Goal: Task Accomplishment & Management: Use online tool/utility

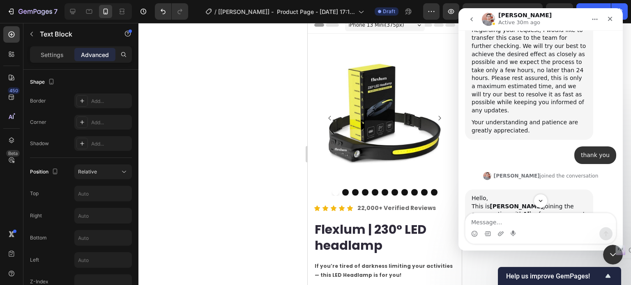
scroll to position [1839, 0]
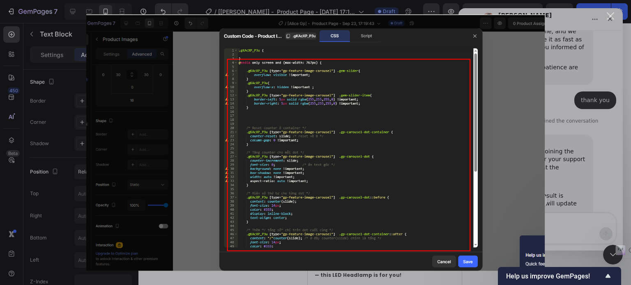
scroll to position [0, 0]
click at [568, 144] on div "Intercom messenger" at bounding box center [315, 142] width 631 height 285
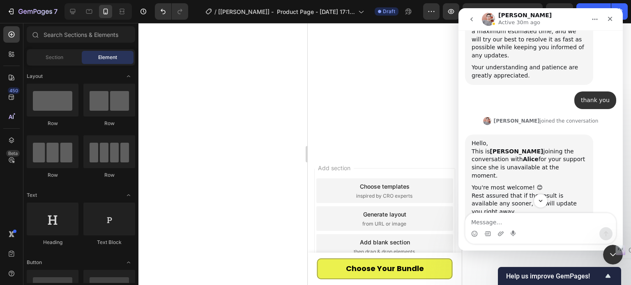
scroll to position [13, 0]
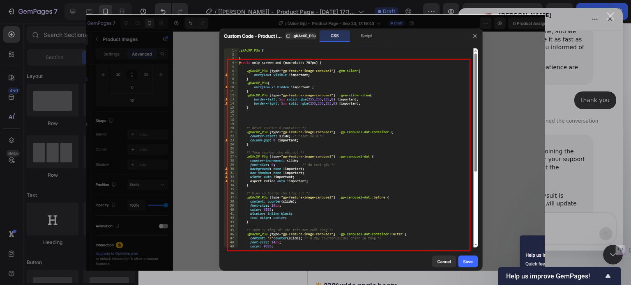
scroll to position [0, 0]
click at [578, 124] on div "Intercom messenger" at bounding box center [315, 142] width 631 height 285
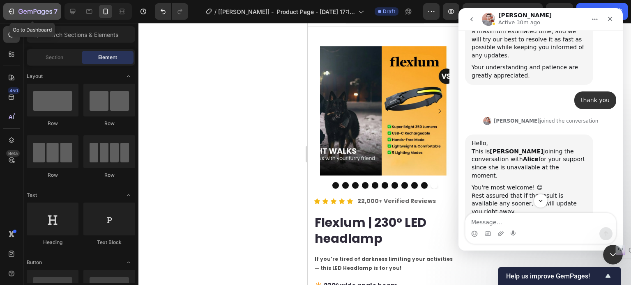
click at [4, 8] on button "7" at bounding box center [32, 11] width 58 height 16
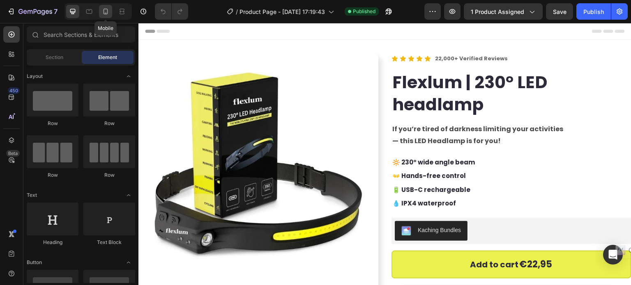
click at [107, 15] on icon at bounding box center [105, 11] width 8 height 8
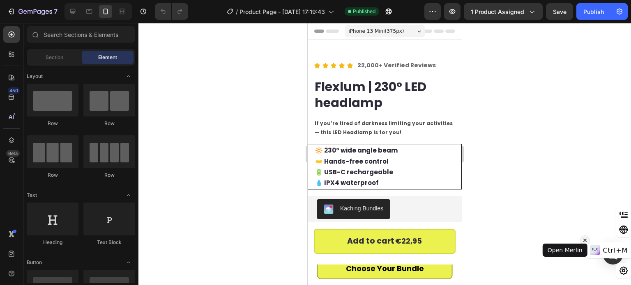
click at [587, 238] on icon at bounding box center [585, 241] width 6 height 10
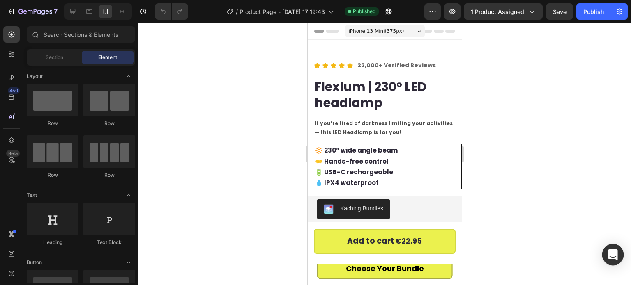
click at [608, 252] on icon "Open Intercom Messenger" at bounding box center [612, 255] width 11 height 11
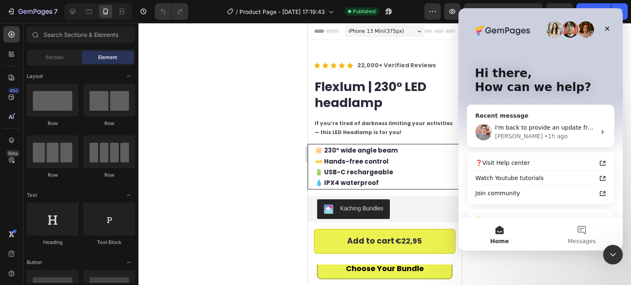
click at [544, 137] on div "• 1h ago" at bounding box center [555, 136] width 23 height 9
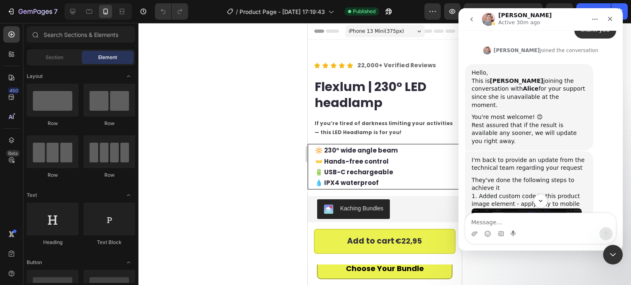
scroll to position [1922, 0]
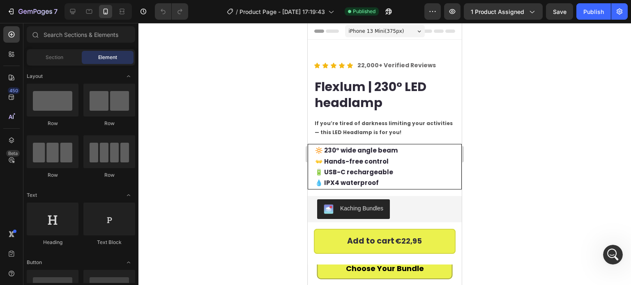
scroll to position [2168, 0]
click at [614, 252] on icon "Open Intercom Messenger" at bounding box center [612, 254] width 14 height 14
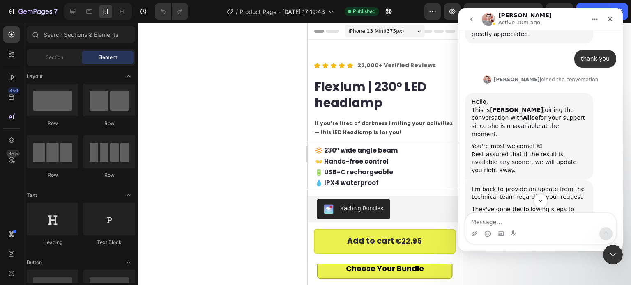
scroll to position [1840, 0]
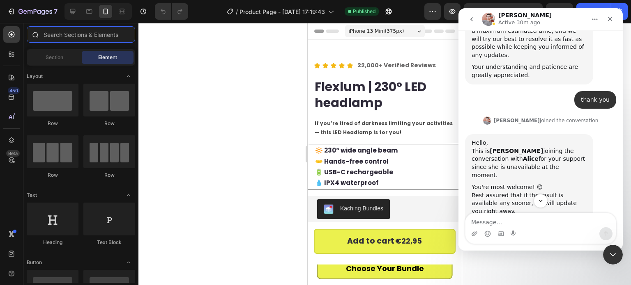
click at [43, 37] on input "text" at bounding box center [81, 34] width 108 height 16
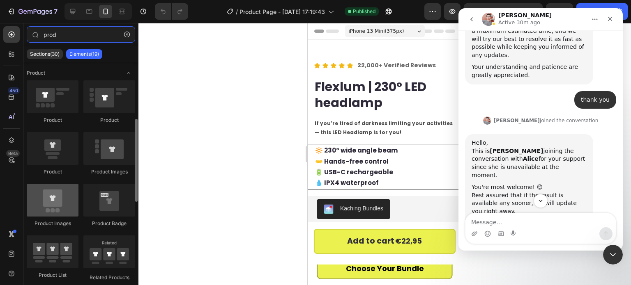
scroll to position [41, 0]
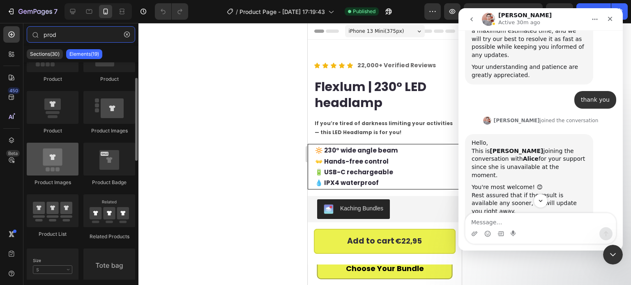
type input "prod"
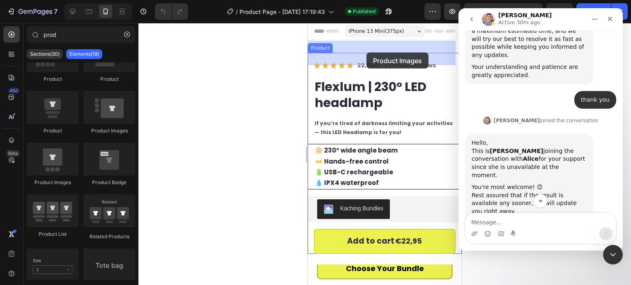
drag, startPoint x: 378, startPoint y: 181, endPoint x: 366, endPoint y: 53, distance: 129.4
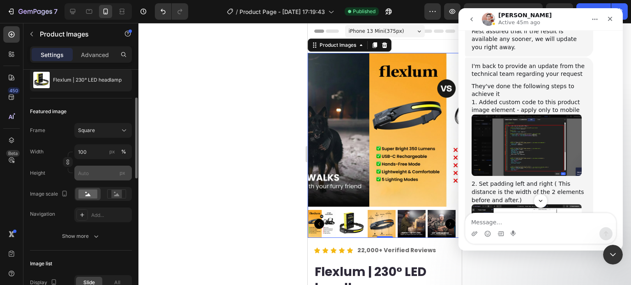
scroll to position [0, 0]
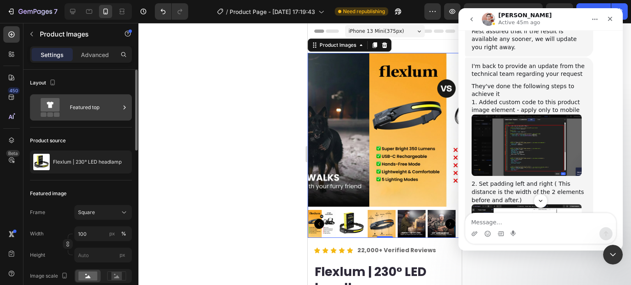
click at [73, 105] on div "Featured top" at bounding box center [95, 107] width 50 height 19
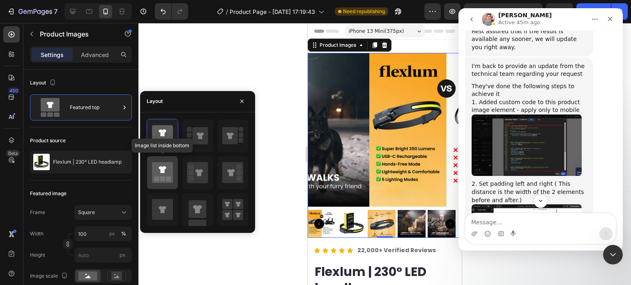
click at [162, 174] on icon at bounding box center [162, 172] width 21 height 21
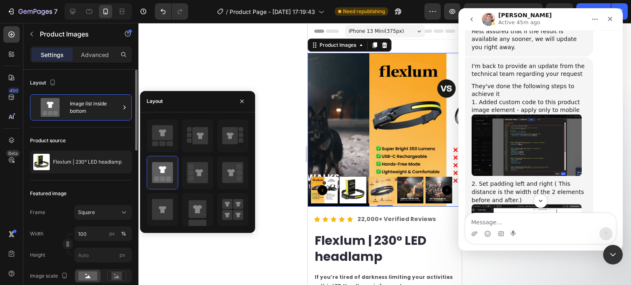
click at [73, 191] on div "Featured image" at bounding box center [81, 193] width 102 height 13
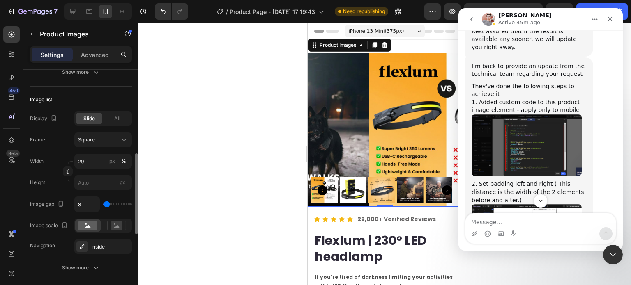
scroll to position [369, 0]
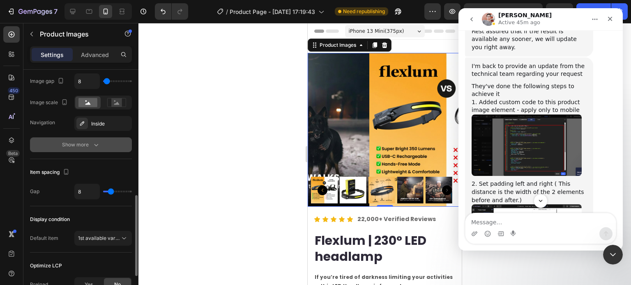
click at [87, 147] on div "Show more" at bounding box center [81, 145] width 38 height 8
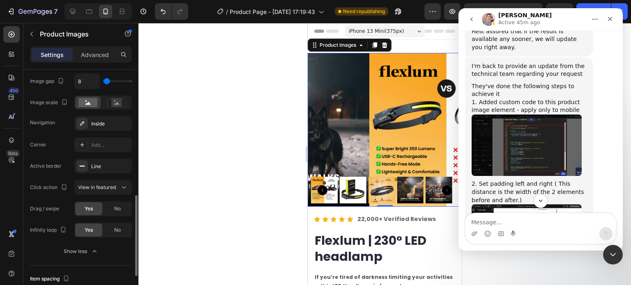
scroll to position [287, 0]
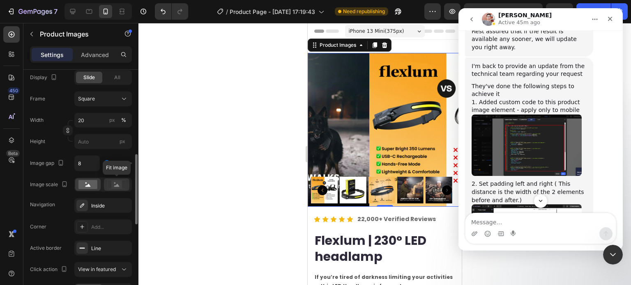
click at [112, 188] on div at bounding box center [116, 185] width 25 height 12
click at [83, 182] on rect at bounding box center [87, 184] width 19 height 9
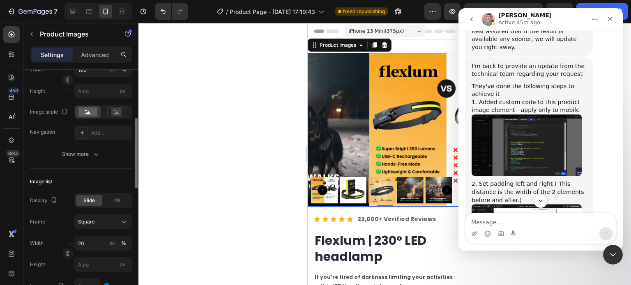
scroll to position [0, 0]
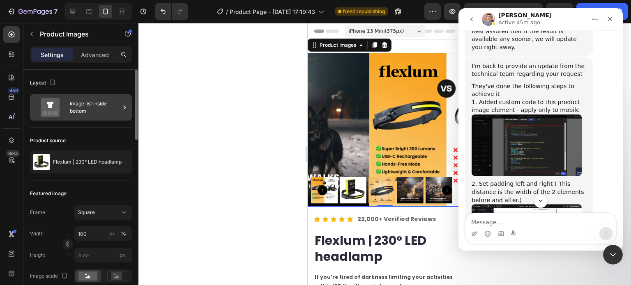
click at [89, 107] on div "Image list inside bottom" at bounding box center [95, 107] width 50 height 19
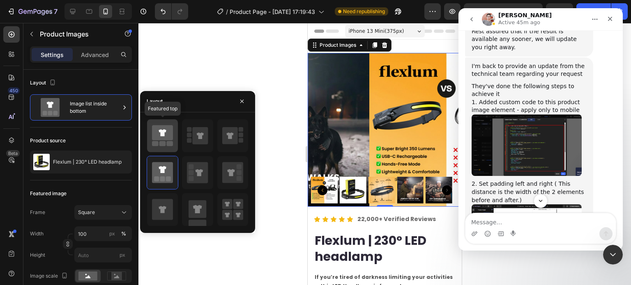
click at [158, 129] on icon at bounding box center [162, 132] width 21 height 15
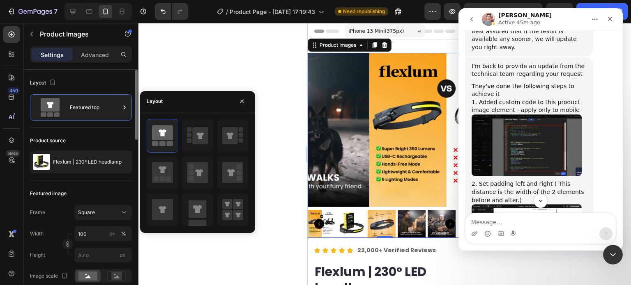
click at [89, 182] on div "Featured image Frame Square Width 100 px % Height px Image scale Navigation Add…" at bounding box center [81, 257] width 102 height 152
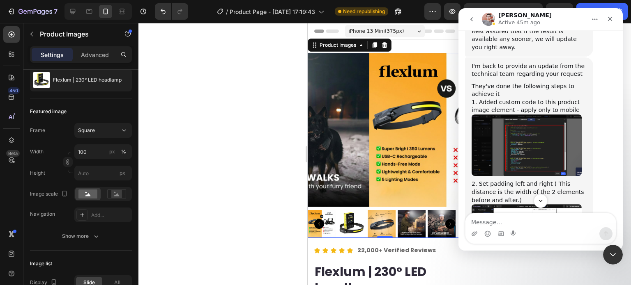
scroll to position [246, 0]
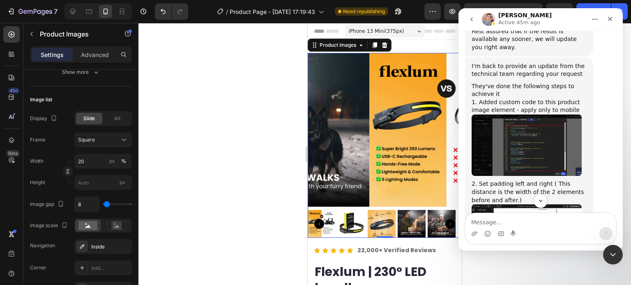
click at [369, 85] on img at bounding box center [446, 130] width 154 height 154
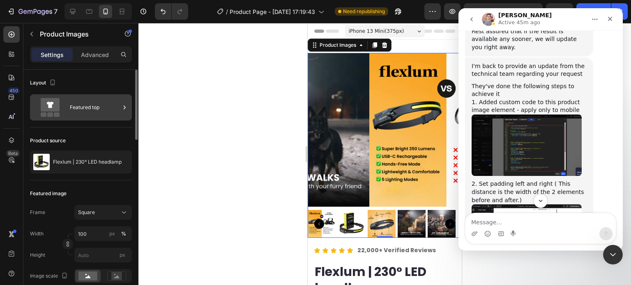
click at [73, 111] on div "Featured top" at bounding box center [95, 107] width 50 height 19
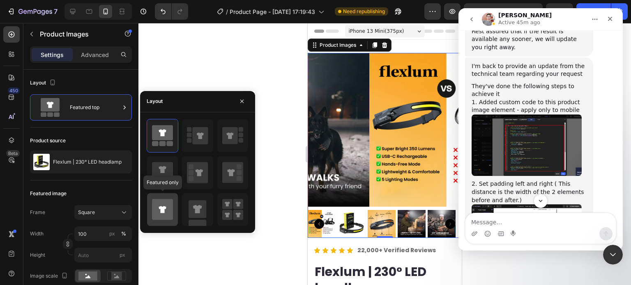
click at [163, 202] on icon at bounding box center [162, 209] width 21 height 21
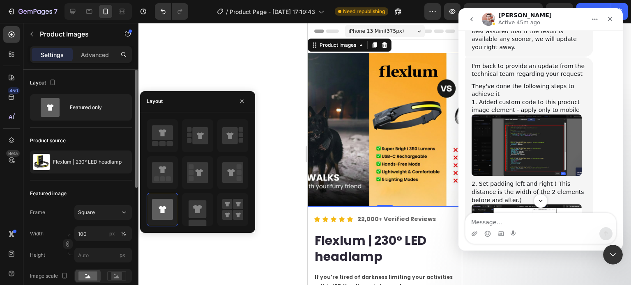
click at [86, 179] on div "Product source Flexlum | 230° LED headlamp" at bounding box center [81, 154] width 102 height 53
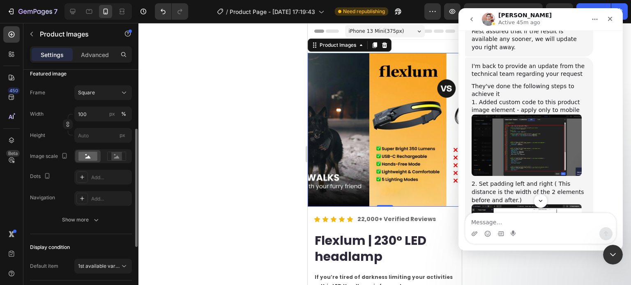
scroll to position [79, 0]
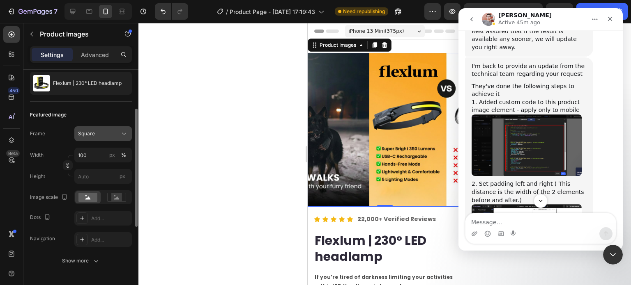
click at [98, 132] on div "Square" at bounding box center [98, 133] width 40 height 7
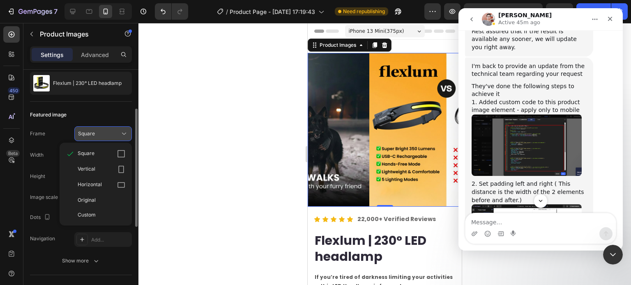
click at [108, 130] on div "Square" at bounding box center [98, 133] width 40 height 7
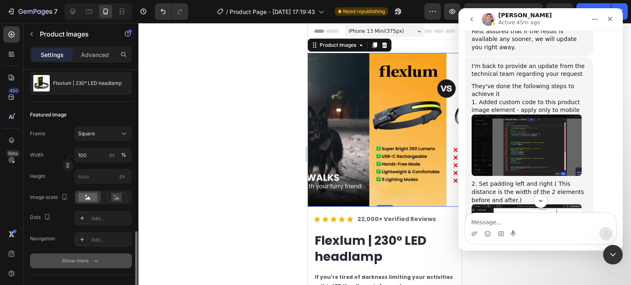
scroll to position [202, 0]
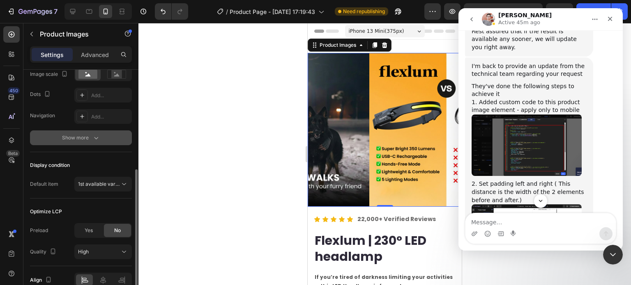
click at [97, 142] on button "Show more" at bounding box center [81, 138] width 102 height 15
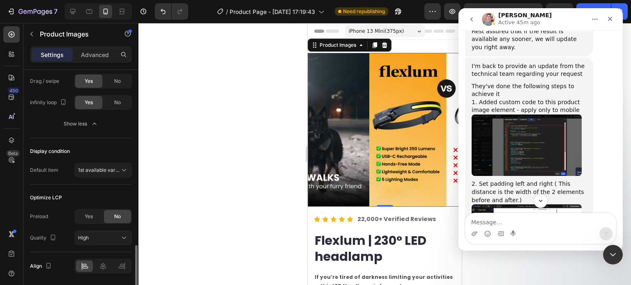
scroll to position [393, 0]
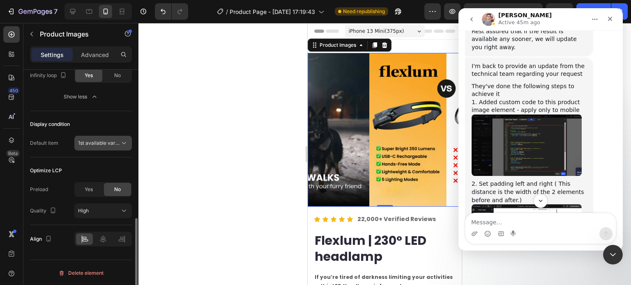
click at [110, 147] on button "1st available variant" at bounding box center [102, 143] width 57 height 15
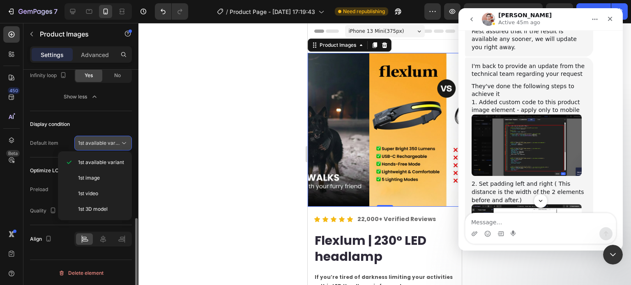
click at [110, 142] on span "1st available variant" at bounding box center [101, 143] width 46 height 6
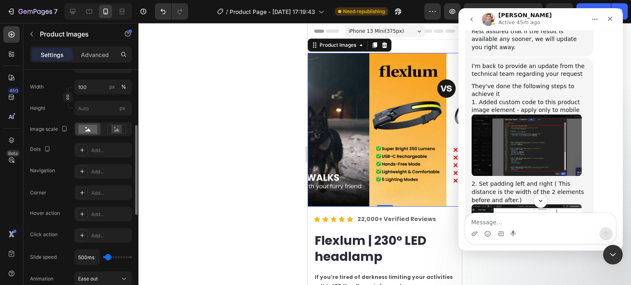
scroll to position [0, 0]
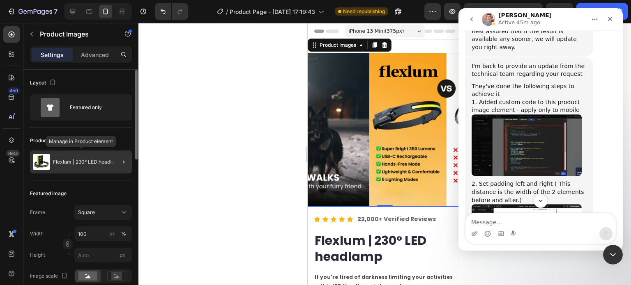
click at [84, 168] on div "Flexlum | 230° LED headlamp" at bounding box center [81, 162] width 102 height 23
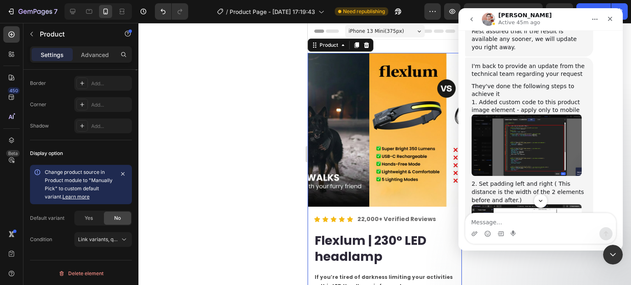
scroll to position [47, 0]
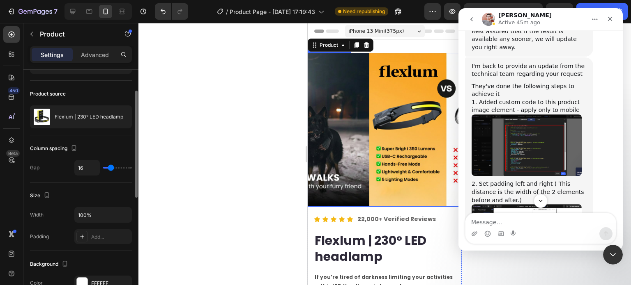
click at [369, 103] on img at bounding box center [446, 130] width 154 height 154
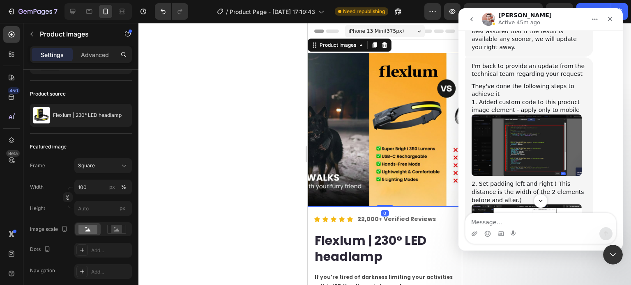
scroll to position [0, 0]
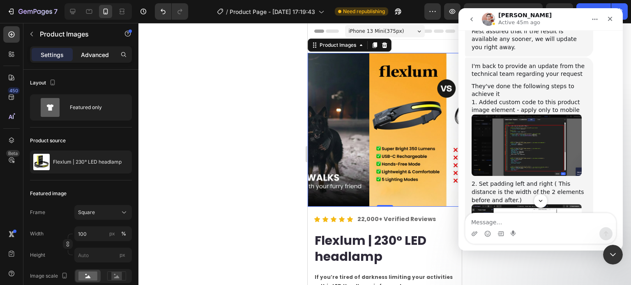
click at [95, 59] on div "Advanced" at bounding box center [94, 54] width 41 height 13
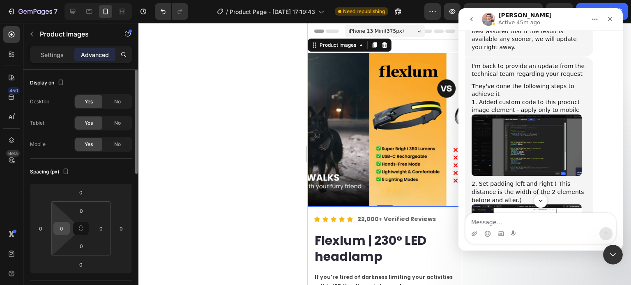
click at [63, 232] on input "0" at bounding box center [61, 228] width 12 height 12
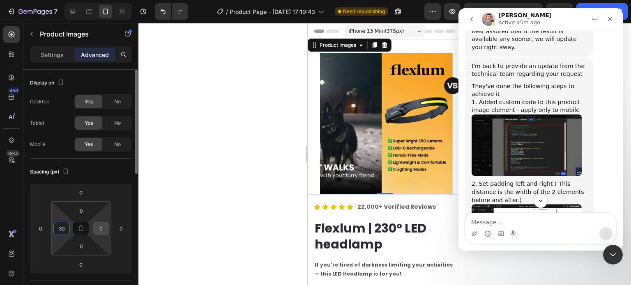
type input "30"
click at [97, 228] on input "0" at bounding box center [101, 228] width 12 height 12
paste input "3"
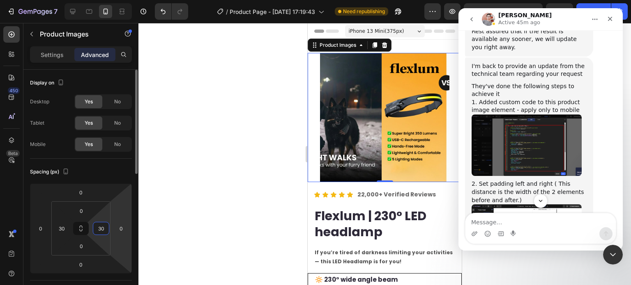
type input "30"
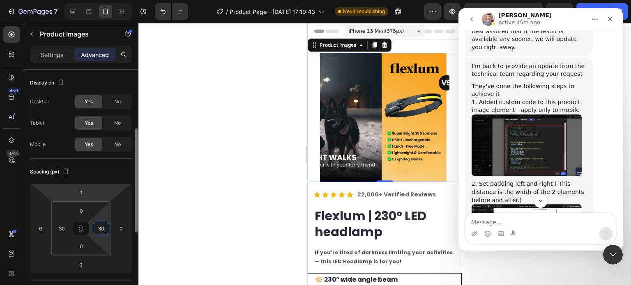
scroll to position [164, 0]
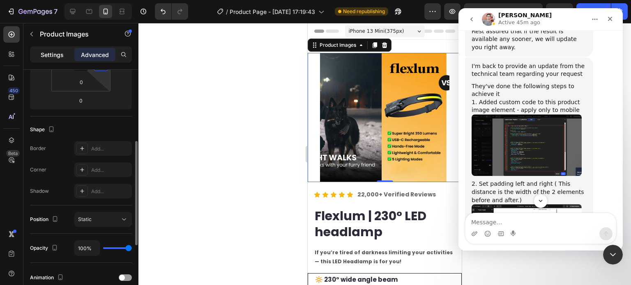
click at [62, 51] on p "Settings" at bounding box center [52, 54] width 23 height 9
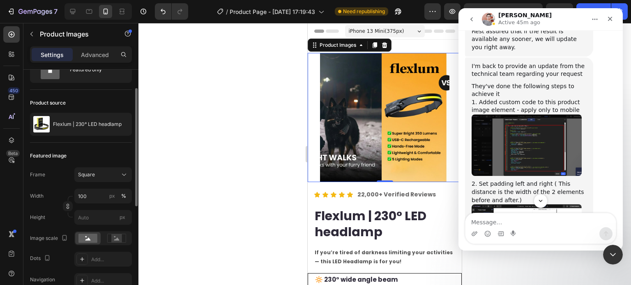
scroll to position [120, 0]
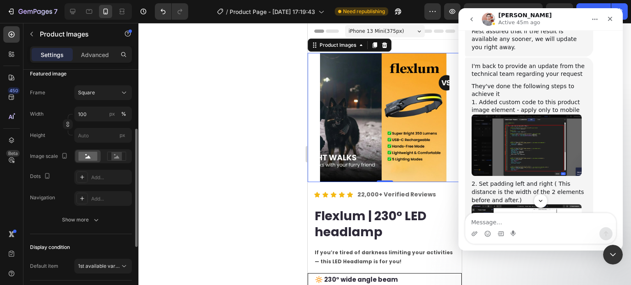
click at [105, 184] on div "Frame Square Width 100 px % Height px Image scale Dots Add... Navigation Add..." at bounding box center [81, 145] width 102 height 121
click at [105, 180] on div "Add..." at bounding box center [110, 177] width 39 height 7
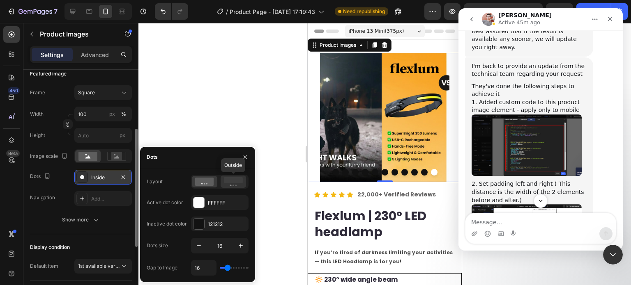
click at [226, 179] on rect at bounding box center [233, 180] width 19 height 6
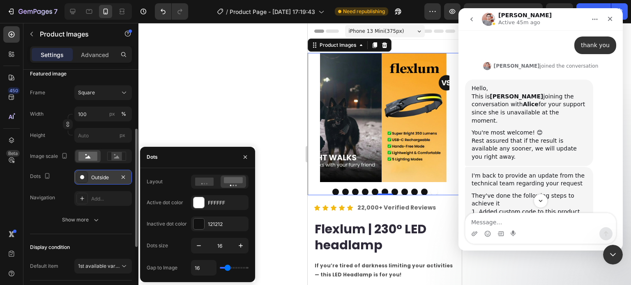
scroll to position [1881, 0]
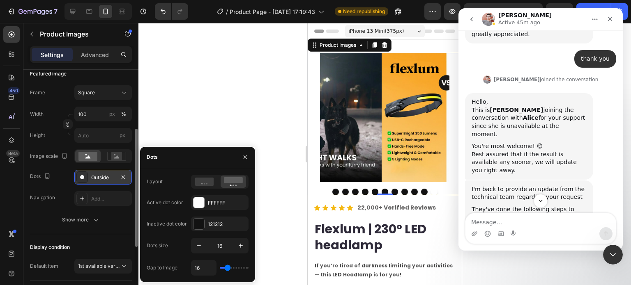
click at [516, 238] on img "Harry says…" at bounding box center [526, 269] width 110 height 62
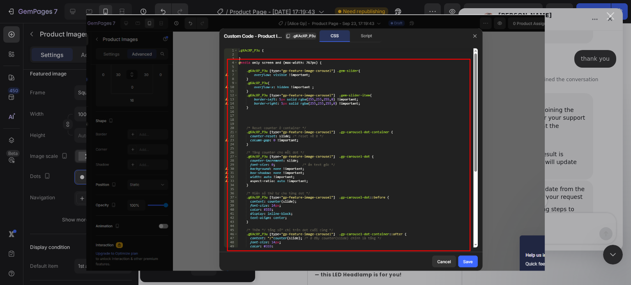
scroll to position [0, 0]
click at [569, 98] on div "Intercom messenger" at bounding box center [315, 142] width 631 height 285
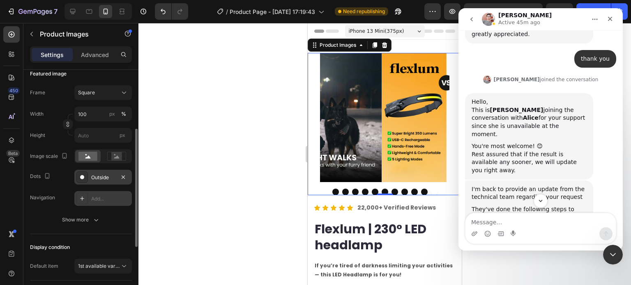
click at [92, 195] on div "Add..." at bounding box center [110, 198] width 39 height 7
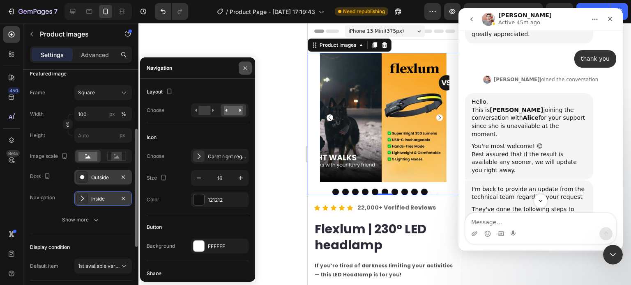
click at [243, 67] on icon "button" at bounding box center [245, 68] width 7 height 7
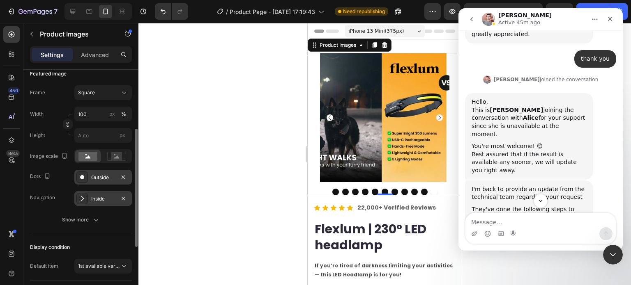
click at [104, 204] on div "Inside" at bounding box center [102, 198] width 57 height 15
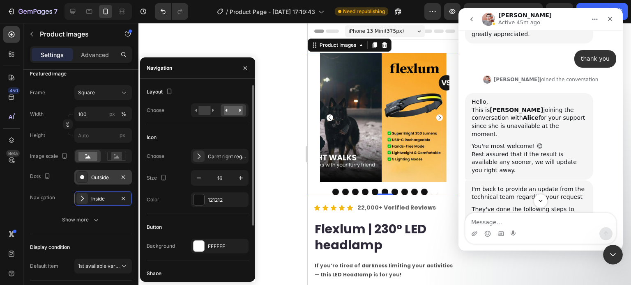
scroll to position [67, 0]
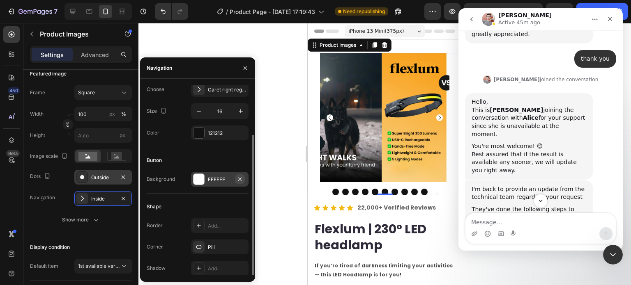
click at [239, 181] on icon "button" at bounding box center [239, 179] width 7 height 7
click at [61, 194] on div "Navigation Inside" at bounding box center [81, 198] width 102 height 15
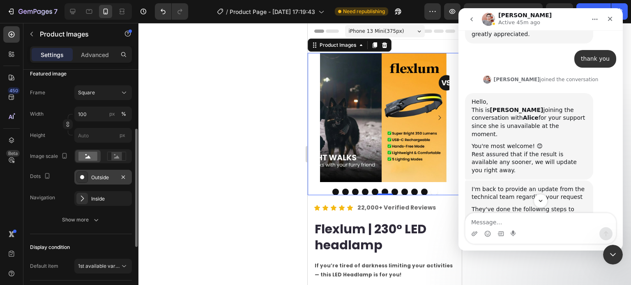
scroll to position [243, 0]
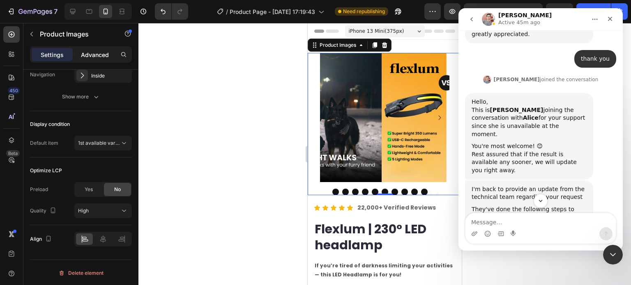
click at [92, 53] on p "Advanced" at bounding box center [95, 54] width 28 height 9
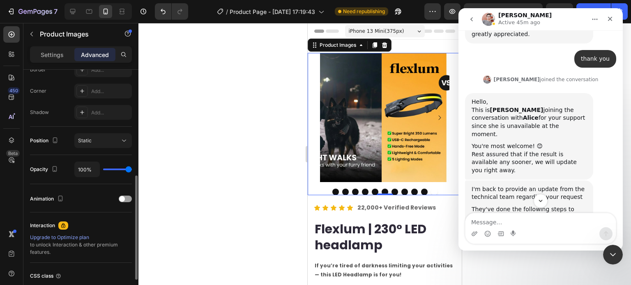
scroll to position [307, 0]
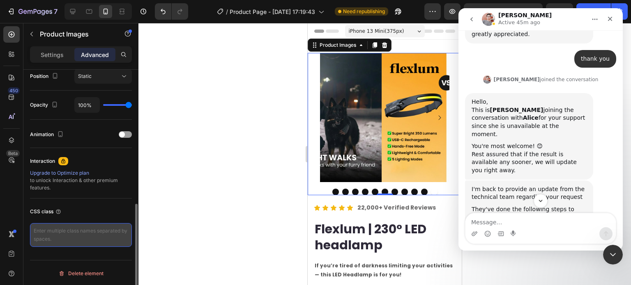
click at [69, 231] on textarea at bounding box center [81, 235] width 102 height 24
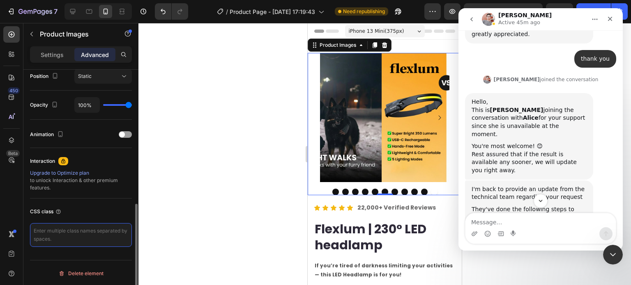
paste textarea "my-carousel-2sbC"
type textarea "my-carousel-2sbC"
click at [87, 211] on div "CSS class" at bounding box center [81, 211] width 102 height 13
click at [546, 238] on img "Harry says…" at bounding box center [526, 269] width 110 height 62
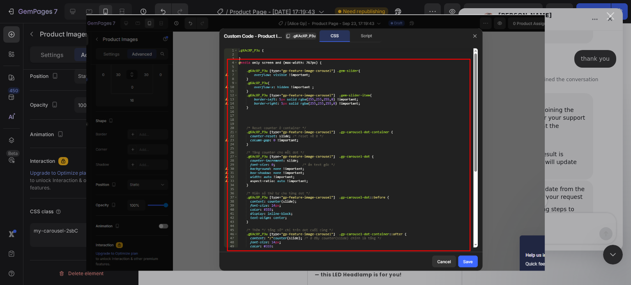
click at [73, 117] on div "Intercom messenger" at bounding box center [315, 142] width 631 height 285
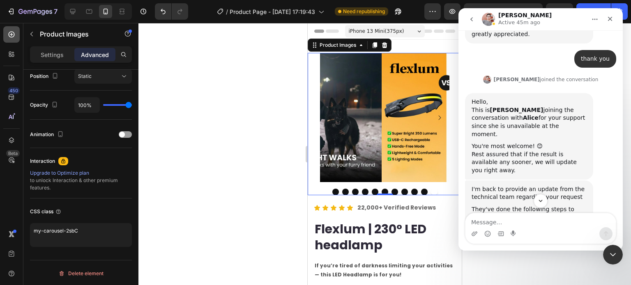
click at [15, 32] on icon at bounding box center [11, 34] width 8 height 8
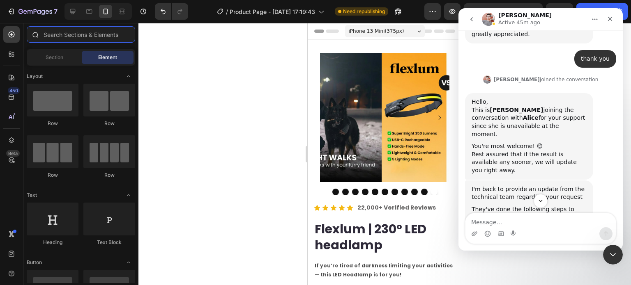
click at [80, 31] on input "text" at bounding box center [81, 34] width 108 height 16
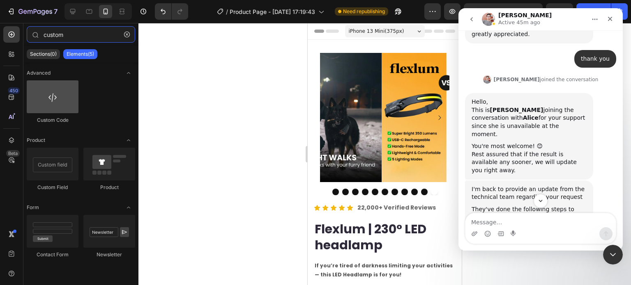
type input "custom"
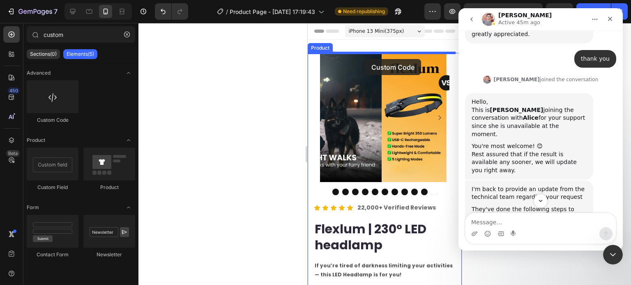
drag, startPoint x: 357, startPoint y: 110, endPoint x: 365, endPoint y: 59, distance: 51.1
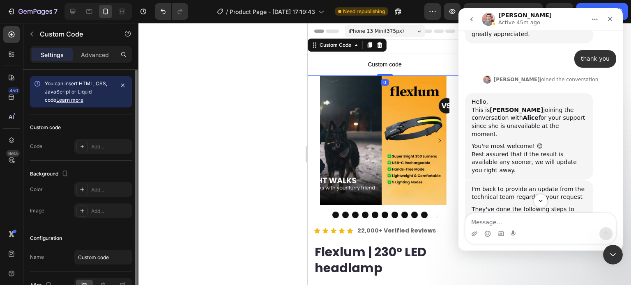
click at [80, 95] on div "You can insert HTML, CSS, JavaScript or Liquid code Learn more" at bounding box center [79, 92] width 69 height 25
click at [95, 147] on div "Add..." at bounding box center [110, 146] width 39 height 7
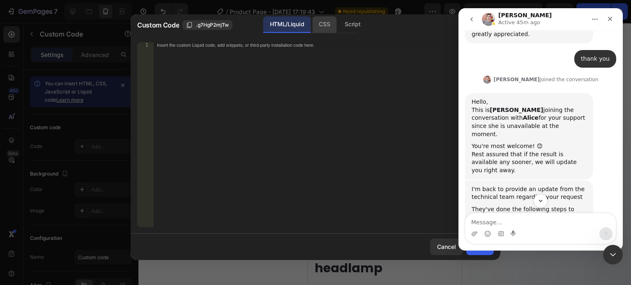
click at [330, 27] on div "CSS" at bounding box center [324, 24] width 24 height 16
click at [535, 238] on img "Harry says…" at bounding box center [526, 269] width 110 height 62
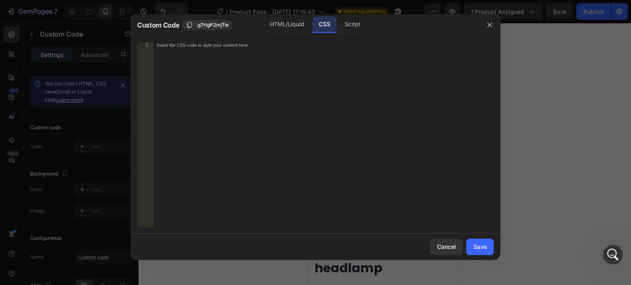
click at [214, 78] on div "Insert the CSS code to style your content here." at bounding box center [324, 140] width 340 height 197
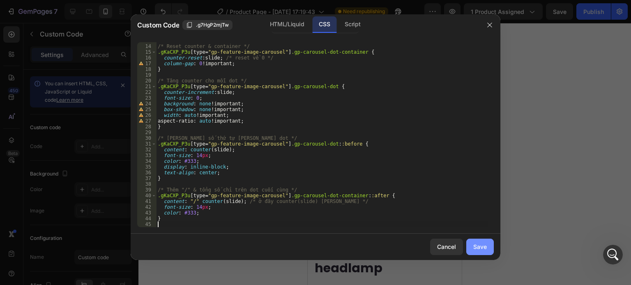
click at [475, 249] on div "Save" at bounding box center [480, 247] width 14 height 9
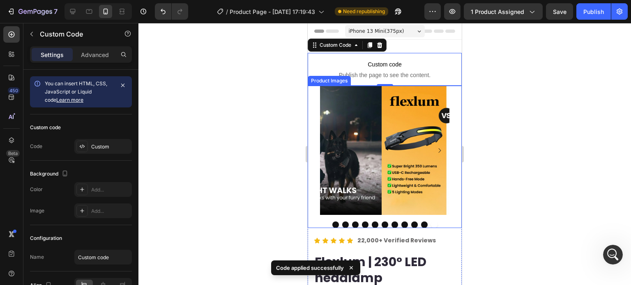
click at [381, 171] on img at bounding box center [445, 150] width 129 height 129
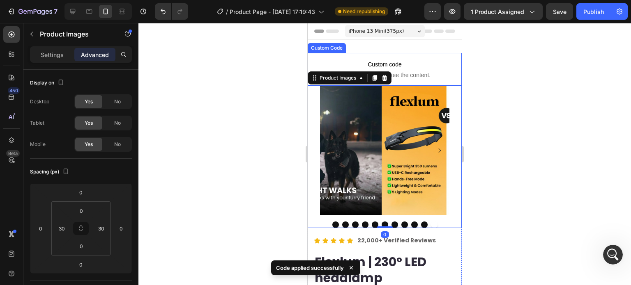
click at [330, 60] on span "Custom code" at bounding box center [384, 65] width 154 height 10
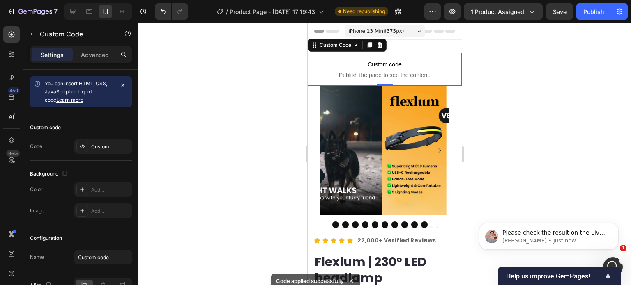
scroll to position [0, 0]
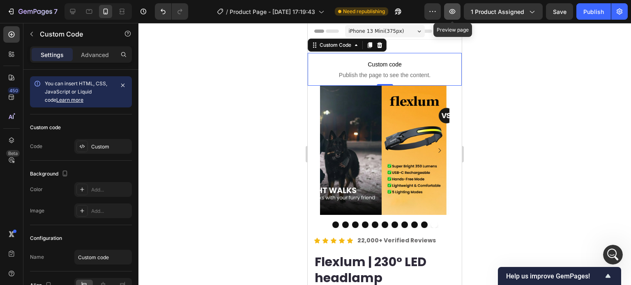
click at [456, 9] on icon "button" at bounding box center [452, 11] width 8 height 8
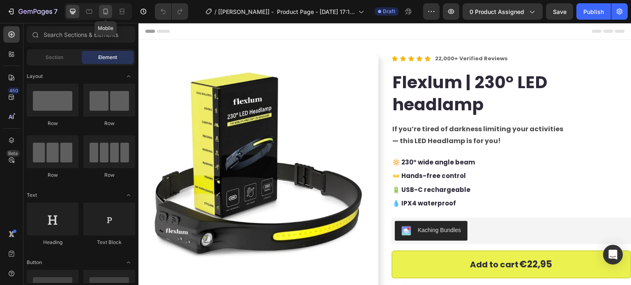
click at [103, 14] on icon at bounding box center [105, 12] width 5 height 6
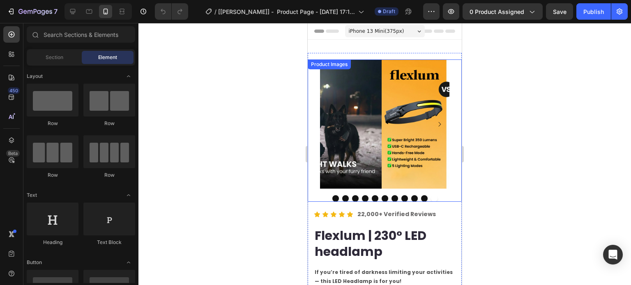
click at [398, 98] on img at bounding box center [445, 124] width 129 height 129
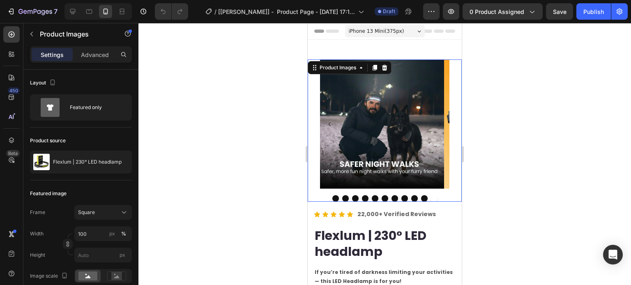
click at [444, 131] on img at bounding box center [508, 124] width 129 height 129
click at [317, 183] on div "Product Images 16" at bounding box center [384, 131] width 154 height 142
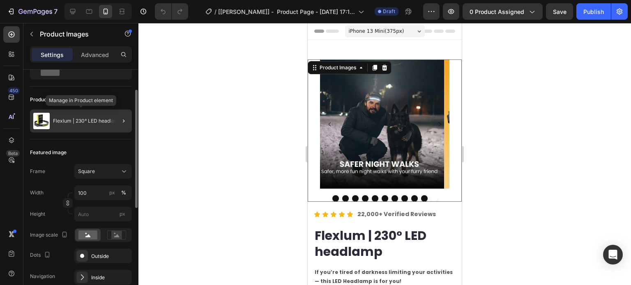
click at [87, 126] on div "Flexlum | 230° LED headlamp" at bounding box center [81, 121] width 102 height 23
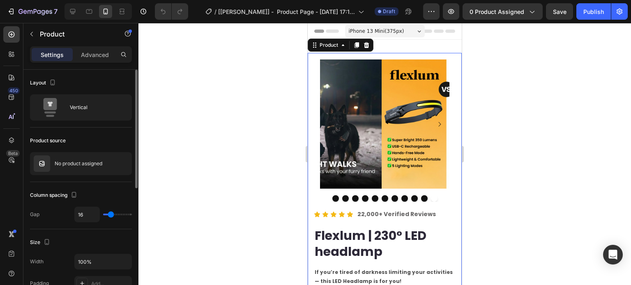
scroll to position [164, 0]
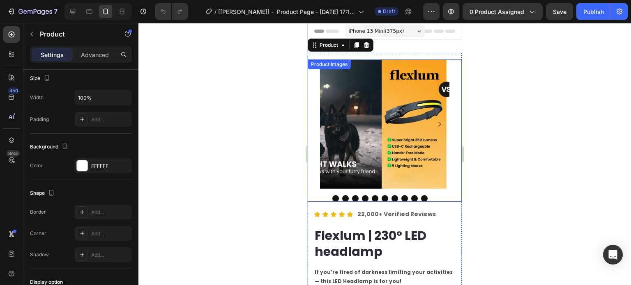
click at [381, 105] on img at bounding box center [445, 124] width 129 height 129
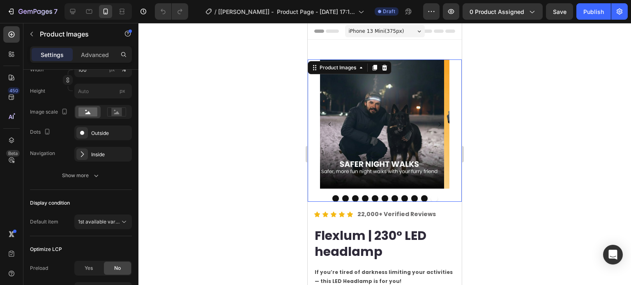
scroll to position [0, 0]
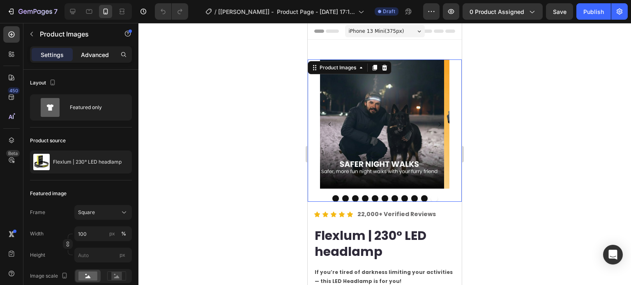
click at [95, 55] on p "Advanced" at bounding box center [95, 54] width 28 height 9
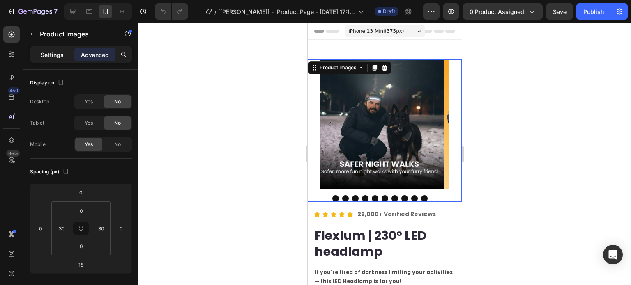
click at [59, 60] on div "Settings" at bounding box center [52, 54] width 41 height 13
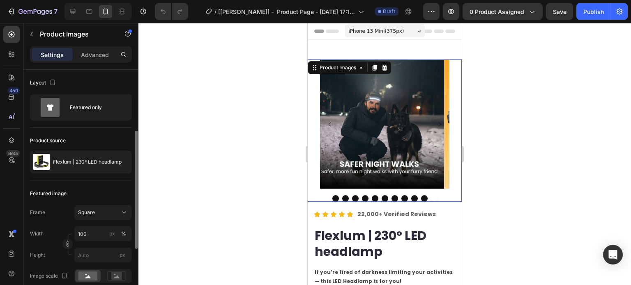
scroll to position [82, 0]
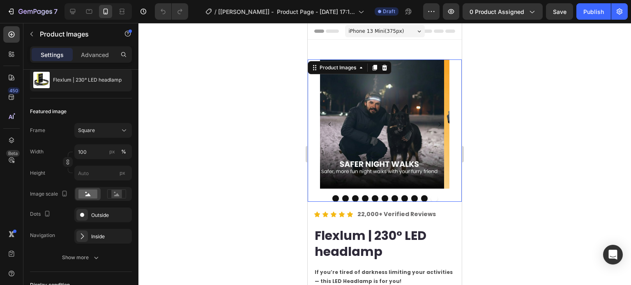
click at [102, 57] on div "Advanced" at bounding box center [94, 54] width 41 height 13
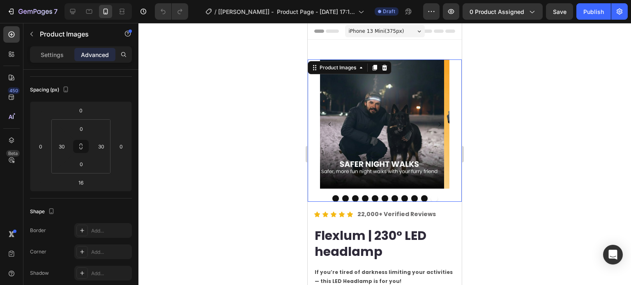
scroll to position [307, 0]
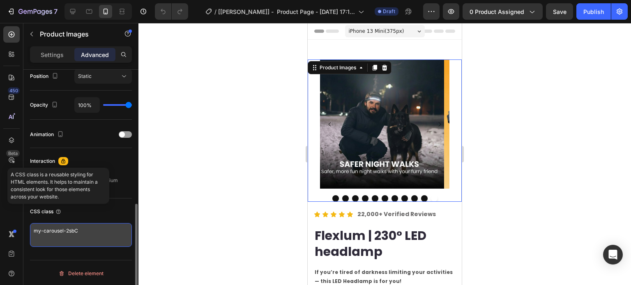
click at [77, 244] on textarea "my-carousel-2sbC" at bounding box center [81, 235] width 102 height 24
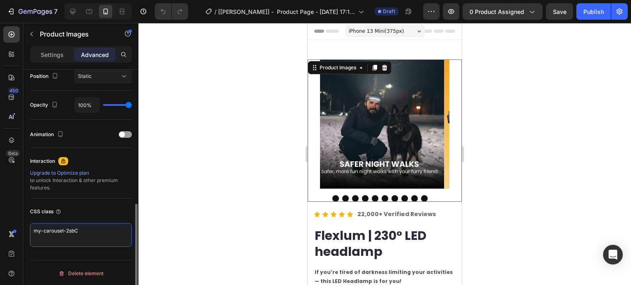
click at [68, 232] on textarea "my-carousel-2sbC" at bounding box center [81, 235] width 102 height 24
click at [50, 211] on div "CSS class" at bounding box center [46, 211] width 32 height 7
click at [56, 210] on icon at bounding box center [58, 212] width 7 height 7
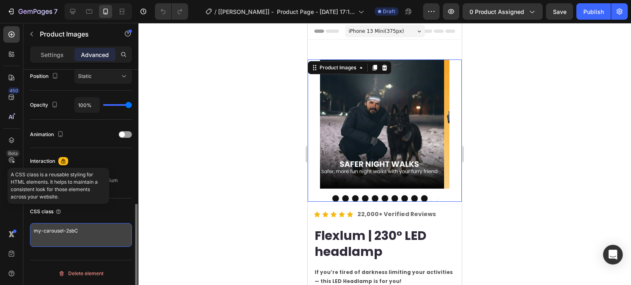
click at [51, 236] on textarea "my-carousel-2sbC" at bounding box center [81, 235] width 102 height 24
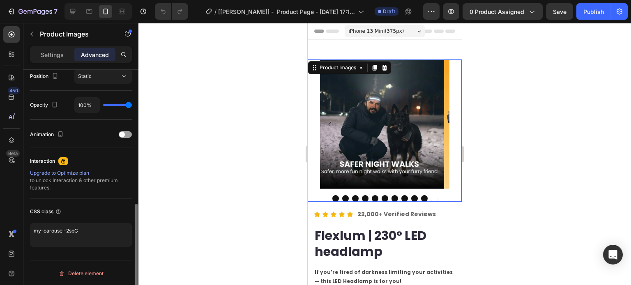
click at [44, 210] on div "CSS class" at bounding box center [46, 211] width 32 height 7
click at [15, 273] on icon at bounding box center [11, 274] width 8 height 8
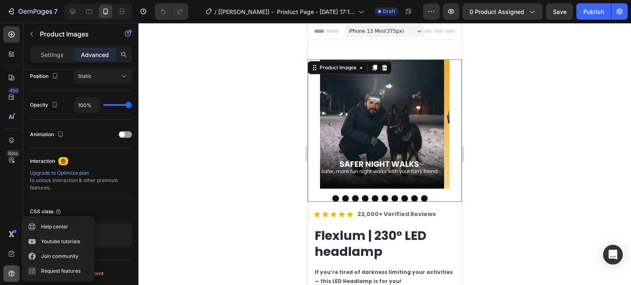
click at [15, 271] on icon at bounding box center [11, 274] width 8 height 8
click at [89, 161] on div "Interaction" at bounding box center [81, 161] width 102 height 13
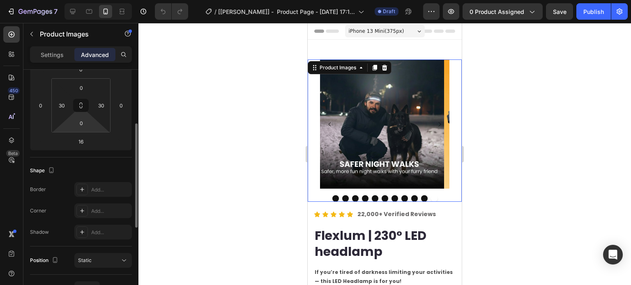
scroll to position [164, 0]
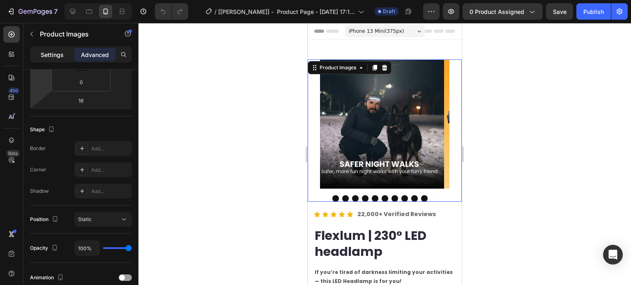
click at [56, 56] on p "Settings" at bounding box center [52, 54] width 23 height 9
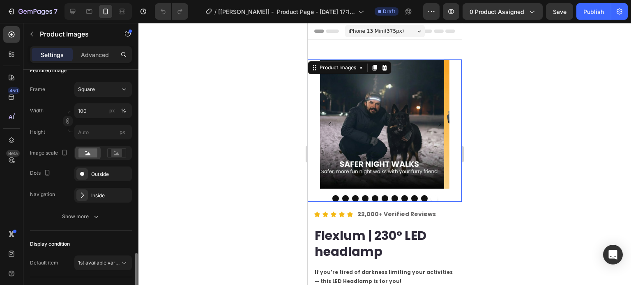
scroll to position [243, 0]
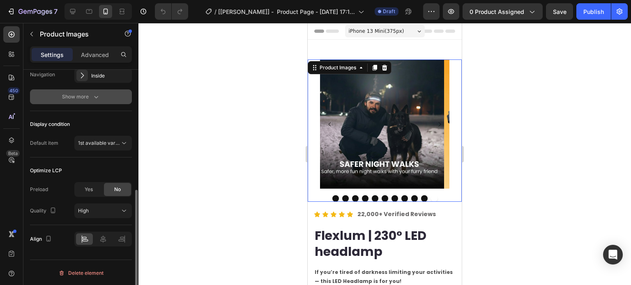
click at [77, 101] on button "Show more" at bounding box center [81, 96] width 102 height 15
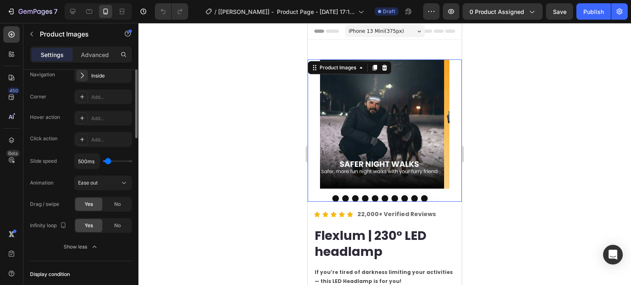
scroll to position [120, 0]
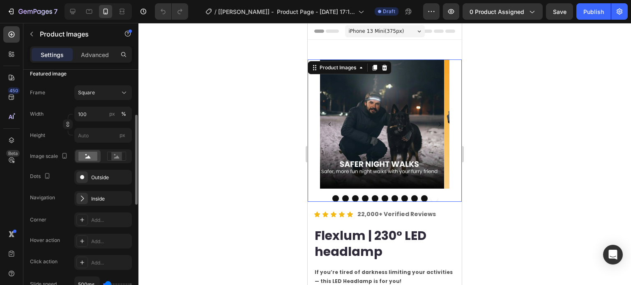
click at [107, 189] on div "Frame Square Width 100 px % Height px Image scale Dots Outside Navigation Inside" at bounding box center [81, 145] width 102 height 121
click at [103, 197] on div "Inside" at bounding box center [103, 198] width 24 height 7
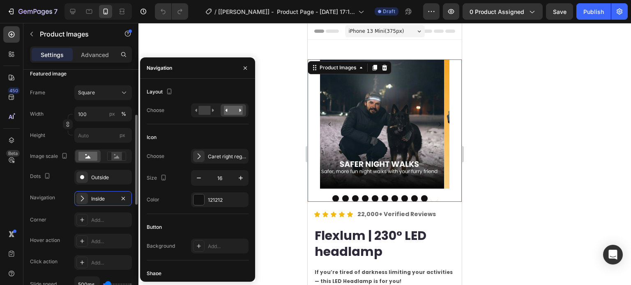
click at [49, 188] on div "Frame Square Width 100 px % Height px Image scale Dots Outside Navigation Inside" at bounding box center [81, 145] width 102 height 121
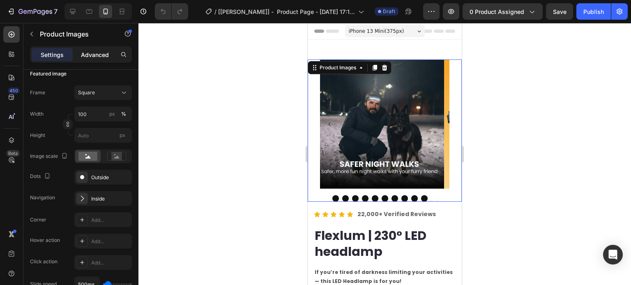
click at [99, 50] on p "Advanced" at bounding box center [95, 54] width 28 height 9
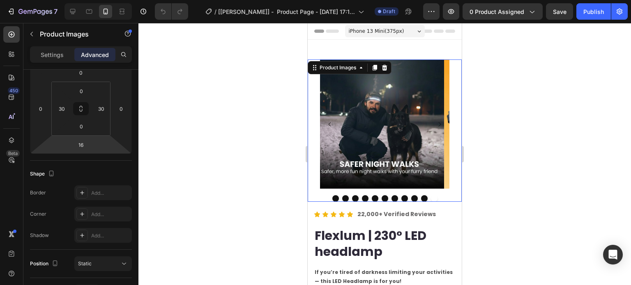
scroll to position [307, 0]
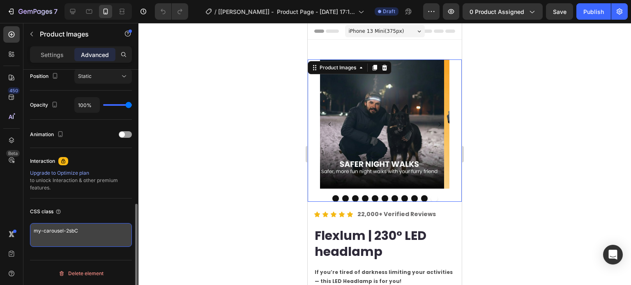
click at [80, 234] on textarea "my-carousel-2sbC" at bounding box center [81, 235] width 102 height 24
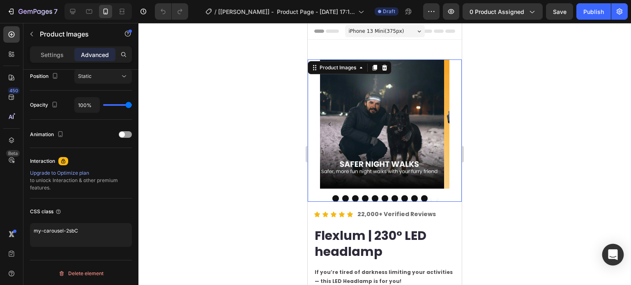
click at [610, 254] on icon "Open Intercom Messenger" at bounding box center [612, 255] width 9 height 11
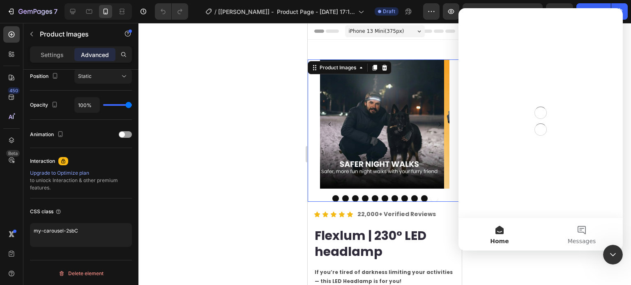
scroll to position [0, 0]
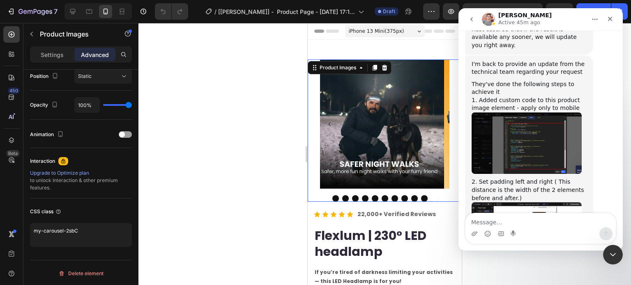
scroll to position [1921, 0]
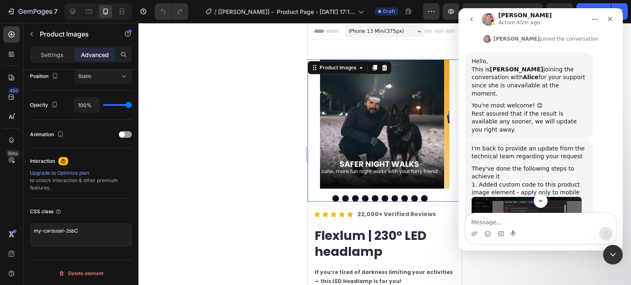
click at [506, 197] on img "Harry says…" at bounding box center [526, 228] width 110 height 62
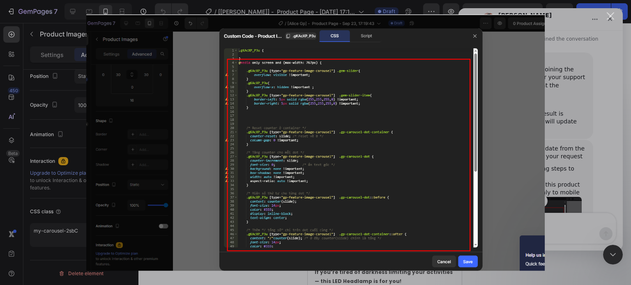
click at [572, 190] on div "Intercom messenger" at bounding box center [315, 142] width 631 height 285
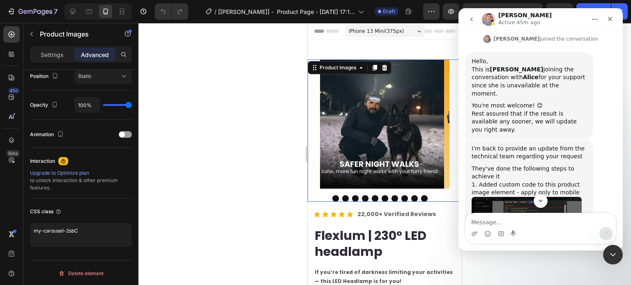
click at [511, 197] on img "Harry says…" at bounding box center [526, 228] width 110 height 62
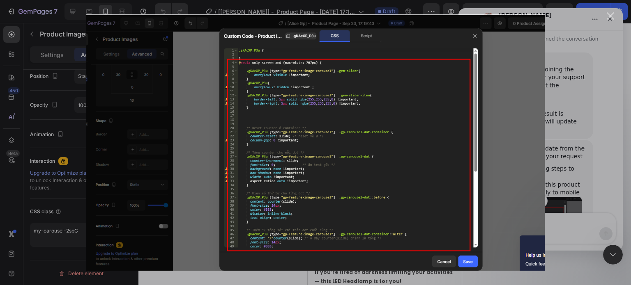
click at [567, 100] on div "Intercom messenger" at bounding box center [315, 142] width 631 height 285
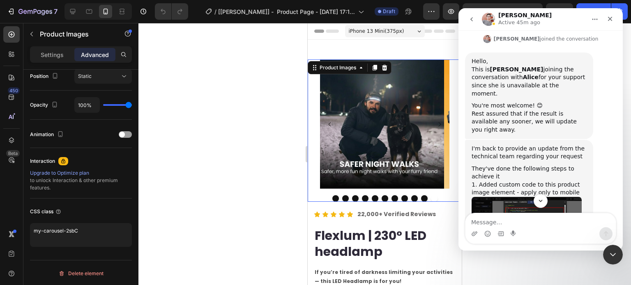
click at [560, 197] on img "Harry says…" at bounding box center [526, 228] width 110 height 62
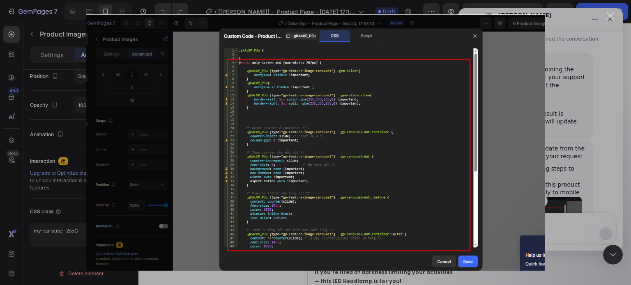
click at [582, 101] on div "Intercom messenger" at bounding box center [315, 142] width 631 height 285
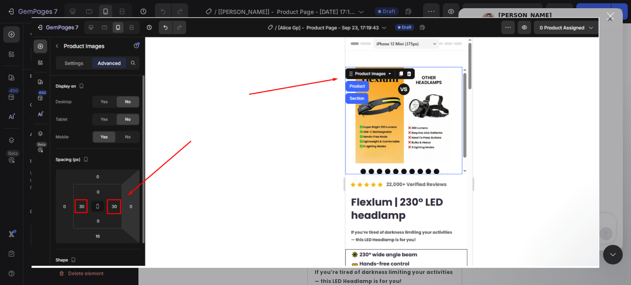
click at [606, 99] on div "Intercom messenger" at bounding box center [315, 142] width 631 height 285
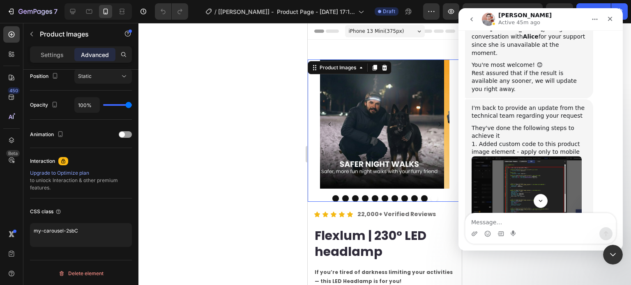
scroll to position [2004, 0]
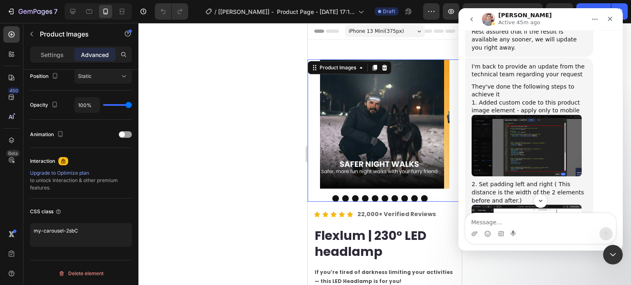
click at [533, 266] on img "Harry says…" at bounding box center [526, 287] width 110 height 42
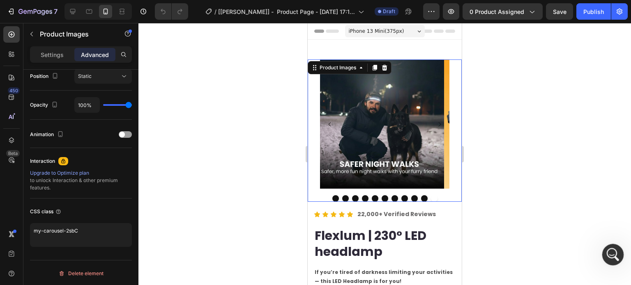
scroll to position [2166, 0]
click at [617, 255] on div "Open Intercom Messenger" at bounding box center [611, 253] width 27 height 27
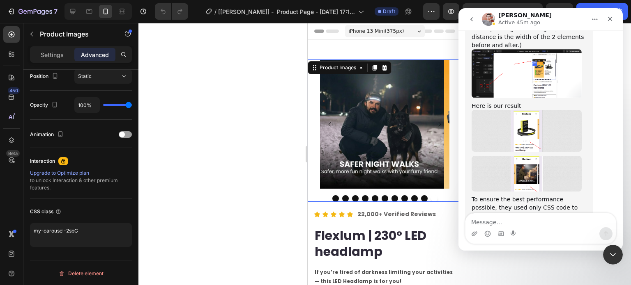
scroll to position [2168, 0]
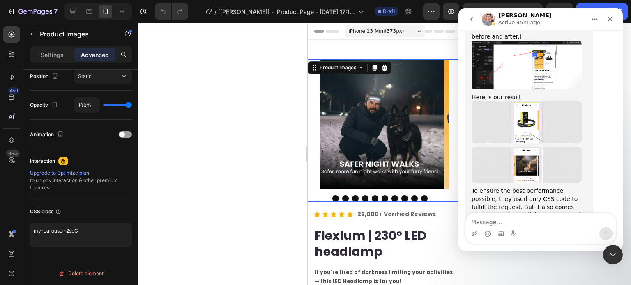
click at [525, 264] on link "Duplicate template" at bounding box center [505, 267] width 55 height 7
click at [498, 272] on link "Link check" at bounding box center [493, 275] width 30 height 7
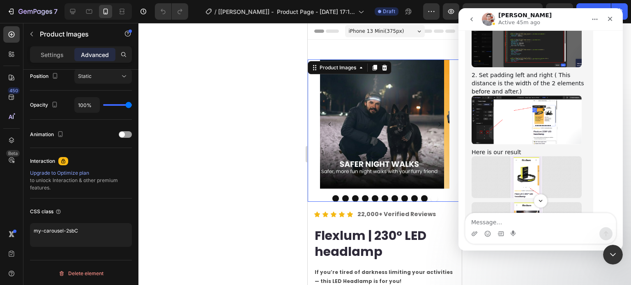
scroll to position [2127, 0]
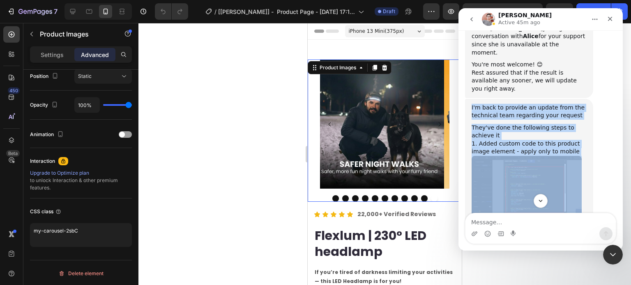
scroll to position [2168, 0]
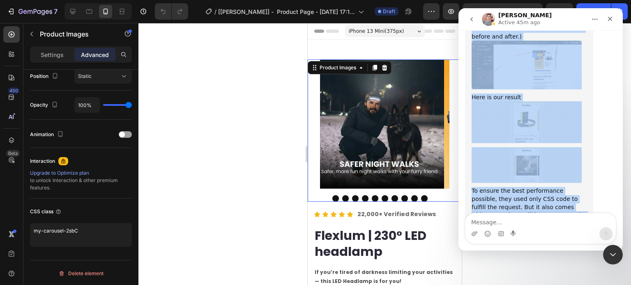
drag, startPoint x: 470, startPoint y: 122, endPoint x: 551, endPoint y: 191, distance: 106.8
click at [551, 192] on div "I'm back to provide an update from the technical team regarding your request Th…" at bounding box center [529, 126] width 128 height 464
copy div "I'm back to provide an update from the technical team regarding your request Th…"
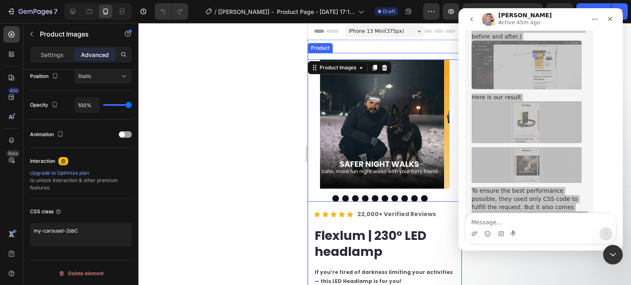
click at [231, 73] on div at bounding box center [384, 154] width 492 height 262
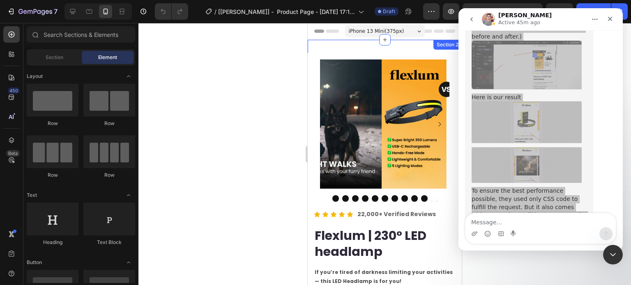
click at [383, 49] on div "Image Image Image Row Image Image Row Image Image Row Image Image Row Image Ima…" at bounding box center [384, 226] width 154 height 373
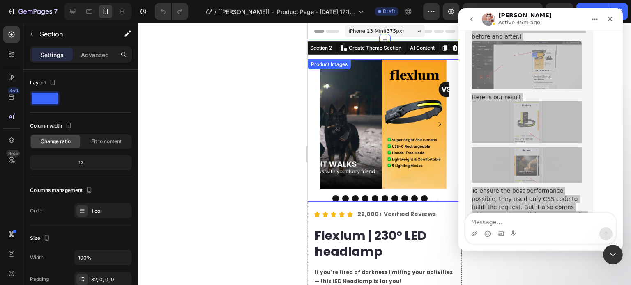
click at [266, 86] on div at bounding box center [384, 154] width 492 height 262
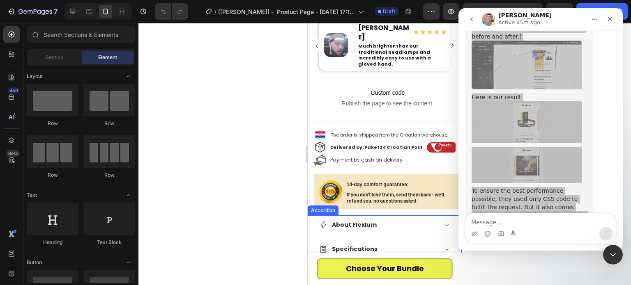
scroll to position [588, 0]
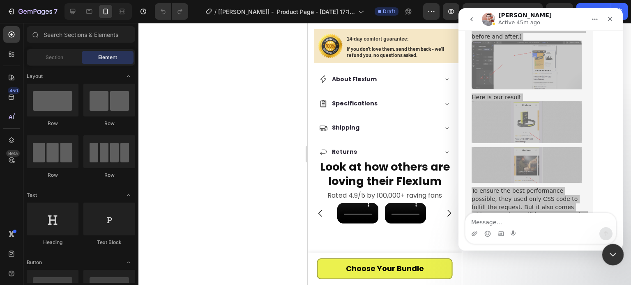
click at [611, 249] on icon "Close Intercom Messenger" at bounding box center [611, 254] width 10 height 10
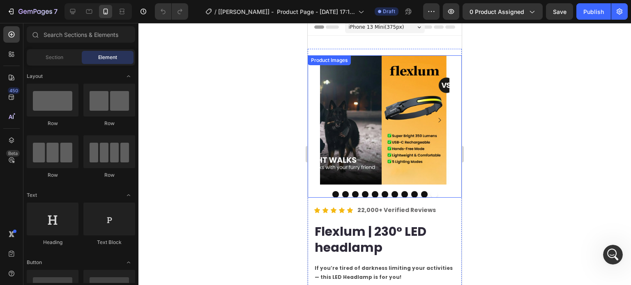
scroll to position [0, 0]
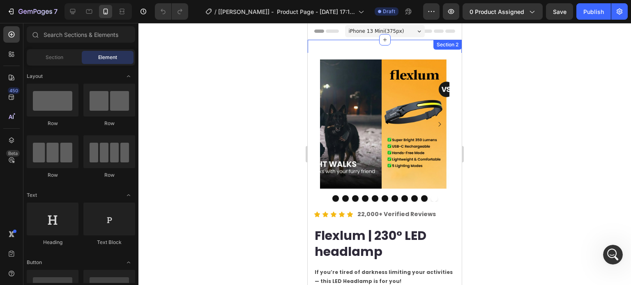
click at [379, 30] on span "iPhone 13 Mini ( 375 px)" at bounding box center [376, 31] width 55 height 8
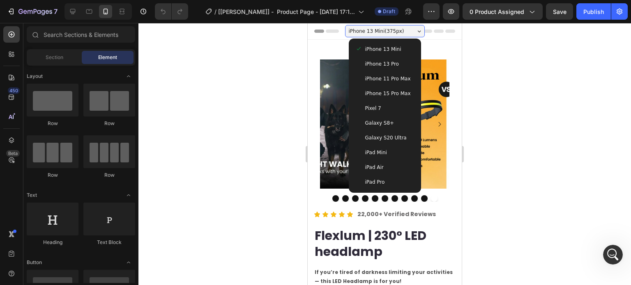
click at [394, 85] on div "iPhone 11 Pro Max" at bounding box center [385, 78] width 66 height 15
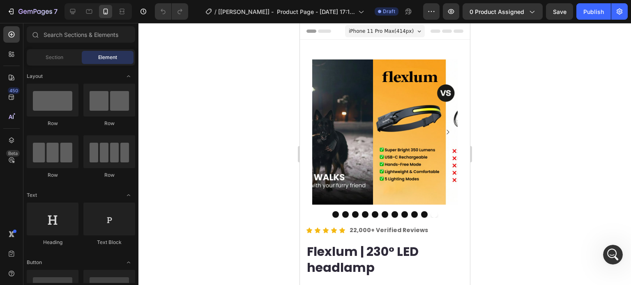
click at [381, 30] on span "iPhone 11 Pro Max ( 414 px)" at bounding box center [380, 31] width 65 height 8
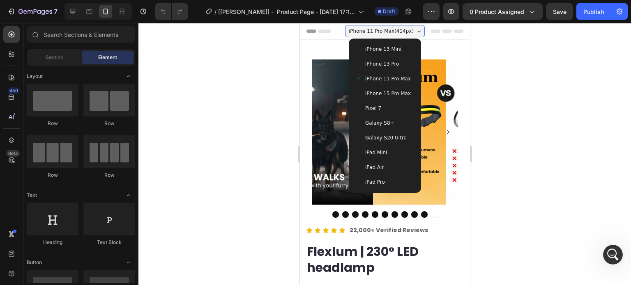
click at [386, 95] on span "iPhone 15 Pro Max" at bounding box center [388, 93] width 46 height 8
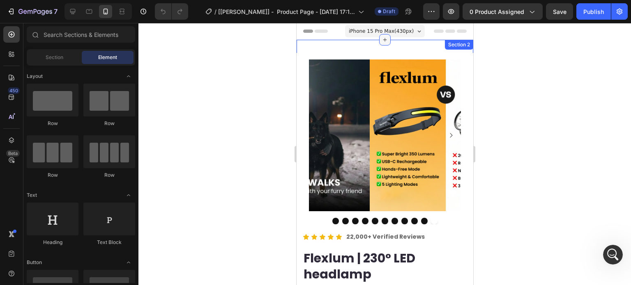
click at [378, 42] on div at bounding box center [383, 39] width 11 height 11
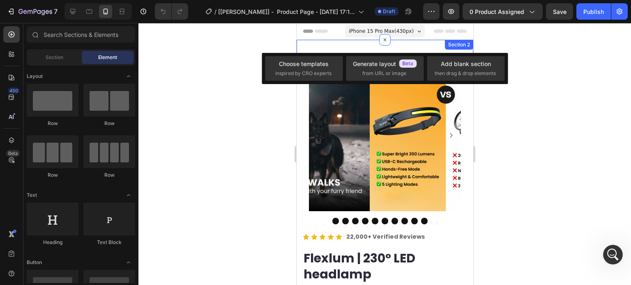
click at [357, 50] on div "Image Image Image Row Image Image Row Image Image Row Image Image Row Image Ima…" at bounding box center [384, 238] width 177 height 396
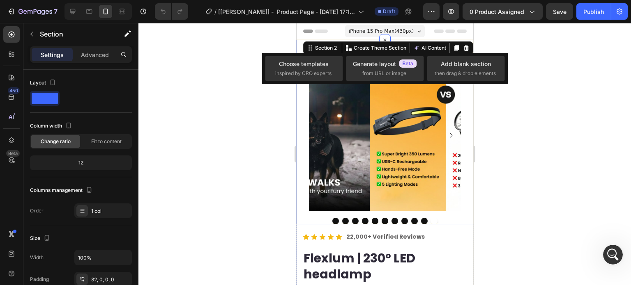
click at [299, 140] on div "Product Images" at bounding box center [384, 142] width 177 height 165
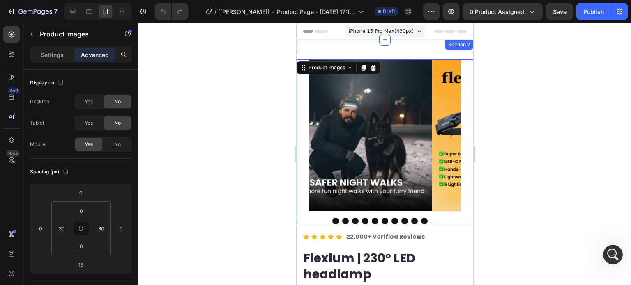
click at [334, 48] on div "Image Image Image Row Image Image Row Image Image Row Image Image Row Image Ima…" at bounding box center [384, 238] width 177 height 396
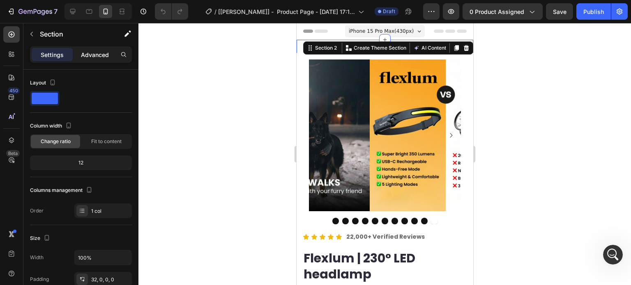
click at [99, 55] on p "Advanced" at bounding box center [95, 54] width 28 height 9
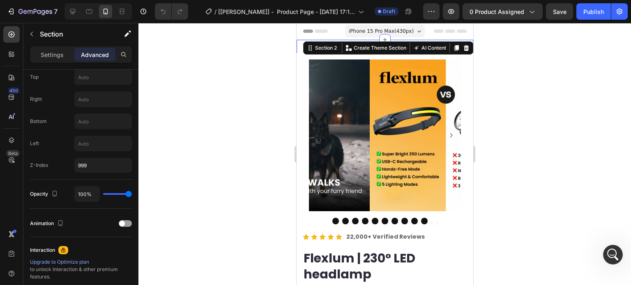
scroll to position [410, 0]
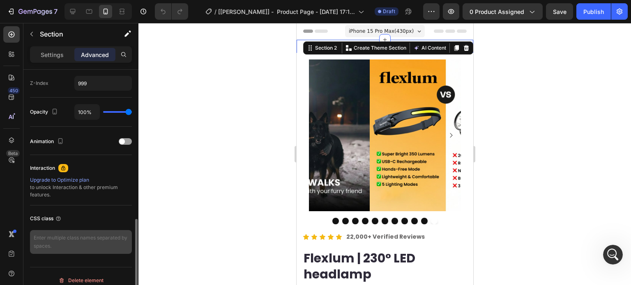
drag, startPoint x: 94, startPoint y: 221, endPoint x: 87, endPoint y: 240, distance: 20.0
click at [92, 223] on div "CSS class" at bounding box center [81, 218] width 102 height 13
click at [87, 241] on textarea at bounding box center [81, 242] width 102 height 24
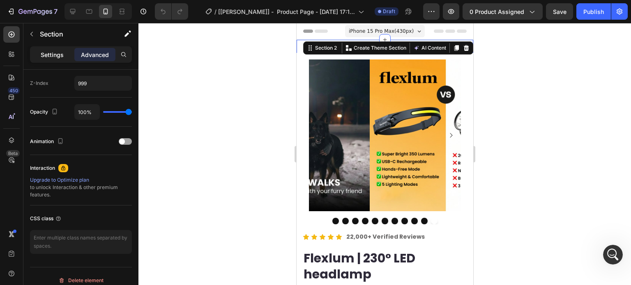
click at [56, 52] on p "Settings" at bounding box center [52, 54] width 23 height 9
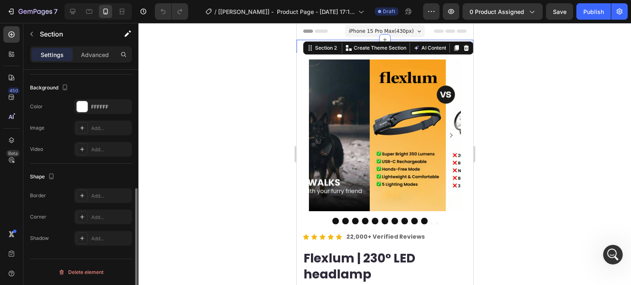
scroll to position [240, 0]
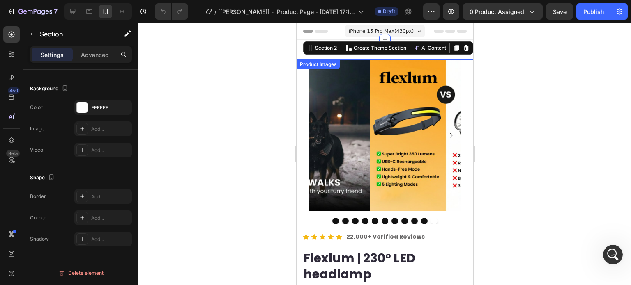
click at [380, 95] on img at bounding box center [445, 136] width 152 height 152
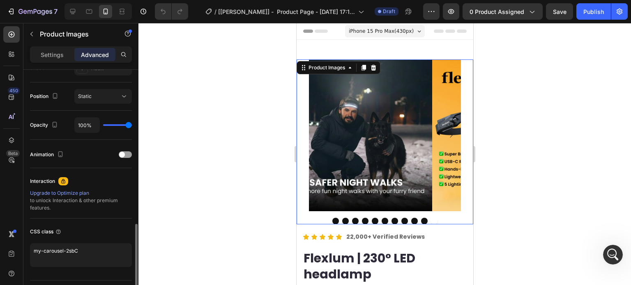
scroll to position [307, 0]
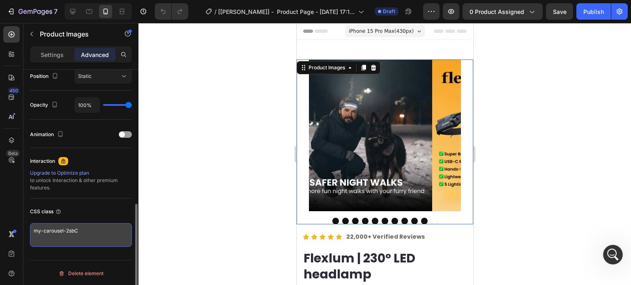
click at [83, 232] on textarea "my-carousel-2sbC" at bounding box center [81, 235] width 102 height 24
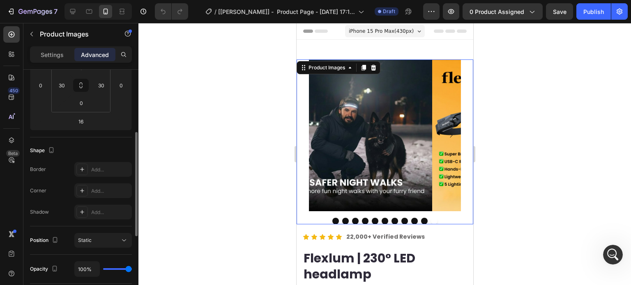
scroll to position [266, 0]
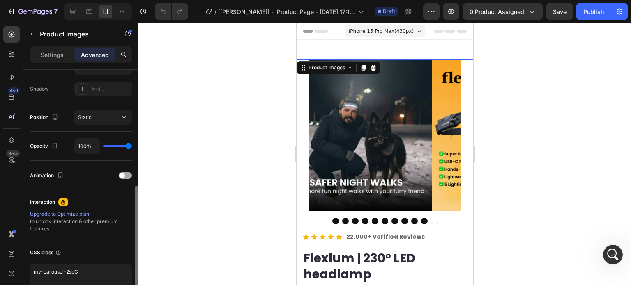
click at [127, 177] on div at bounding box center [125, 175] width 13 height 7
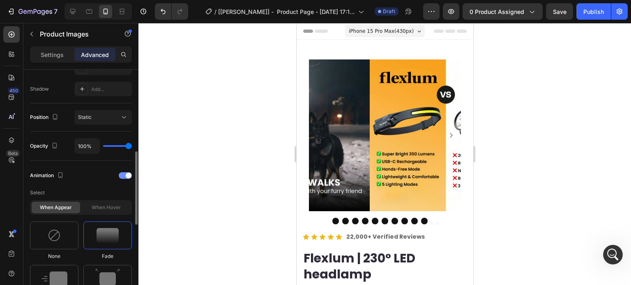
click at [125, 174] on div at bounding box center [125, 175] width 13 height 7
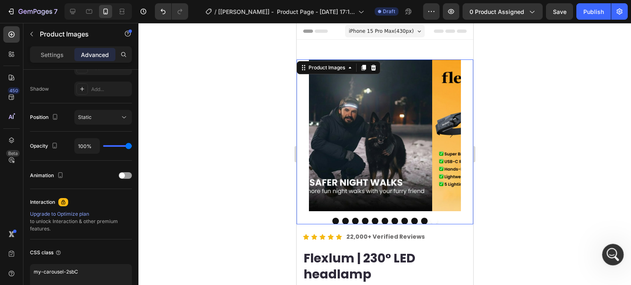
click at [617, 259] on div "Open Intercom Messenger" at bounding box center [611, 253] width 27 height 27
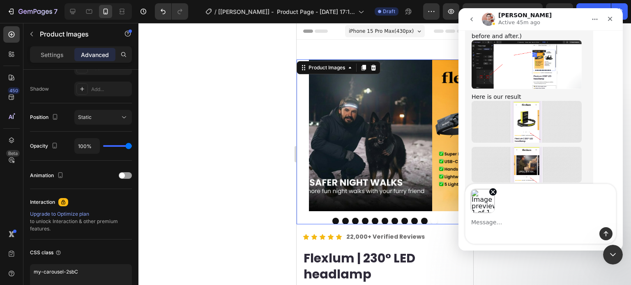
scroll to position [2197, 0]
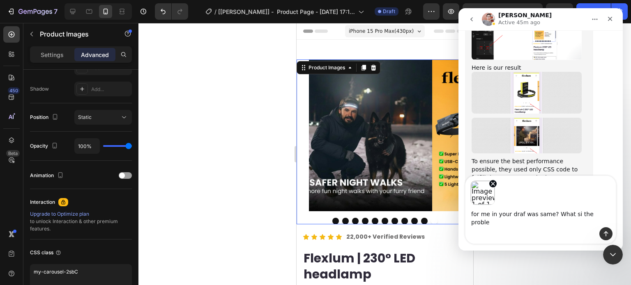
type textarea "for me in your draf was same? What si the problem"
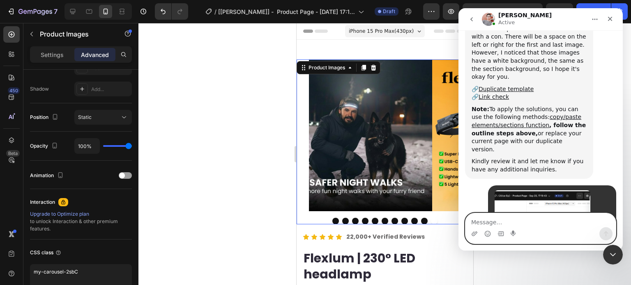
scroll to position [2339, 0]
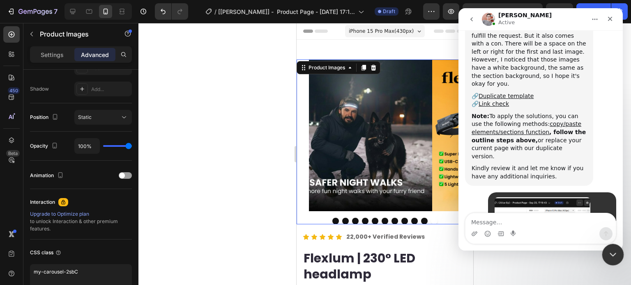
click at [609, 248] on div "Close Intercom Messenger" at bounding box center [611, 254] width 20 height 20
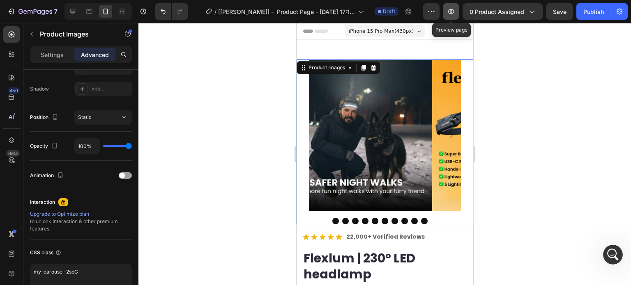
click at [454, 11] on icon "button" at bounding box center [451, 11] width 8 height 8
click at [613, 253] on icon "Open Intercom Messenger" at bounding box center [612, 254] width 14 height 14
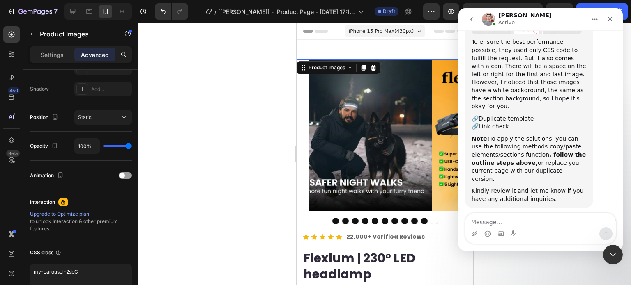
click at [494, 222] on textarea "Message…" at bounding box center [540, 220] width 150 height 14
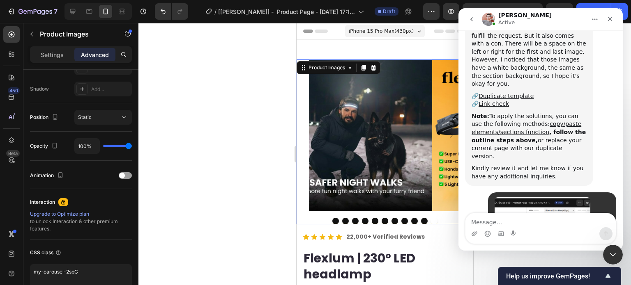
click at [258, 110] on div at bounding box center [384, 154] width 492 height 262
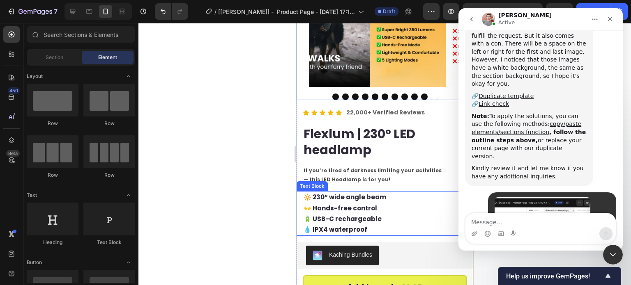
scroll to position [164, 0]
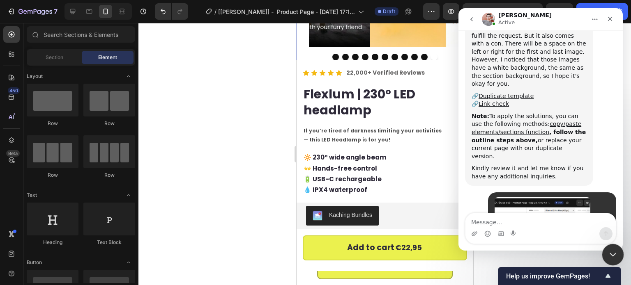
click at [608, 249] on icon "Close Intercom Messenger" at bounding box center [611, 254] width 10 height 10
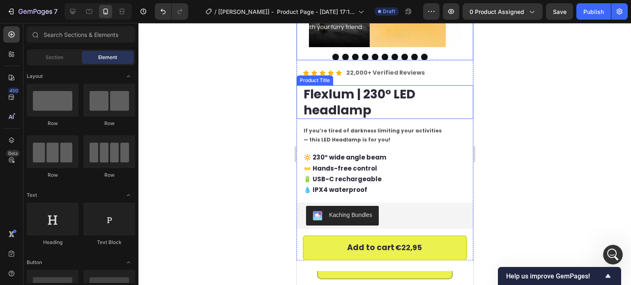
click at [336, 89] on h2 "Flexlum | 230° LED headlamp" at bounding box center [387, 102] width 170 height 34
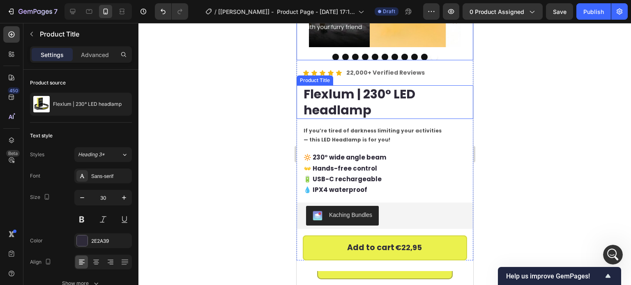
click at [336, 88] on h2 "Flexlum | 230° LED headlamp" at bounding box center [387, 102] width 170 height 34
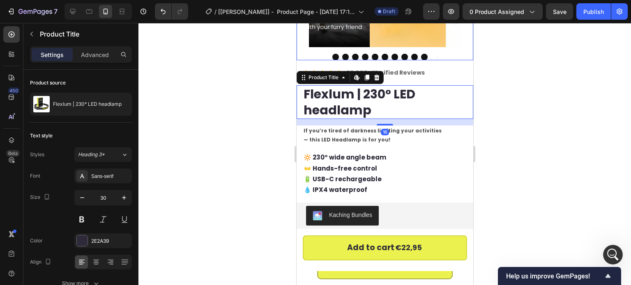
click at [336, 88] on h2 "Flexlum | 230° LED headlamp" at bounding box center [387, 102] width 170 height 34
click at [438, 12] on button "button" at bounding box center [431, 11] width 16 height 16
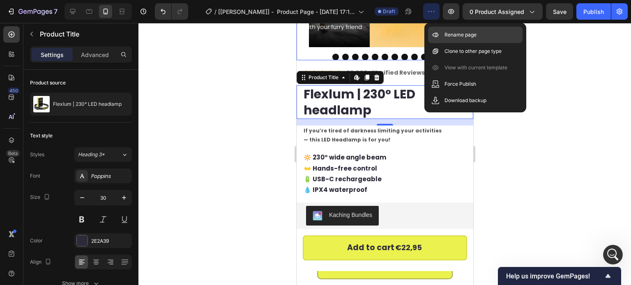
click at [456, 34] on p "Rename page" at bounding box center [460, 35] width 32 height 8
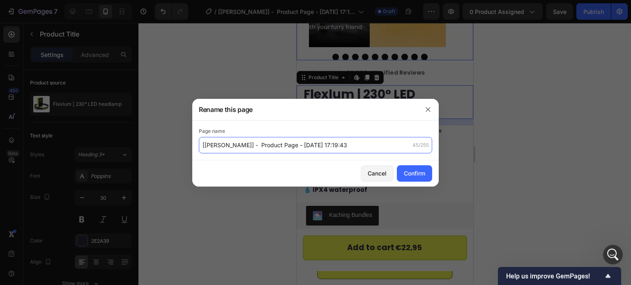
click at [298, 140] on input "[Alice Gp] - Product Page - Sep 23, 17:19:43" at bounding box center [315, 145] width 233 height 16
paste input "Flexlum 230 Led headlamp"
click at [248, 144] on input "Flexlum 230 Led headlamp" at bounding box center [315, 145] width 233 height 16
click at [236, 144] on input "Flexlum 230 Led headlamp" at bounding box center [315, 145] width 233 height 16
click at [240, 144] on input "Flexlum 230 Led headlamp" at bounding box center [315, 145] width 233 height 16
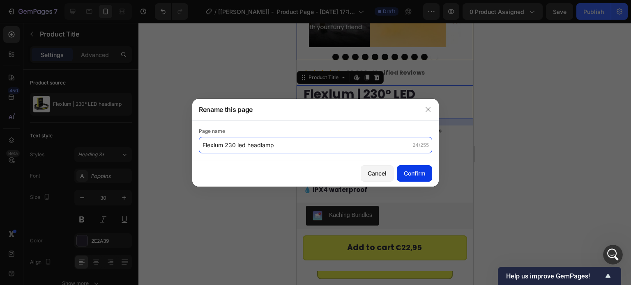
type input "Flexlum 230 led headlamp"
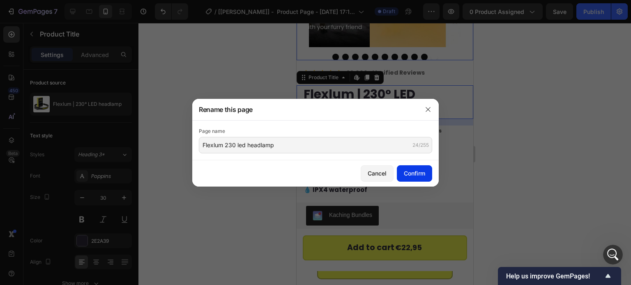
click at [405, 168] on button "Confirm" at bounding box center [414, 173] width 35 height 16
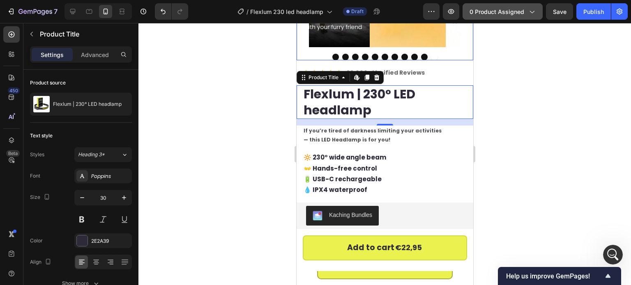
click at [506, 8] on span "0 product assigned" at bounding box center [496, 11] width 55 height 9
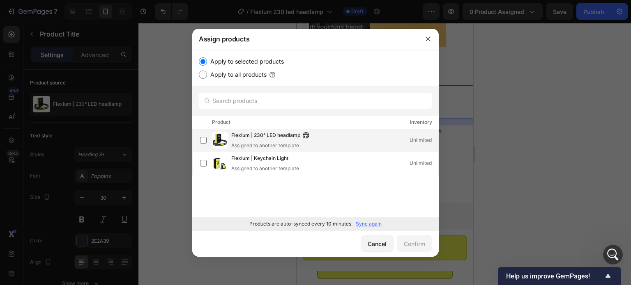
click at [263, 140] on span "Flexlum | 230° LED headlamp" at bounding box center [265, 135] width 69 height 9
click at [404, 240] on div "Confirm" at bounding box center [414, 244] width 21 height 9
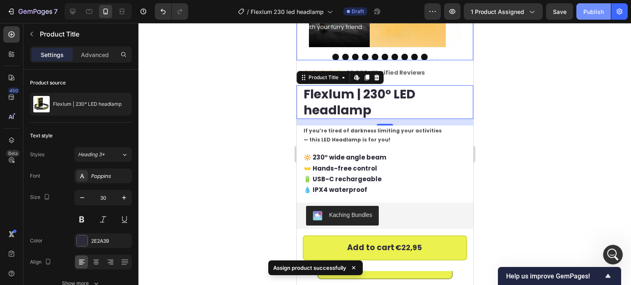
click at [594, 7] on div "Publish" at bounding box center [593, 11] width 21 height 9
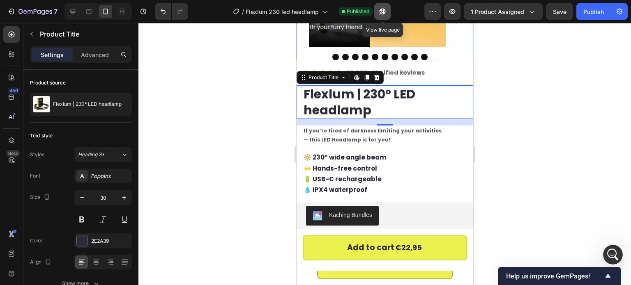
click at [386, 10] on icon "button" at bounding box center [382, 11] width 8 height 8
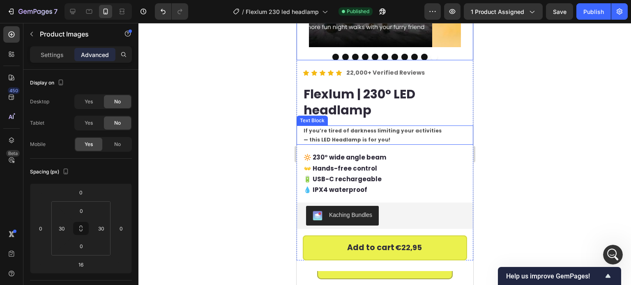
scroll to position [0, 0]
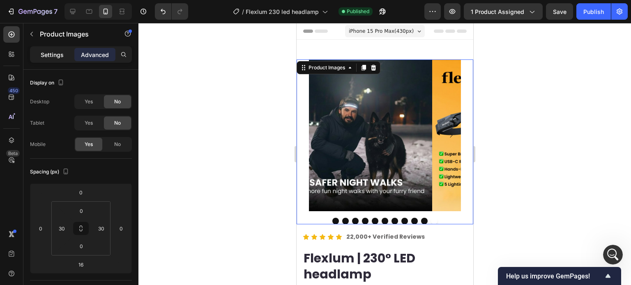
click at [58, 55] on p "Settings" at bounding box center [52, 54] width 23 height 9
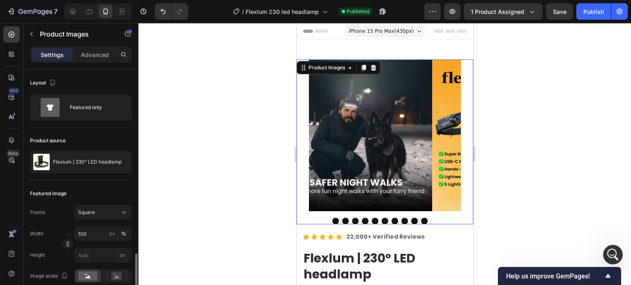
scroll to position [243, 0]
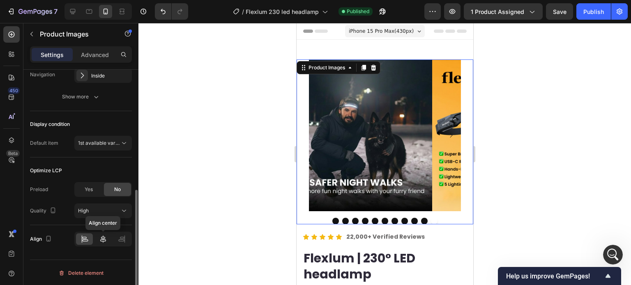
click at [100, 238] on icon at bounding box center [103, 239] width 8 height 8
click at [89, 239] on div at bounding box center [84, 239] width 17 height 11
click at [106, 239] on icon at bounding box center [103, 239] width 8 height 8
click at [372, 30] on span "iPhone 15 Pro Max ( 430 px)" at bounding box center [380, 31] width 65 height 8
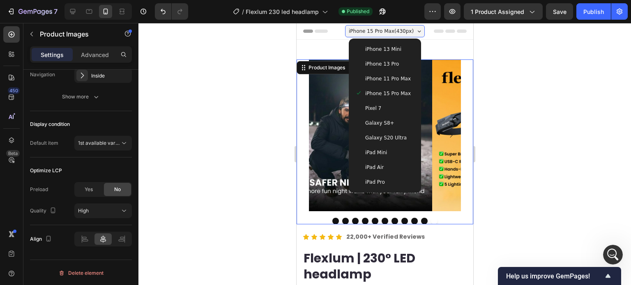
click at [376, 64] on span "iPhone 13 Pro" at bounding box center [382, 64] width 34 height 8
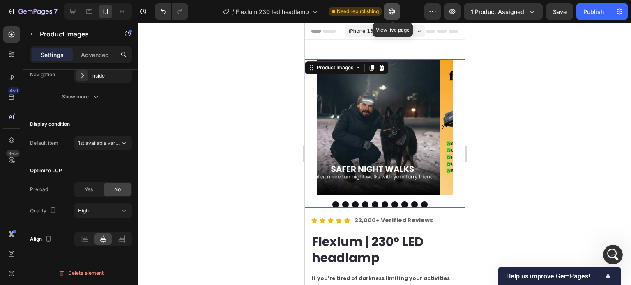
click at [391, 11] on icon "button" at bounding box center [392, 12] width 6 height 6
click at [392, 11] on icon "button" at bounding box center [392, 12] width 6 height 6
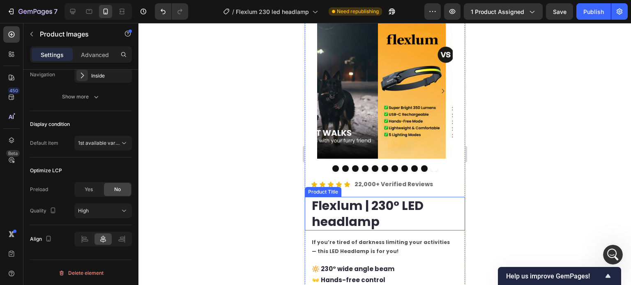
scroll to position [13, 0]
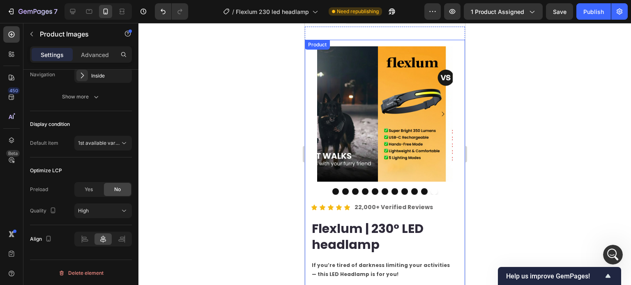
click at [347, 41] on div "Image Image Image Row Image Image Row Image Image Row Image Image Row Image Ima…" at bounding box center [384, 217] width 160 height 355
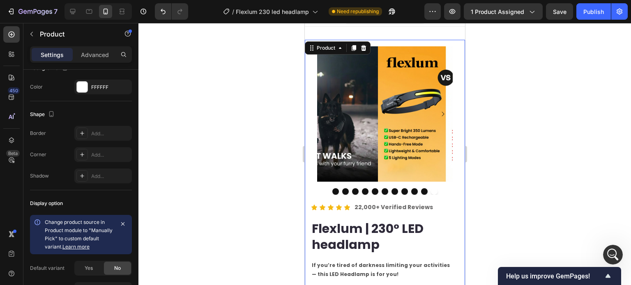
scroll to position [0, 0]
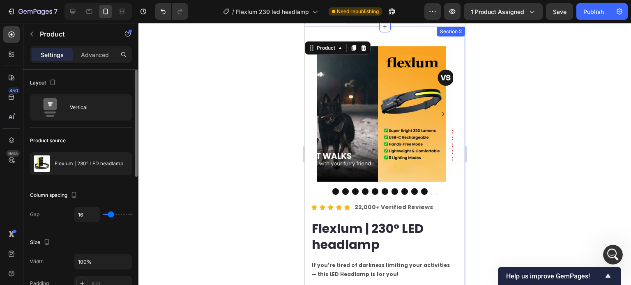
click at [334, 34] on div "Image Image Image Row Image Image Row Image Image Row Image Image Row Image Ima…" at bounding box center [384, 216] width 160 height 379
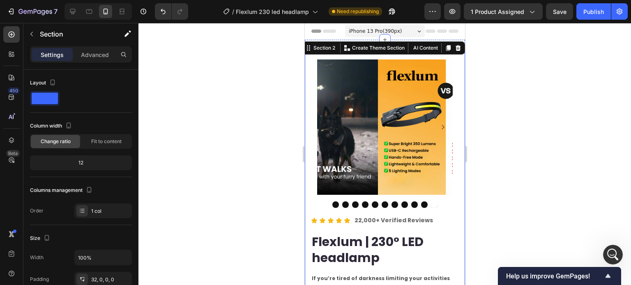
click at [312, 57] on div "Image Image Image Row Image Image Row Image Image Row Image Image Row Image Ima…" at bounding box center [384, 230] width 160 height 355
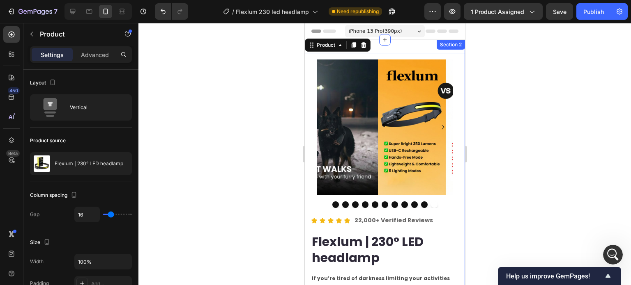
click at [390, 47] on div "Image Image Image Row Image Image Row Image Image Row Image Image Row Image Ima…" at bounding box center [384, 229] width 160 height 379
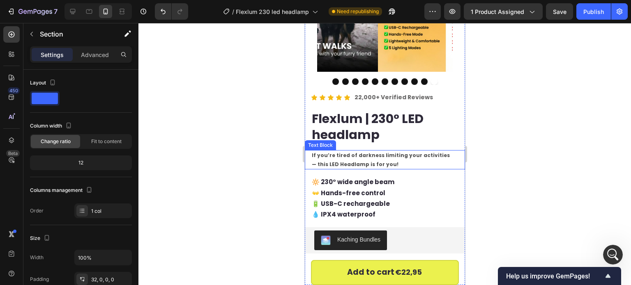
scroll to position [205, 0]
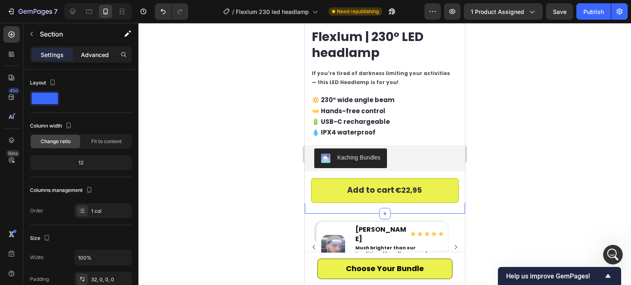
click at [88, 50] on p "Advanced" at bounding box center [95, 54] width 28 height 9
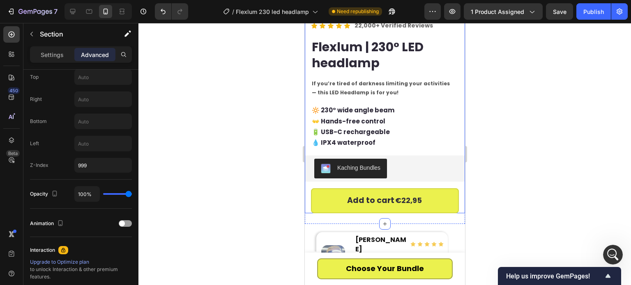
scroll to position [164, 0]
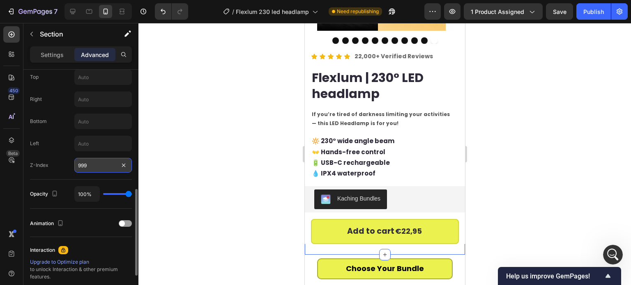
click at [101, 164] on input "999" at bounding box center [102, 165] width 57 height 15
type input "2"
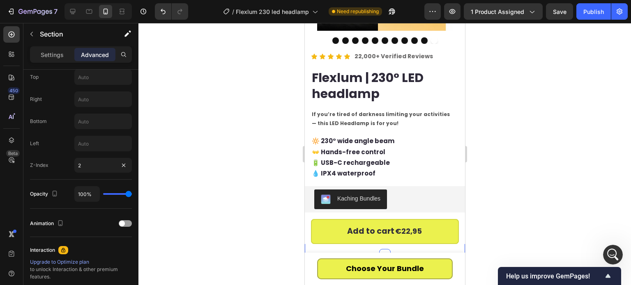
click at [211, 146] on div at bounding box center [384, 154] width 492 height 262
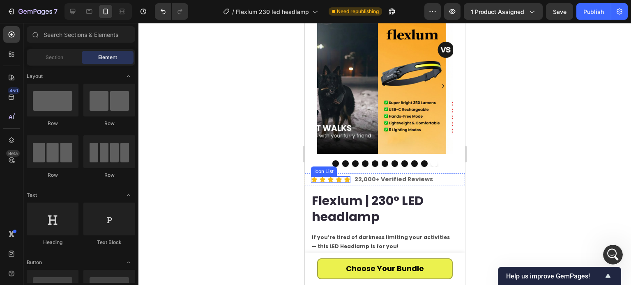
scroll to position [0, 0]
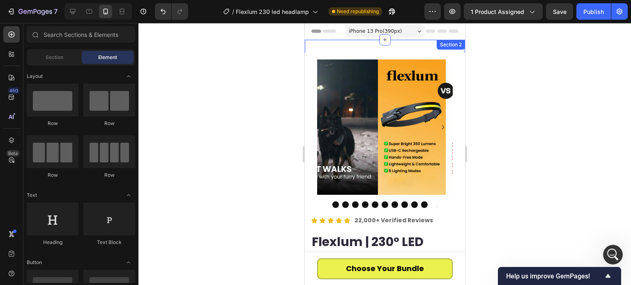
click at [346, 49] on div "Image Image Image Row Image Image Row Image Image Row Image Image Row Image Ima…" at bounding box center [384, 229] width 160 height 379
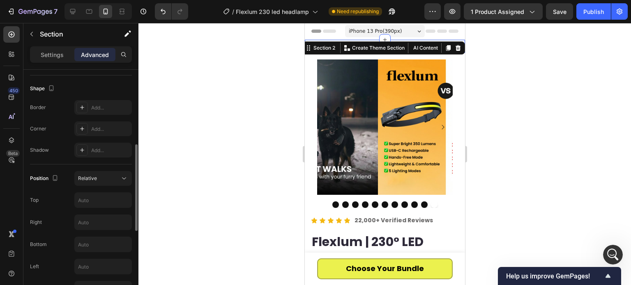
scroll to position [328, 0]
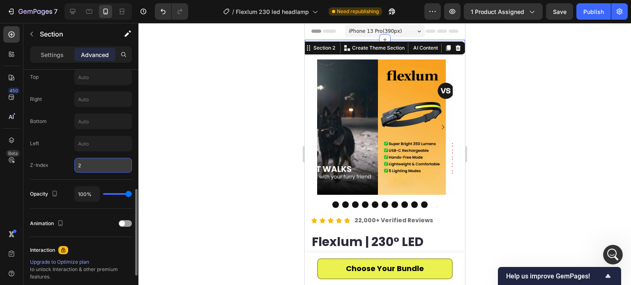
click at [90, 171] on input "2" at bounding box center [102, 165] width 57 height 15
type input "99"
click at [279, 142] on div at bounding box center [384, 154] width 492 height 262
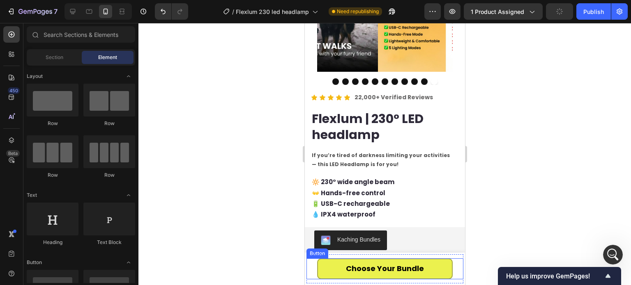
scroll to position [246, 0]
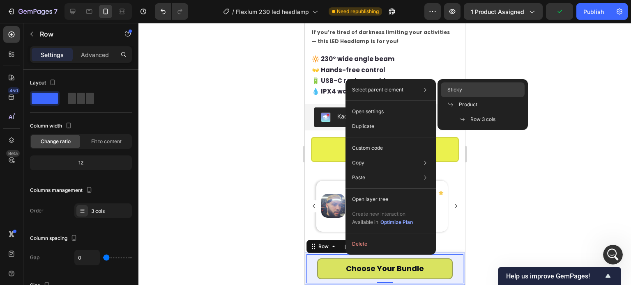
click at [460, 93] on span "Sticky" at bounding box center [454, 89] width 15 height 7
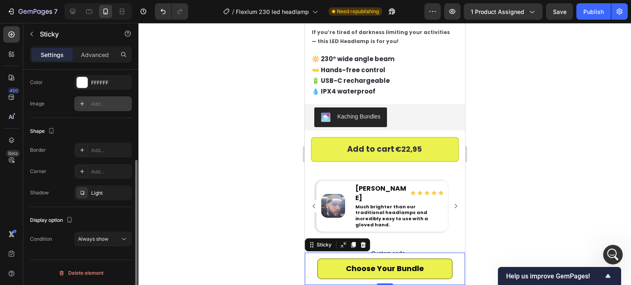
scroll to position [105, 0]
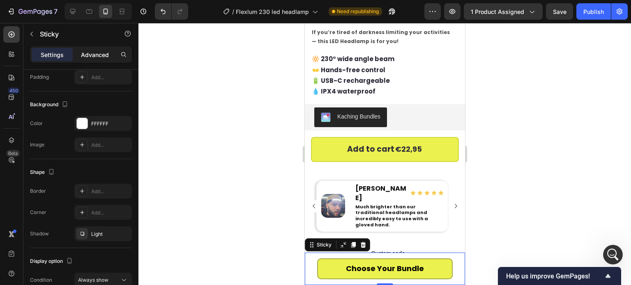
click at [93, 54] on p "Advanced" at bounding box center [95, 54] width 28 height 9
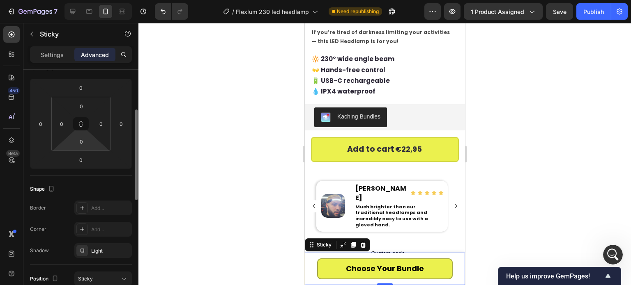
scroll to position [310, 0]
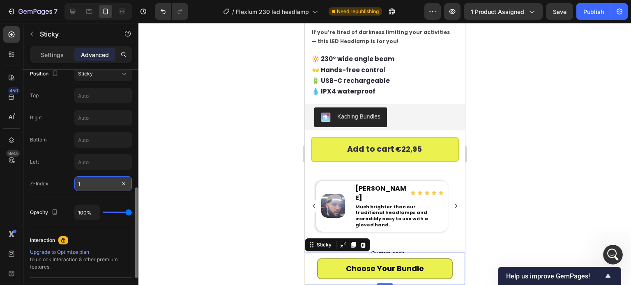
click at [94, 186] on input "1" at bounding box center [102, 184] width 57 height 15
type input "-1"
click at [66, 182] on div "Z-Index -1" at bounding box center [81, 184] width 102 height 15
click at [279, 208] on div at bounding box center [384, 154] width 492 height 262
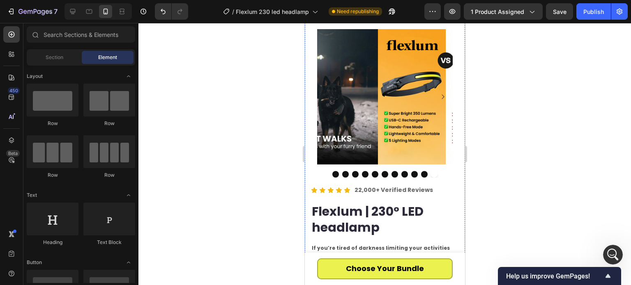
scroll to position [0, 0]
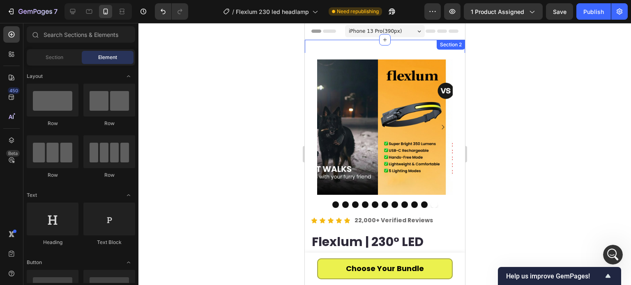
click at [337, 50] on div "Image Image Image Row Image Image Row Image Image Row Image Image Row Image Ima…" at bounding box center [384, 229] width 160 height 379
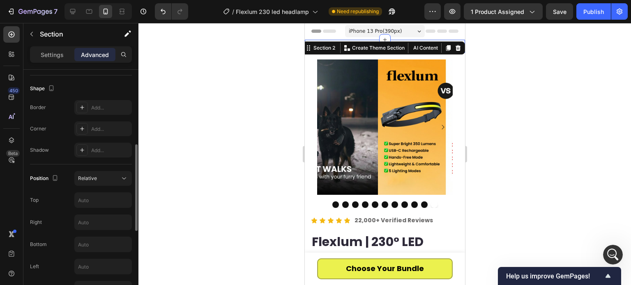
scroll to position [369, 0]
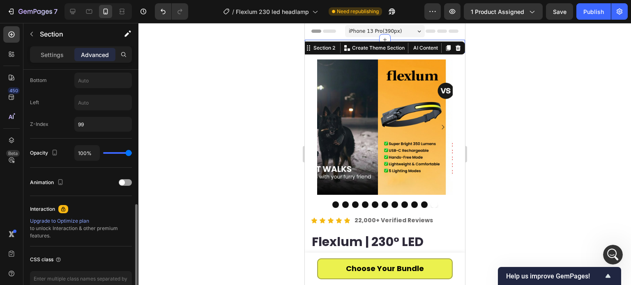
click at [92, 133] on div "Position Relative Top Right Bottom Left Z-Index 99" at bounding box center [81, 69] width 102 height 138
click at [90, 126] on input "99" at bounding box center [102, 124] width 57 height 15
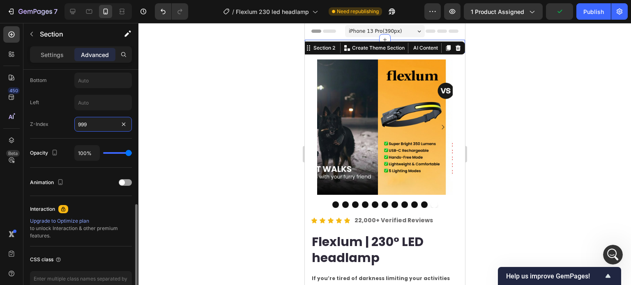
type input "999"
click at [83, 133] on div "Position Relative Top Right Bottom Left Z-Index 999" at bounding box center [81, 69] width 102 height 138
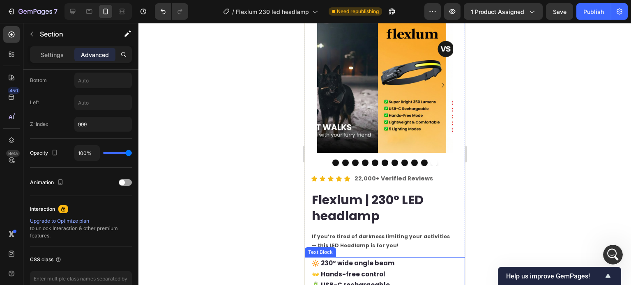
scroll to position [41, 0]
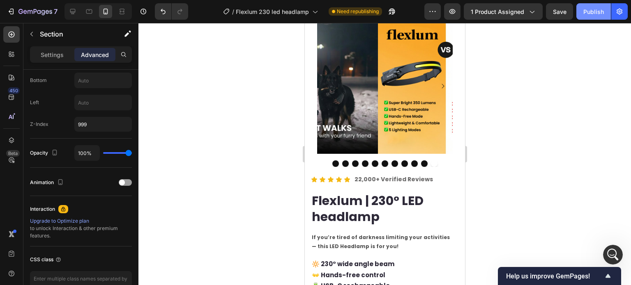
click at [583, 13] on div "Publish" at bounding box center [593, 11] width 21 height 9
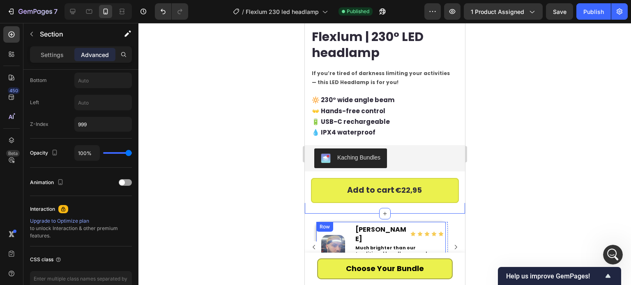
scroll to position [287, 0]
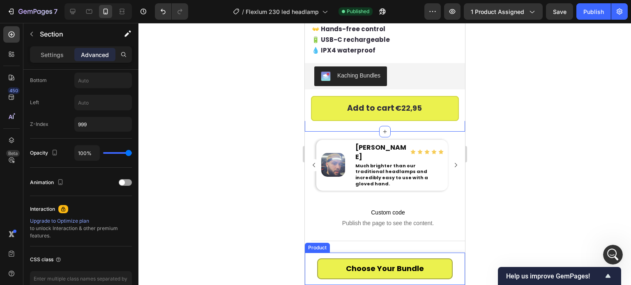
click at [456, 254] on div "Product Images Flexlum | 230° LED headlamp Product Title €22,95 Product Price P…" at bounding box center [384, 269] width 160 height 32
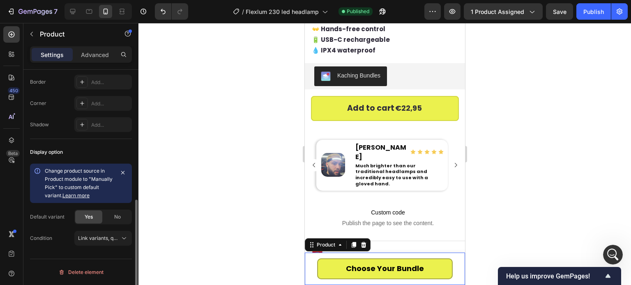
scroll to position [0, 0]
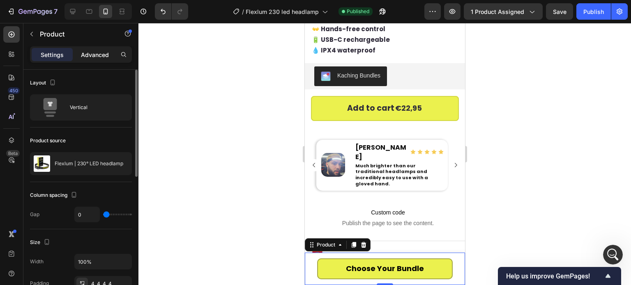
click at [101, 52] on p "Advanced" at bounding box center [95, 54] width 28 height 9
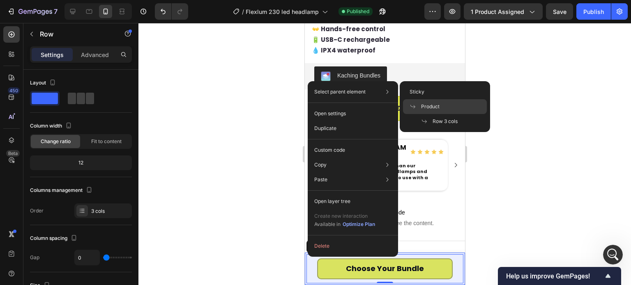
click at [424, 108] on span "Product" at bounding box center [430, 106] width 18 height 7
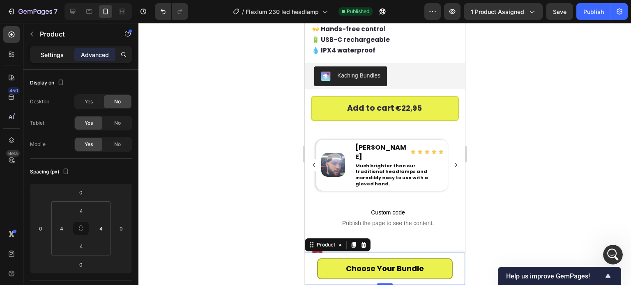
click at [60, 50] on p "Settings" at bounding box center [52, 54] width 23 height 9
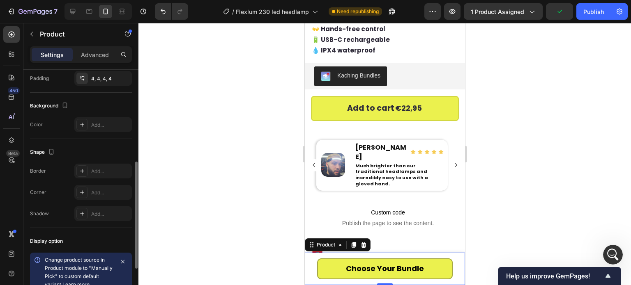
scroll to position [246, 0]
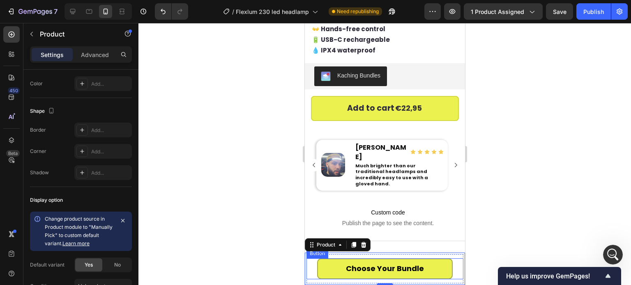
click at [362, 262] on link "Choose Your Bundle" at bounding box center [383, 269] width 135 height 21
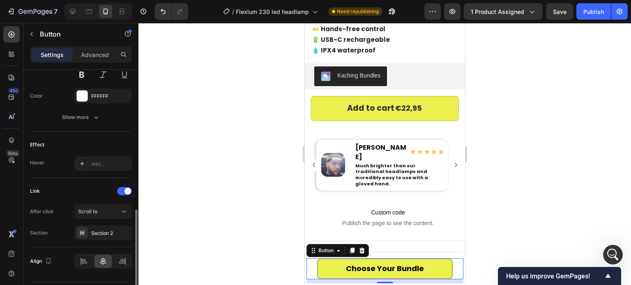
scroll to position [391, 0]
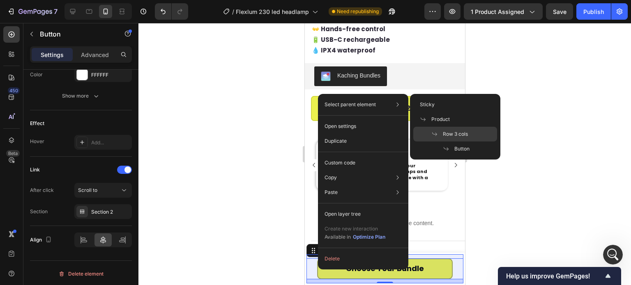
click at [450, 127] on div "Row 3 cols" at bounding box center [455, 134] width 84 height 15
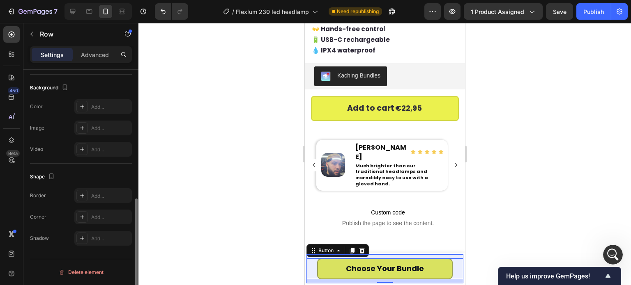
scroll to position [0, 0]
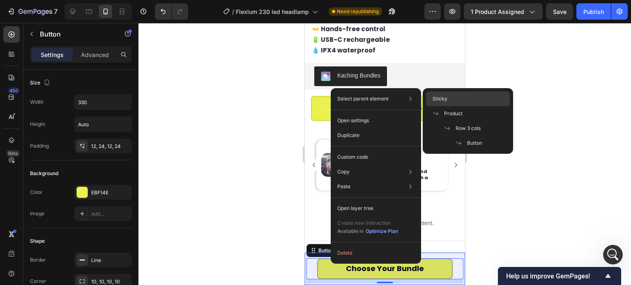
click at [439, 98] on span "Sticky" at bounding box center [439, 98] width 15 height 7
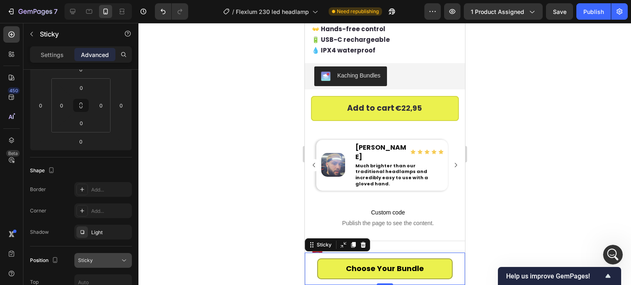
scroll to position [287, 0]
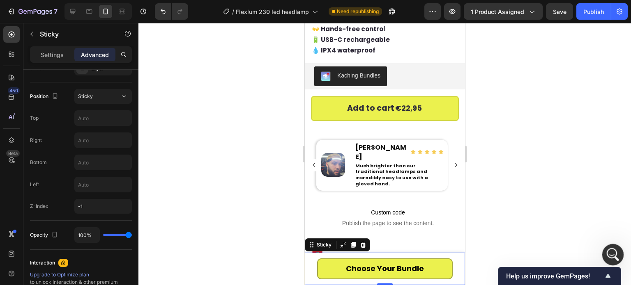
click at [601, 255] on div "Open Intercom Messenger" at bounding box center [611, 253] width 27 height 27
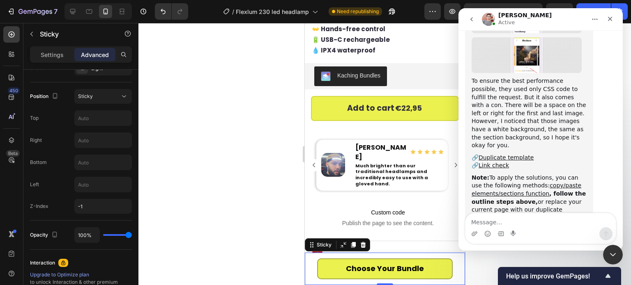
type textarea "A"
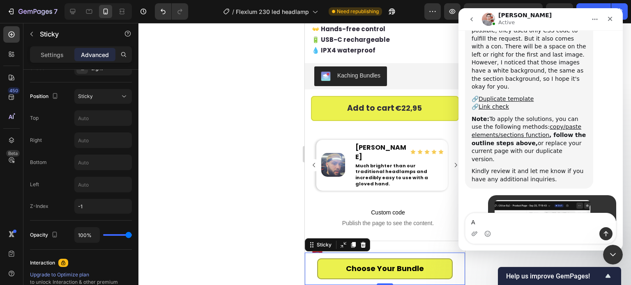
scroll to position [2339, 0]
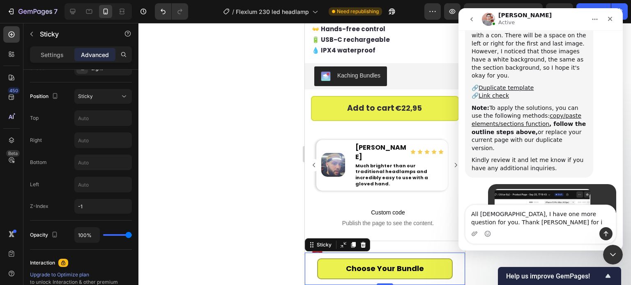
type textarea "All god, I have one more question for you. Thank youu for it"
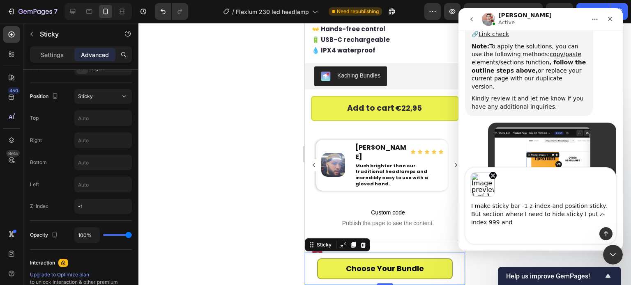
scroll to position [2417, 0]
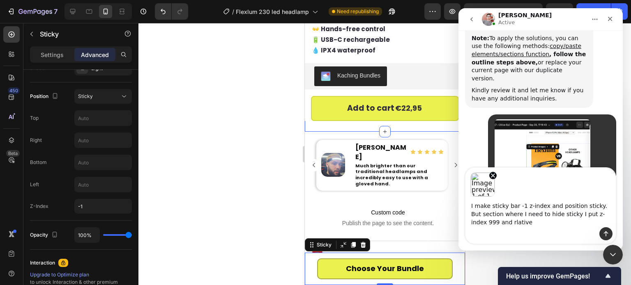
type textarea "I make sticky bar -1 z-index and position sticky. But section where I need to h…"
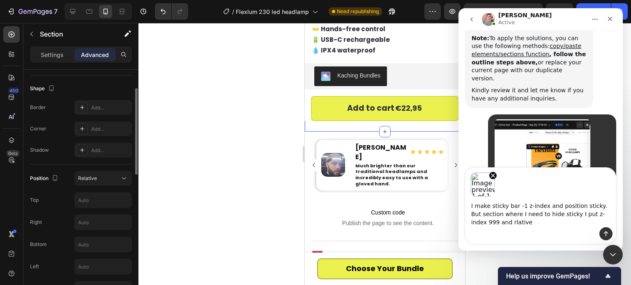
scroll to position [287, 0]
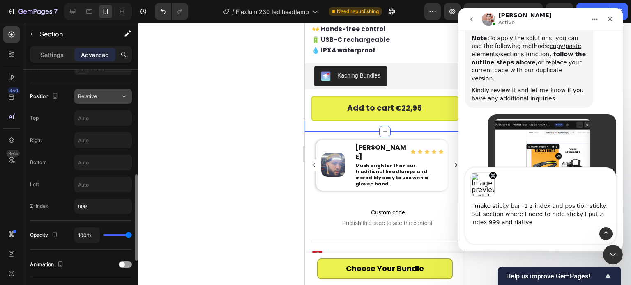
click at [101, 92] on div "Relative" at bounding box center [103, 96] width 50 height 8
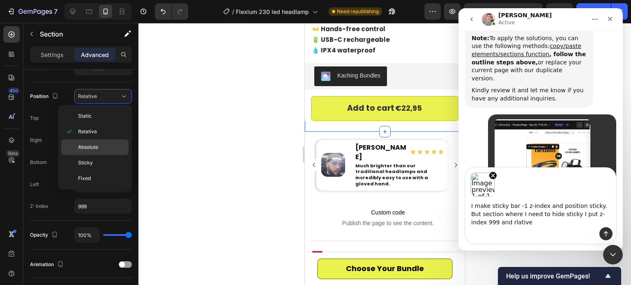
click at [105, 144] on p "Absolute" at bounding box center [101, 147] width 47 height 7
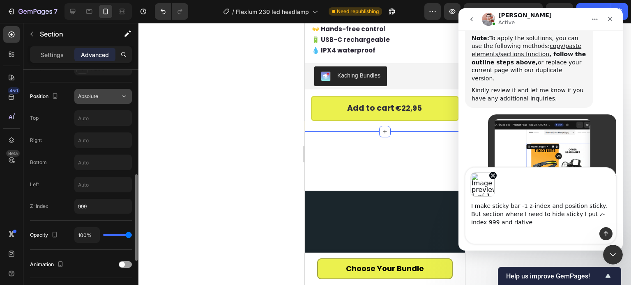
click at [100, 101] on button "Absolute" at bounding box center [102, 96] width 57 height 15
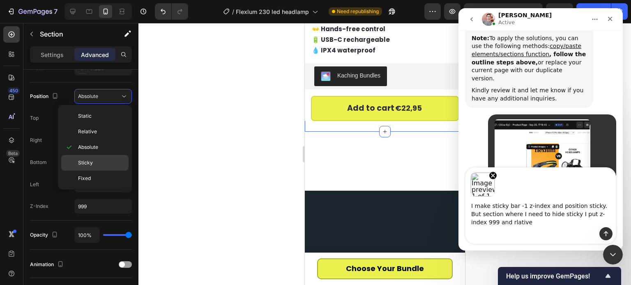
click at [98, 166] on div "Sticky" at bounding box center [94, 163] width 67 height 16
type input "0"
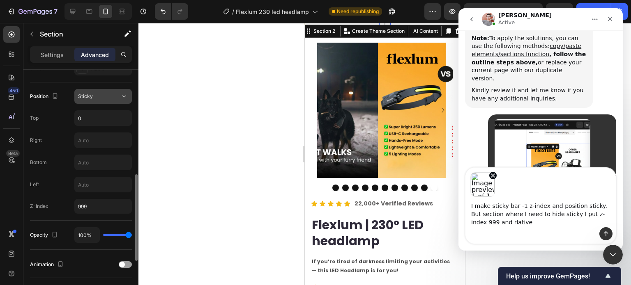
click at [103, 99] on div "Sticky" at bounding box center [99, 96] width 42 height 7
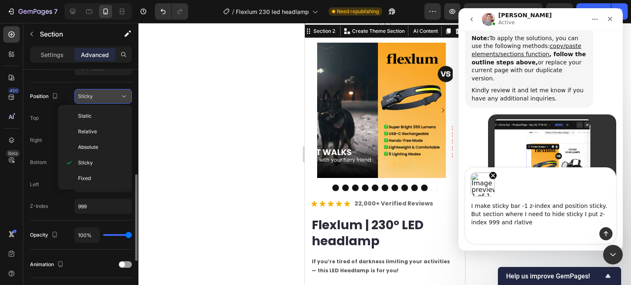
click at [103, 99] on div "Sticky" at bounding box center [99, 96] width 42 height 7
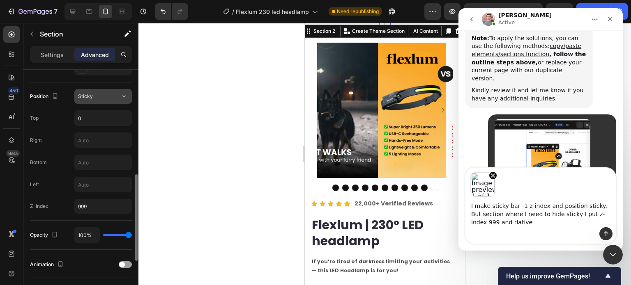
scroll to position [747, 0]
click at [120, 100] on button "Sticky" at bounding box center [102, 96] width 57 height 15
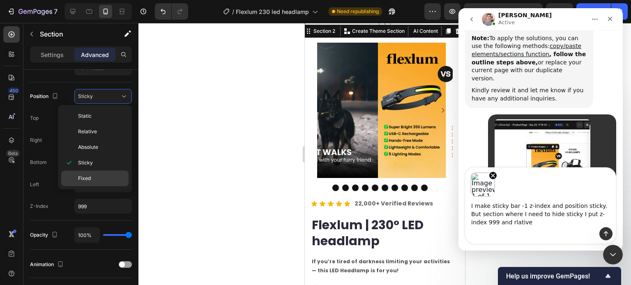
click at [112, 184] on div "Fixed" at bounding box center [94, 179] width 67 height 16
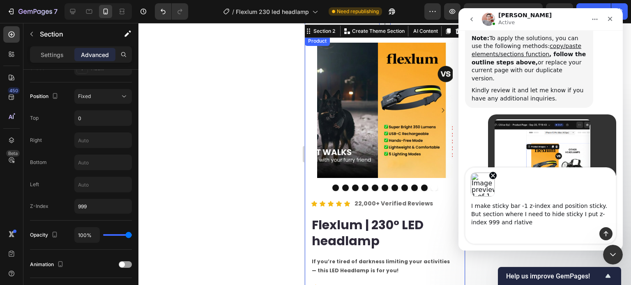
scroll to position [1096, 0]
click at [363, 217] on h2 "Flexlum | 230° LED headlamp" at bounding box center [387, 233] width 154 height 34
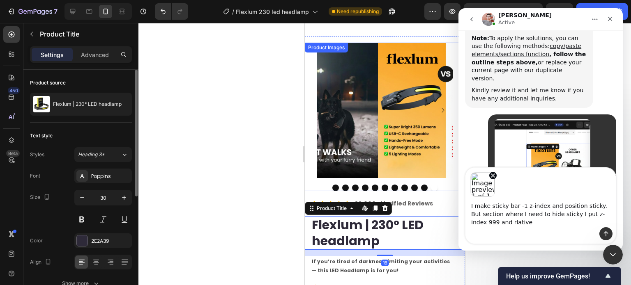
scroll to position [1040, 0]
click at [377, 89] on img at bounding box center [444, 110] width 135 height 135
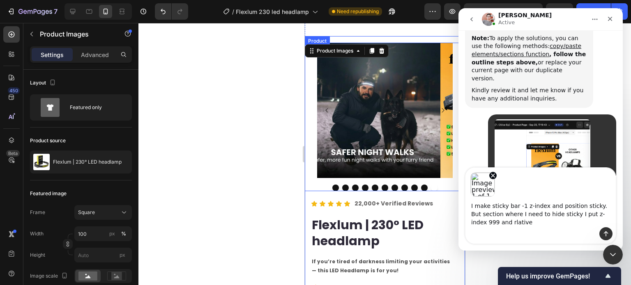
scroll to position [999, 0]
click at [350, 32] on div "Image Image Image Row Image Image Row Image Image Row Image Image Row Image Ima…" at bounding box center [384, 212] width 160 height 379
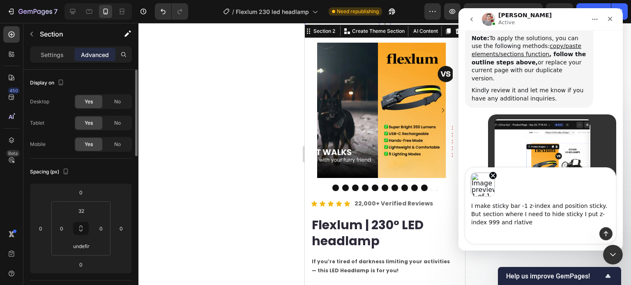
scroll to position [205, 0]
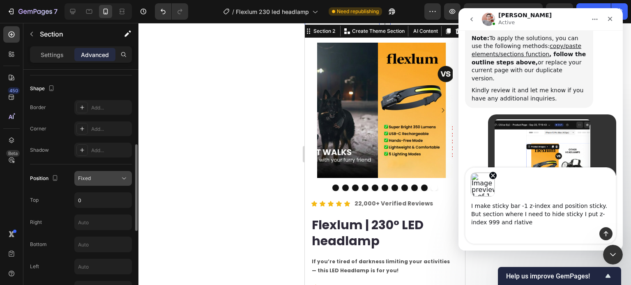
click at [99, 176] on div "Fixed" at bounding box center [99, 178] width 42 height 7
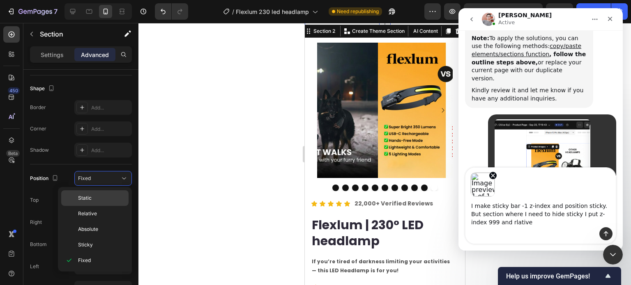
drag, startPoint x: 95, startPoint y: 202, endPoint x: 71, endPoint y: 99, distance: 105.9
click at [95, 202] on div "Static" at bounding box center [94, 198] width 67 height 16
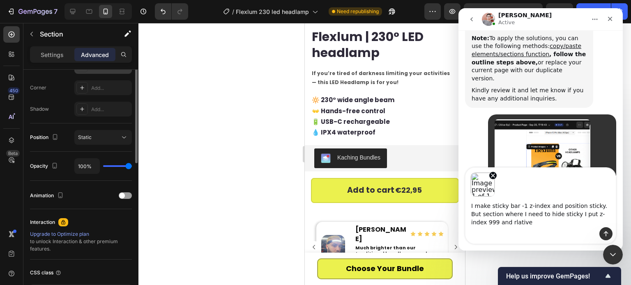
scroll to position [164, 0]
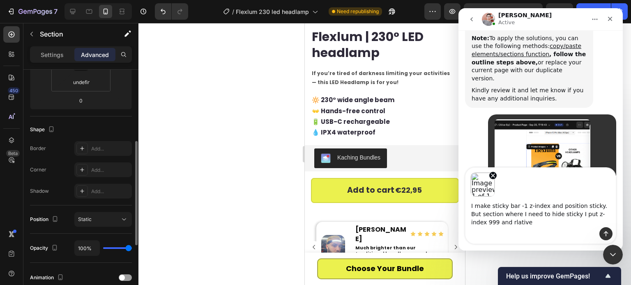
click at [100, 206] on div "Position Static" at bounding box center [81, 220] width 102 height 28
click at [96, 222] on div "Static" at bounding box center [99, 219] width 42 height 7
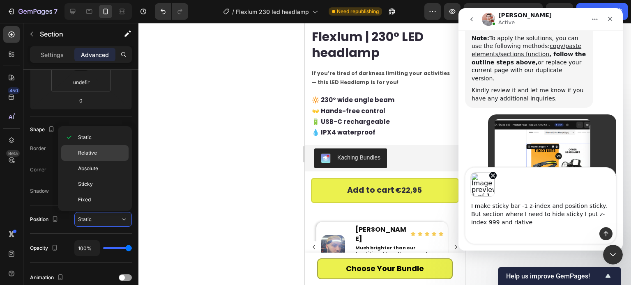
click at [97, 151] on p "Relative" at bounding box center [101, 152] width 47 height 7
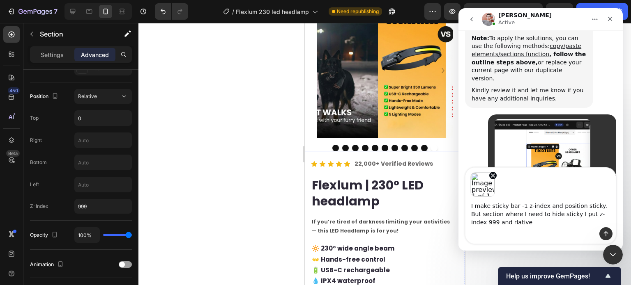
scroll to position [82, 0]
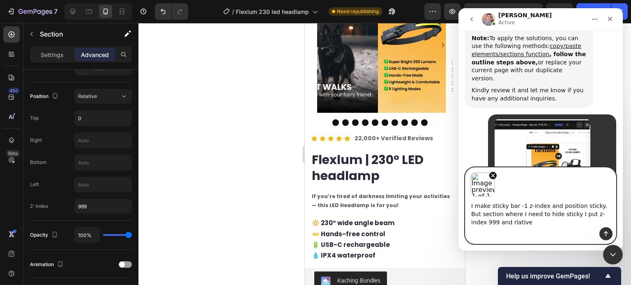
click at [522, 220] on textarea "I make sticky bar -1 z-index and position sticky. But section where I need to h…" at bounding box center [540, 212] width 150 height 30
click at [491, 223] on textarea "I make sticky bar -1 z-index and position sticky. But section where I need to h…" at bounding box center [540, 212] width 150 height 30
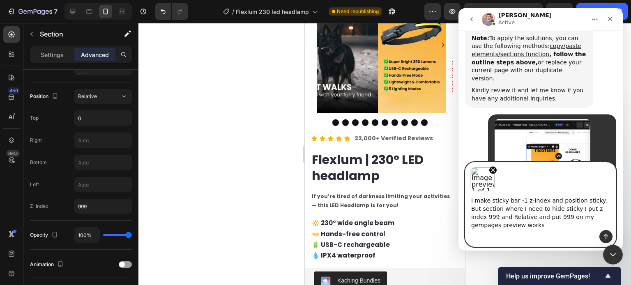
scroll to position [2423, 0]
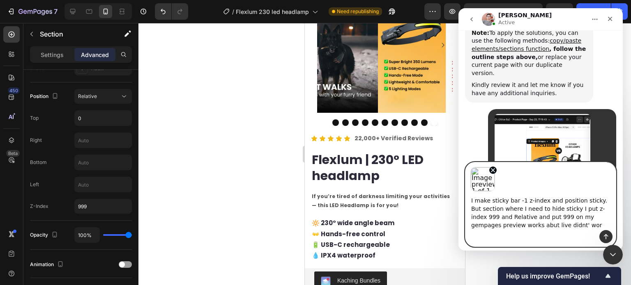
type textarea "I make sticky bar -1 z-index and position sticky. But section where I need to h…"
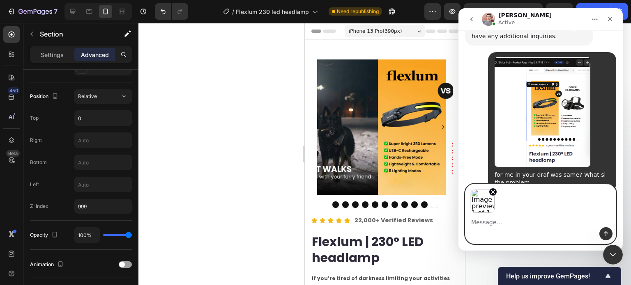
scroll to position [2481, 0]
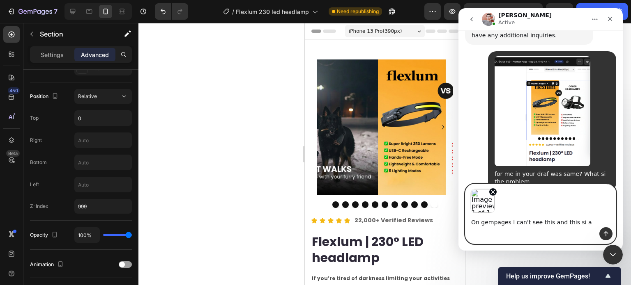
type textarea "On gempages I can't see this and this si a goal"
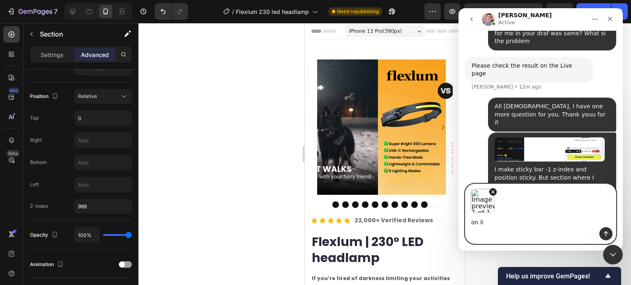
scroll to position [2621, 0]
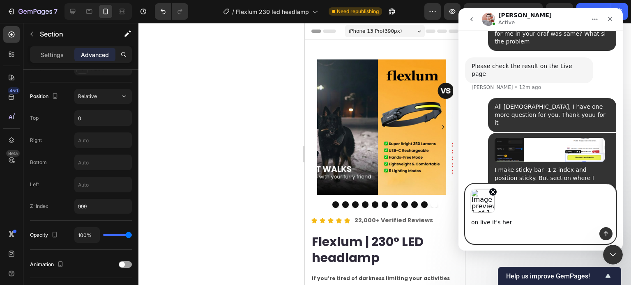
type textarea "on live it's here"
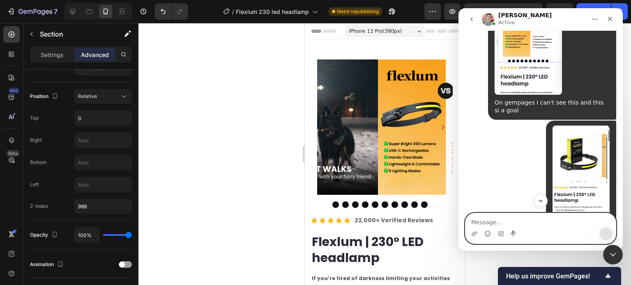
scroll to position [2900, 0]
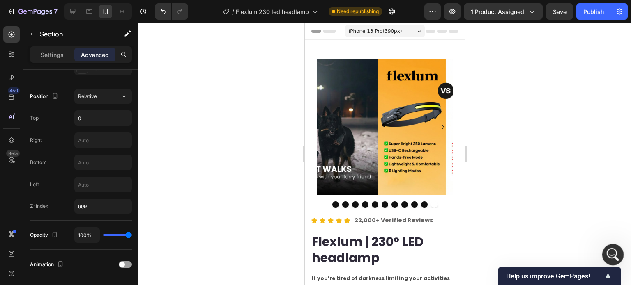
scroll to position [3201, 0]
click at [611, 250] on icon "Open Intercom Messenger" at bounding box center [612, 254] width 14 height 14
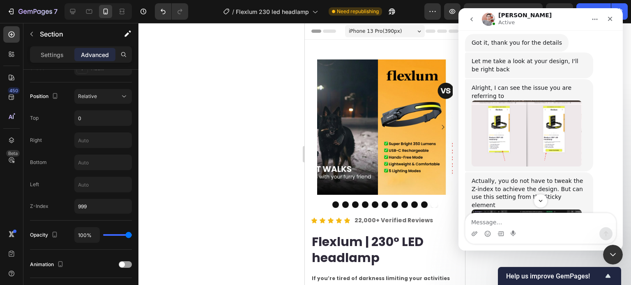
scroll to position [3077, 0]
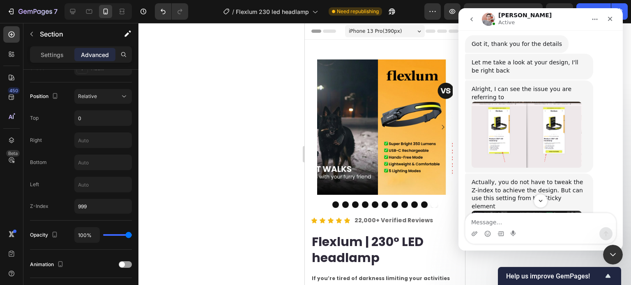
click at [535, 211] on img "Harry says…" at bounding box center [526, 262] width 110 height 102
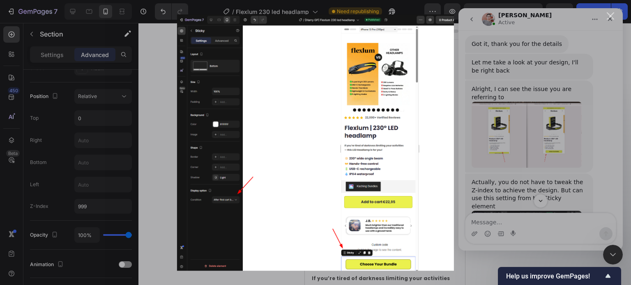
click at [535, 107] on div "Intercom messenger" at bounding box center [315, 142] width 631 height 285
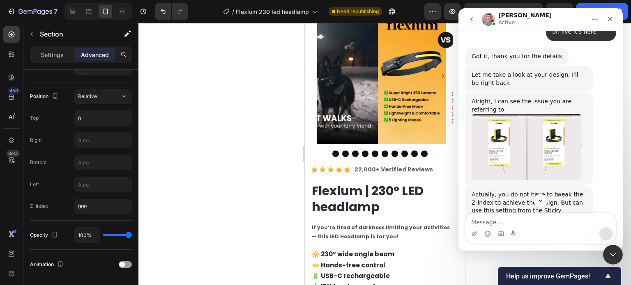
scroll to position [246, 0]
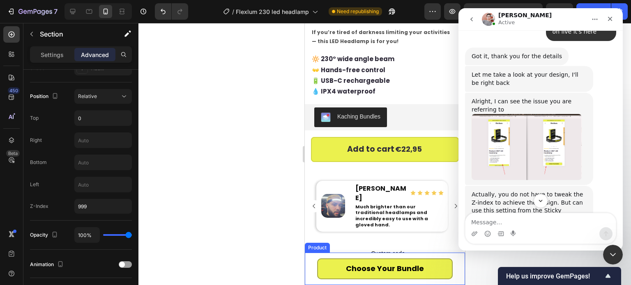
click at [304, 259] on div "Product Images Flexlum | 230° LED headlamp Product Title €22,95 Product Price P…" at bounding box center [384, 269] width 160 height 32
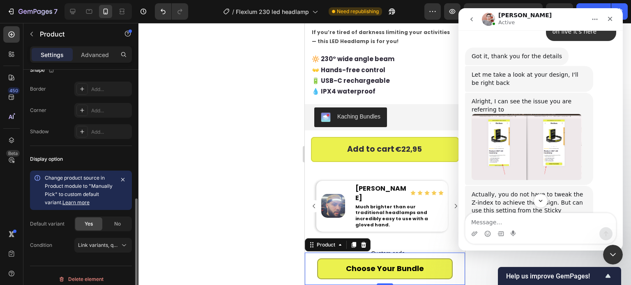
scroll to position [293, 0]
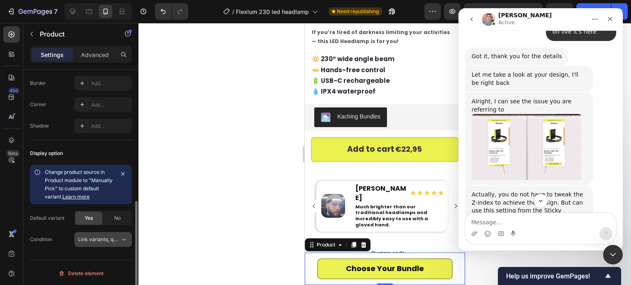
click at [87, 236] on span "Link variants, quantity <br> between same products" at bounding box center [138, 239] width 121 height 6
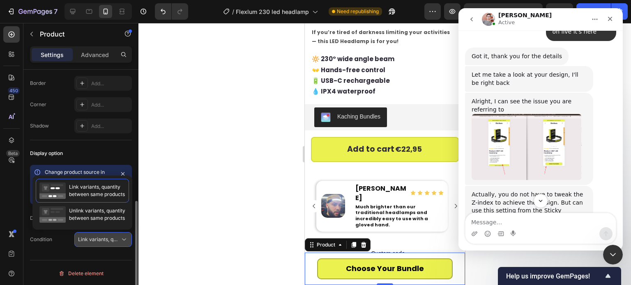
click at [86, 239] on span "Link variants, quantity <br> between same products" at bounding box center [138, 239] width 121 height 6
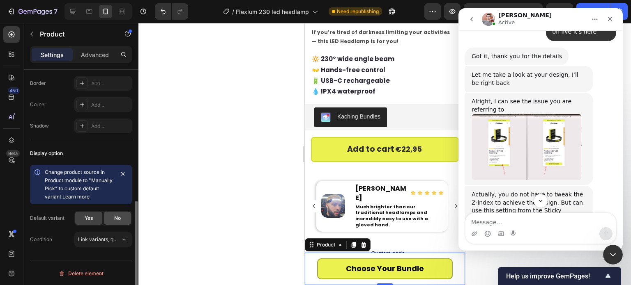
click at [113, 218] on div "No" at bounding box center [117, 218] width 27 height 13
click at [101, 247] on div "Display option Change product source in Product module to "Manually Pick" to cu…" at bounding box center [81, 196] width 102 height 113
click at [101, 242] on span "Link variants, quantity <br> between same products" at bounding box center [99, 239] width 42 height 7
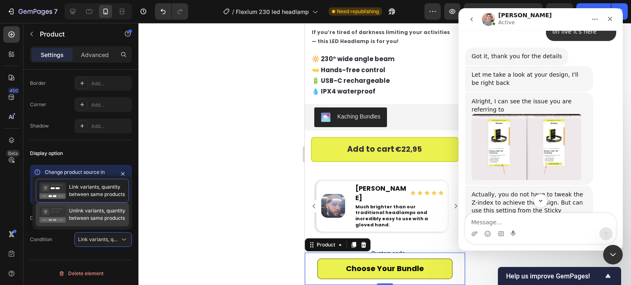
click at [96, 221] on span "Unlink variants, quantity between same products" at bounding box center [97, 214] width 56 height 15
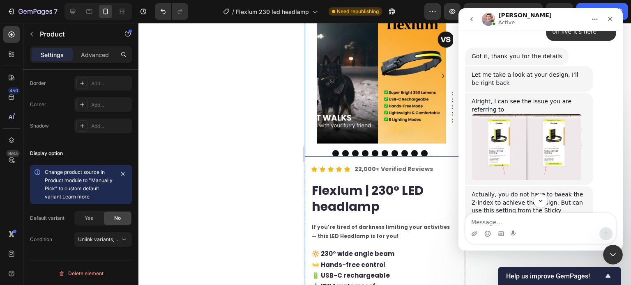
scroll to position [164, 0]
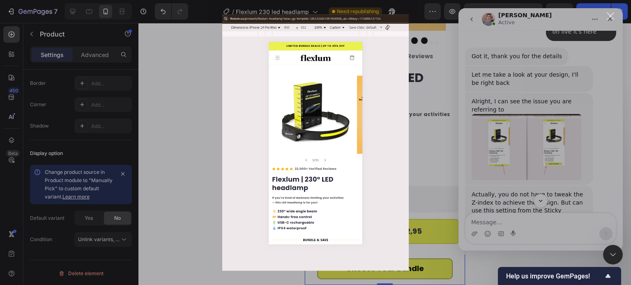
click at [545, 129] on div "Intercom messenger" at bounding box center [315, 142] width 631 height 285
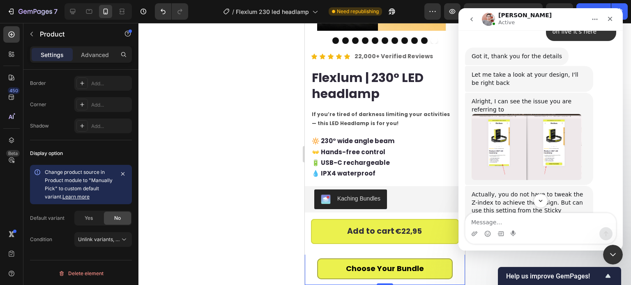
scroll to position [3107, 0]
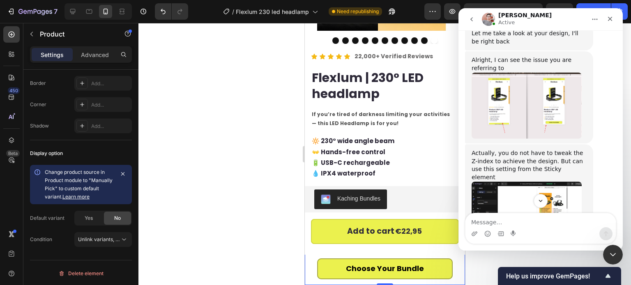
click at [545, 182] on img "Harry says…" at bounding box center [526, 233] width 110 height 102
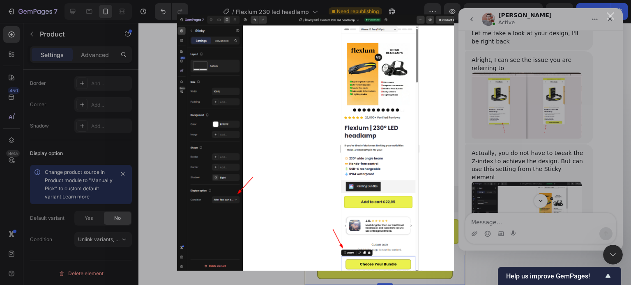
scroll to position [0, 0]
click at [529, 76] on div "Intercom messenger" at bounding box center [315, 142] width 631 height 285
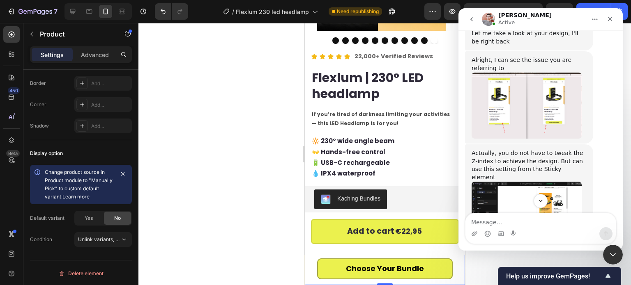
scroll to position [3065, 0]
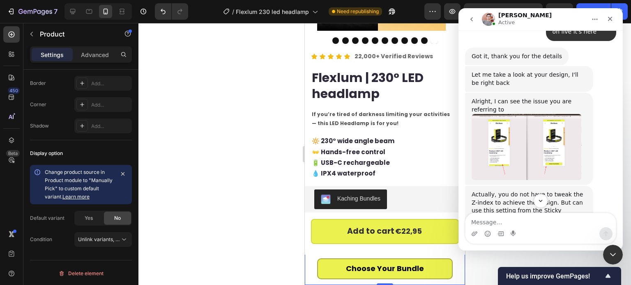
click at [529, 223] on img "Harry says…" at bounding box center [526, 274] width 110 height 102
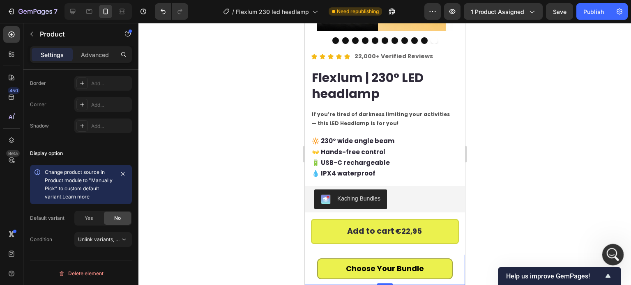
click at [611, 252] on icon "Open Intercom Messenger" at bounding box center [612, 254] width 14 height 14
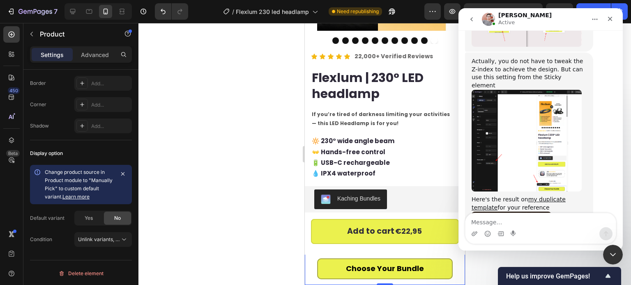
scroll to position [3201, 0]
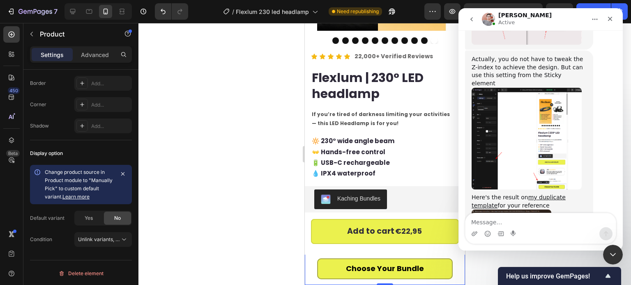
click at [494, 213] on div "Intercom messenger" at bounding box center [540, 228] width 164 height 31
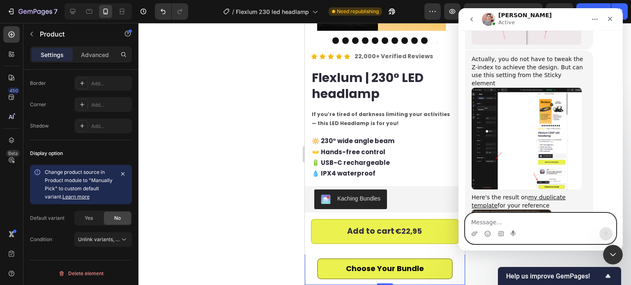
click at [494, 221] on textarea "Message…" at bounding box center [540, 220] width 150 height 14
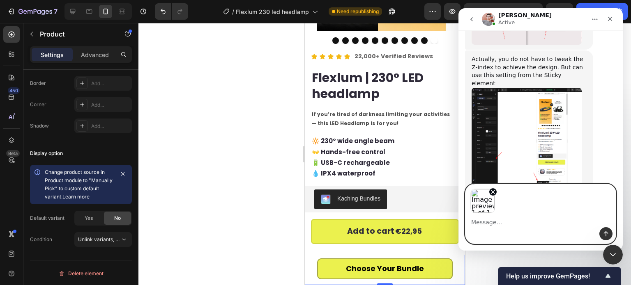
scroll to position [3230, 0]
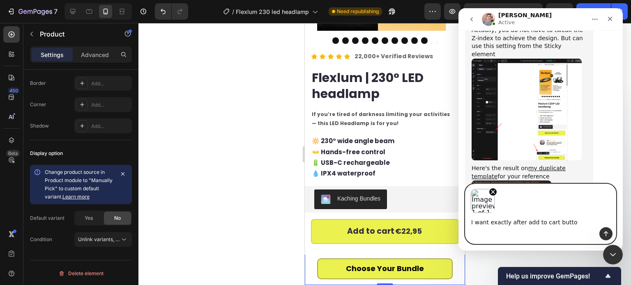
type textarea "I want exactly after add to cart button"
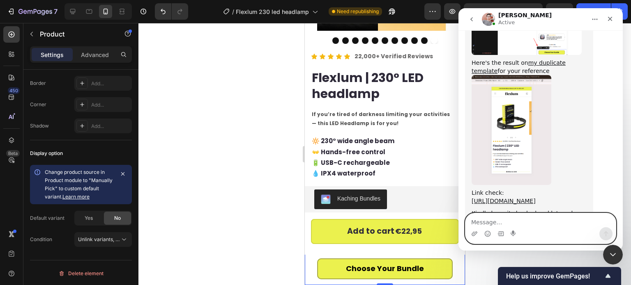
scroll to position [3339, 0]
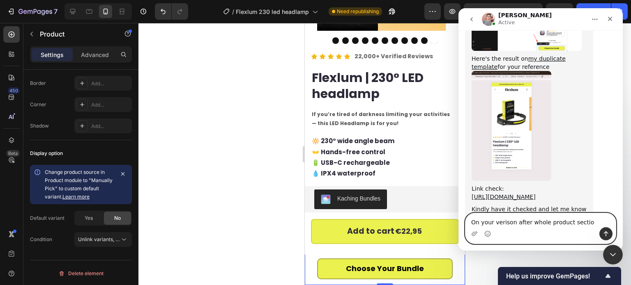
type textarea "On your verison after whole product section"
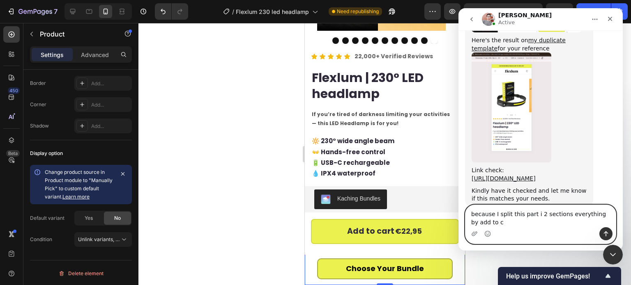
scroll to position [3366, 0]
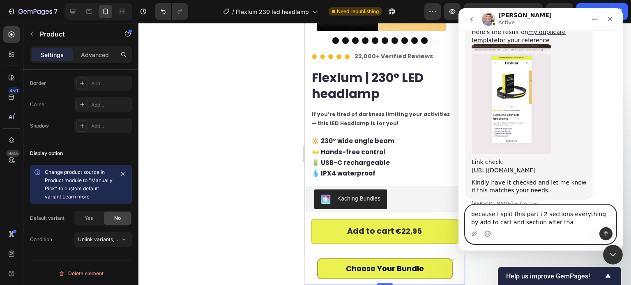
type textarea "because I split this part i 2 sections everything by add to cart and section af…"
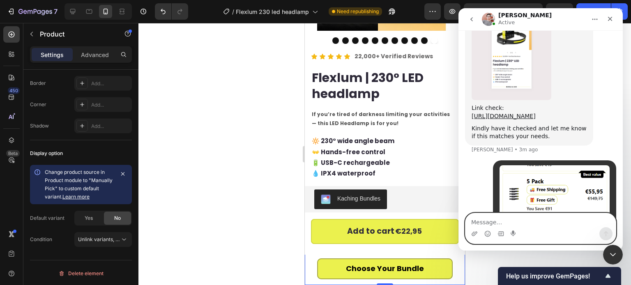
scroll to position [3426, 0]
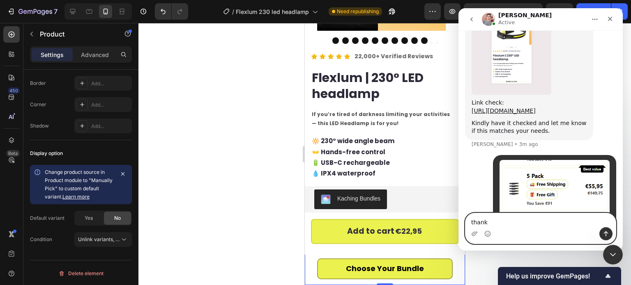
type textarea "thanks"
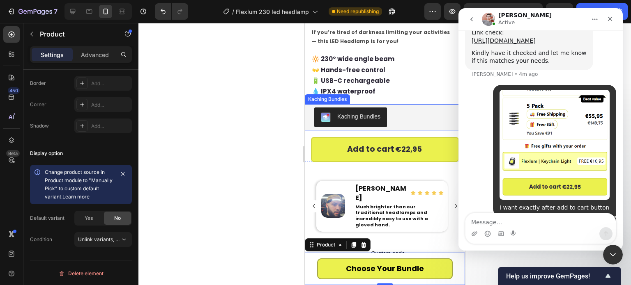
scroll to position [164, 0]
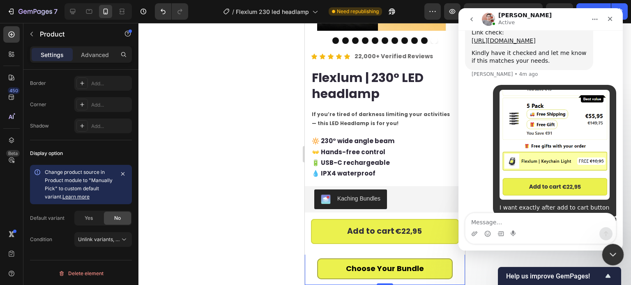
click at [611, 252] on icon "Close Intercom Messenger" at bounding box center [611, 254] width 10 height 10
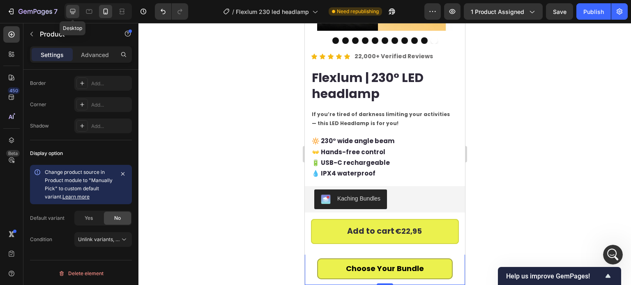
click at [70, 17] on div at bounding box center [72, 11] width 13 height 13
type input "8"
type input "1200"
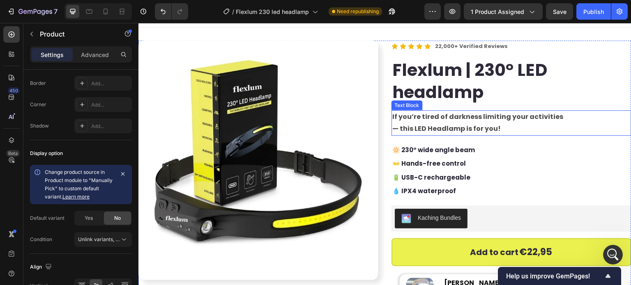
scroll to position [135, 0]
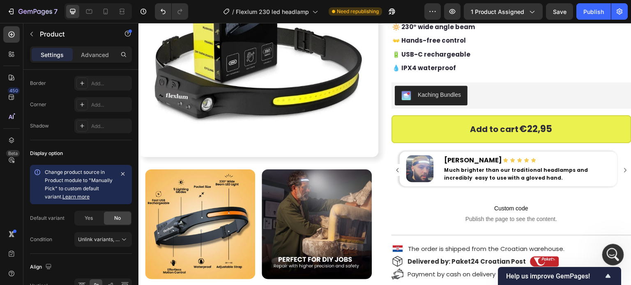
click at [611, 253] on icon "Open Intercom Messenger" at bounding box center [612, 254] width 14 height 14
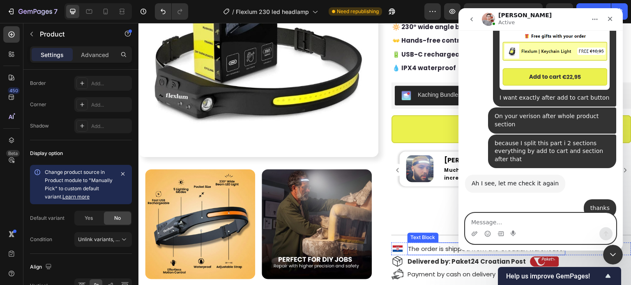
scroll to position [3599, 0]
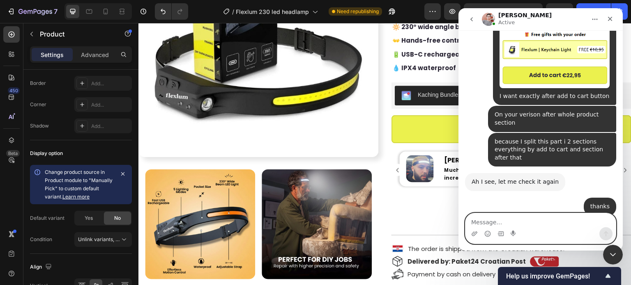
click at [483, 220] on textarea "Message…" at bounding box center [540, 220] width 150 height 14
type textarea "All right waiting for this"
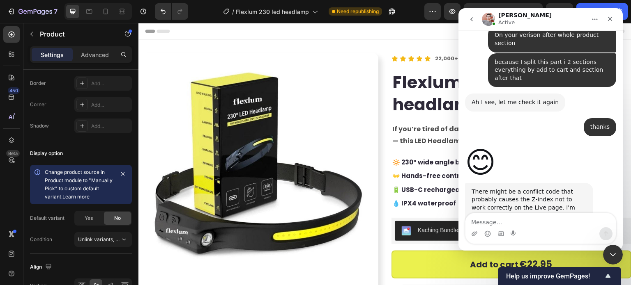
scroll to position [3680, 0]
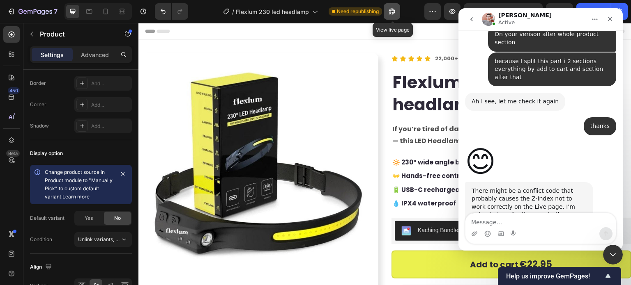
click at [390, 13] on icon "button" at bounding box center [390, 13] width 2 height 2
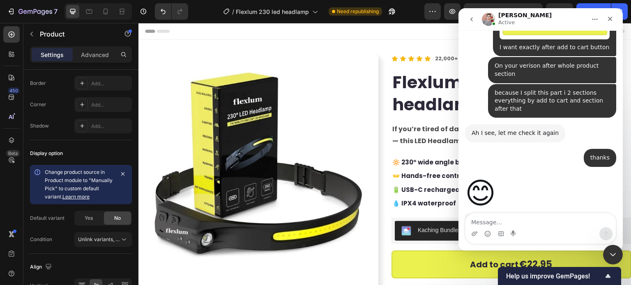
click at [505, 226] on textarea "Message…" at bounding box center [540, 220] width 150 height 14
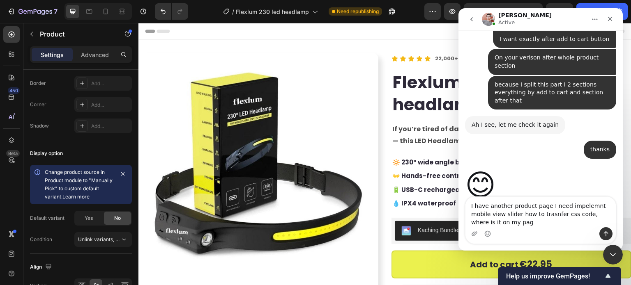
scroll to position [3664, 0]
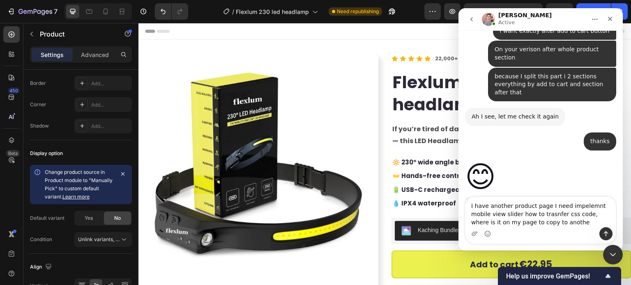
type textarea "I have another product page I need impelemnt mobile view slider how to trasnfer…"
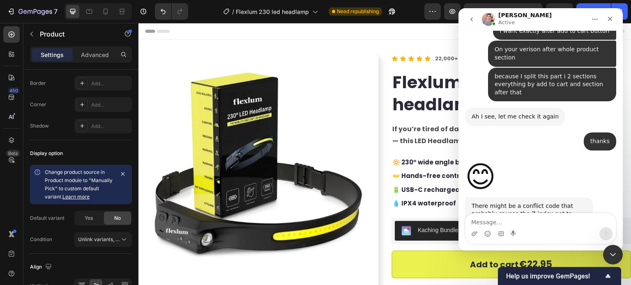
scroll to position [3696, 0]
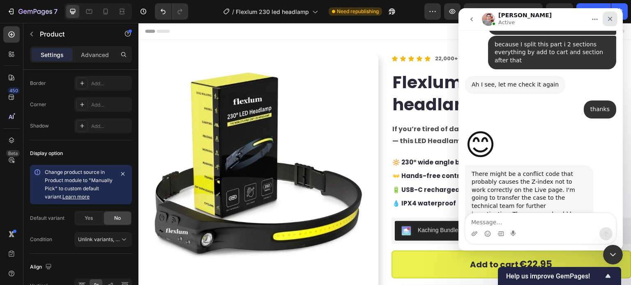
drag, startPoint x: 616, startPoint y: 19, endPoint x: 1062, endPoint y: 29, distance: 446.3
click at [616, 19] on div "Close" at bounding box center [609, 18] width 15 height 15
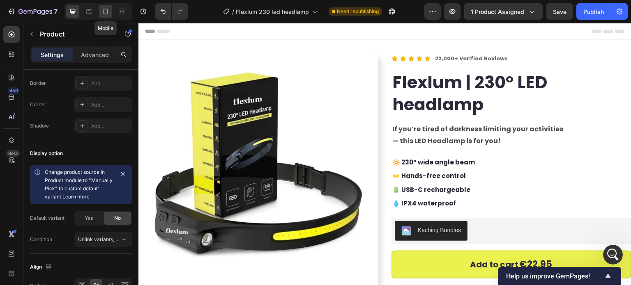
click at [107, 11] on icon at bounding box center [105, 11] width 8 height 8
type input "0"
type input "100%"
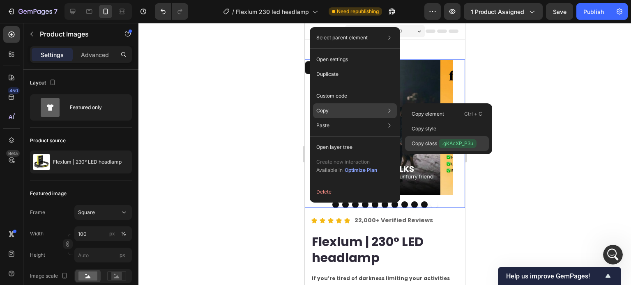
click at [426, 143] on p "Copy class .gKAcXP_P3u" at bounding box center [443, 143] width 65 height 9
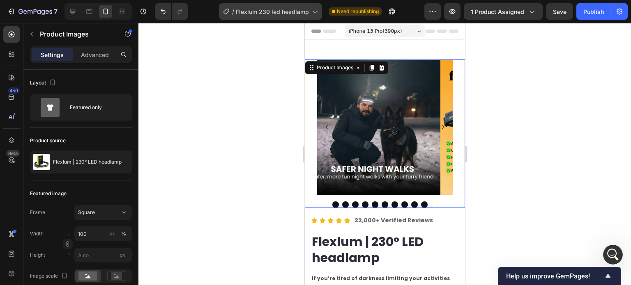
click at [271, 14] on span "Flexlum 230 led headlamp" at bounding box center [272, 11] width 73 height 9
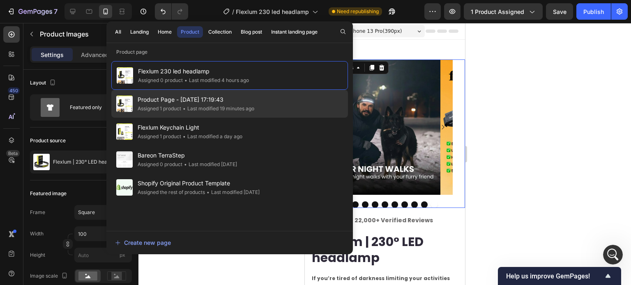
click at [183, 108] on span "•" at bounding box center [184, 108] width 3 height 6
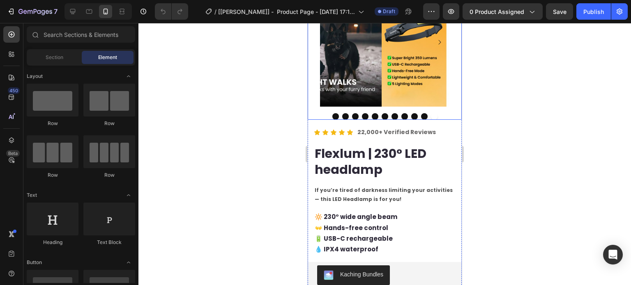
click at [316, 88] on div "Product Images" at bounding box center [384, 48] width 154 height 142
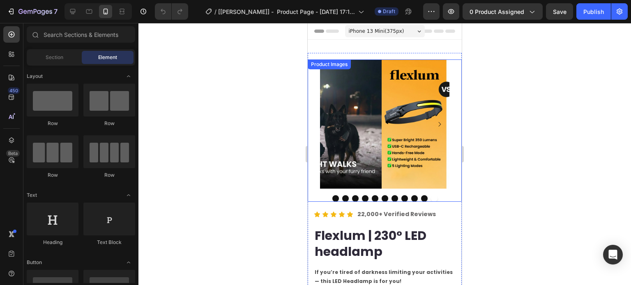
click at [392, 113] on img at bounding box center [445, 124] width 129 height 129
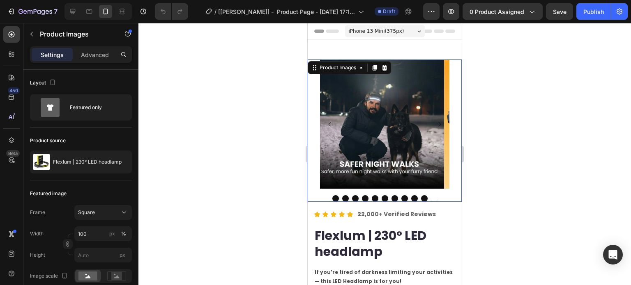
click at [323, 195] on div at bounding box center [384, 198] width 129 height 7
click at [342, 195] on button "Dot" at bounding box center [345, 198] width 7 height 7
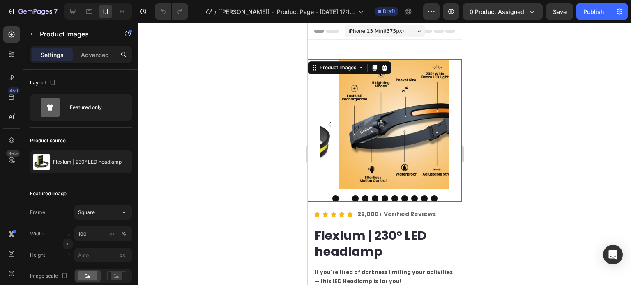
click at [346, 195] on div at bounding box center [384, 198] width 129 height 7
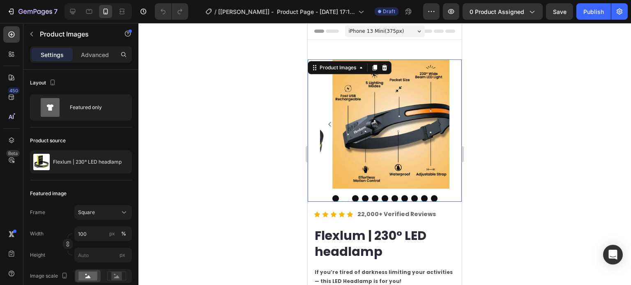
click at [353, 195] on div at bounding box center [384, 198] width 129 height 7
click at [352, 195] on button "Dot" at bounding box center [355, 198] width 7 height 7
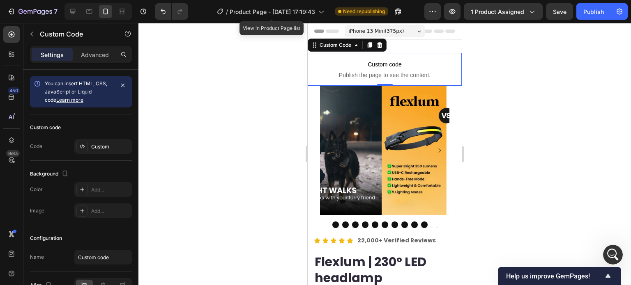
scroll to position [1881, 0]
click at [279, 19] on div "/ Product Page - [DATE] 17:19:43" at bounding box center [270, 11] width 115 height 16
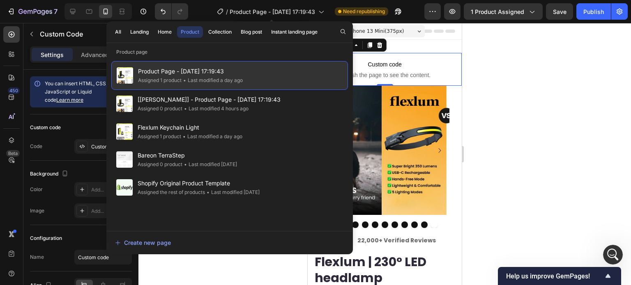
scroll to position [3710, 0]
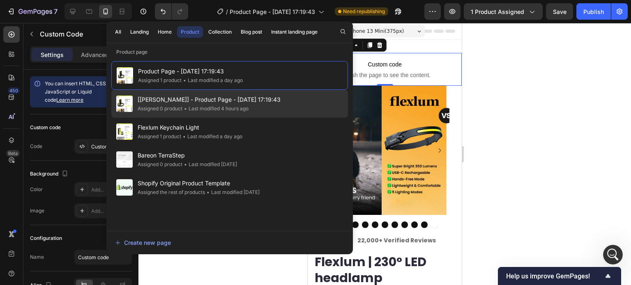
click at [185, 98] on span "[[PERSON_NAME]] - Product Page - [DATE] 17:19:43" at bounding box center [209, 100] width 143 height 10
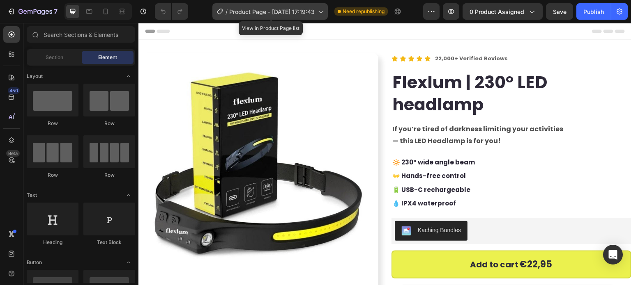
click at [267, 5] on div "/ Product Page - [DATE] 17:19:43" at bounding box center [269, 11] width 115 height 16
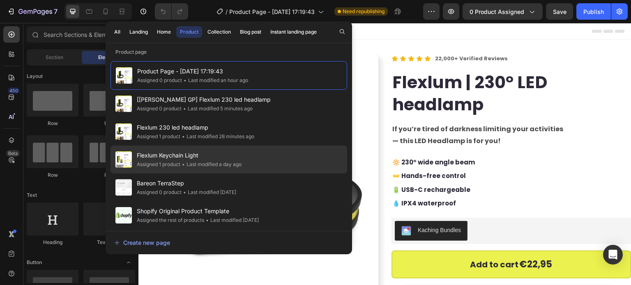
click at [172, 161] on div "Assigned 1 product" at bounding box center [159, 165] width 44 height 8
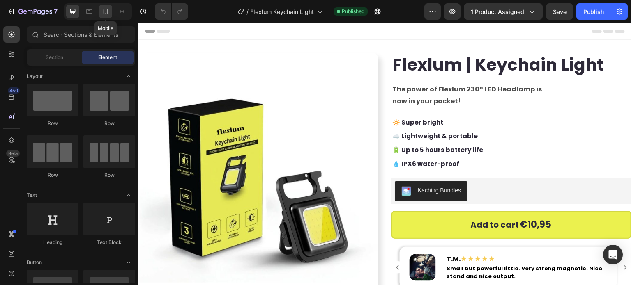
click at [108, 5] on div at bounding box center [105, 11] width 13 height 13
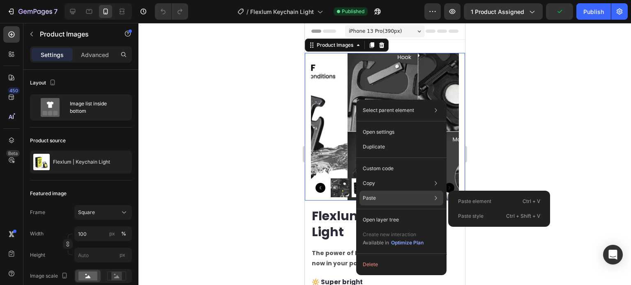
click at [381, 199] on div "Paste Paste element Ctrl + V Paste style Ctrl + Shift + V" at bounding box center [401, 198] width 84 height 15
click at [383, 198] on div "Paste Paste element Ctrl + V Paste style Ctrl + Shift + V" at bounding box center [401, 198] width 84 height 15
click at [481, 203] on p "Paste element" at bounding box center [474, 201] width 33 height 7
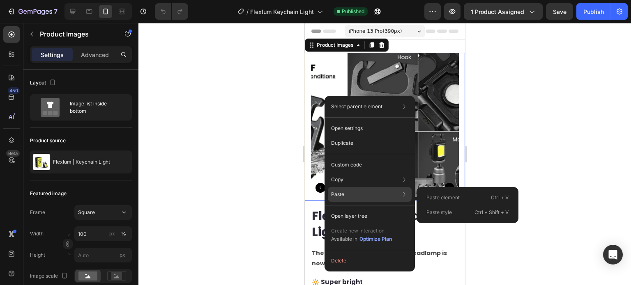
click at [363, 193] on div "Paste Paste element Ctrl + V Paste style Ctrl + Shift + V" at bounding box center [370, 194] width 84 height 15
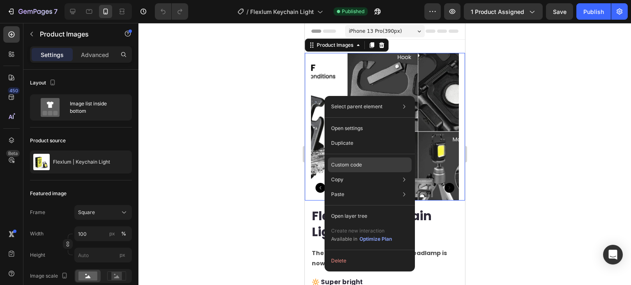
click at [341, 169] on div "Custom code" at bounding box center [370, 165] width 84 height 15
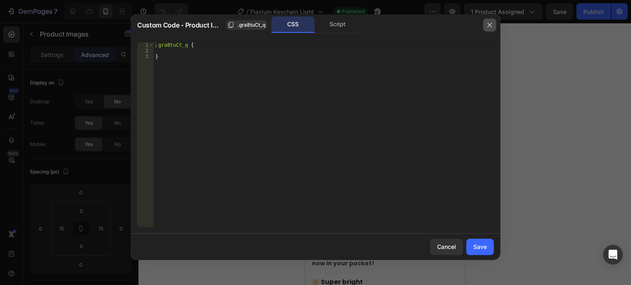
click at [491, 23] on icon "button" at bounding box center [489, 25] width 7 height 7
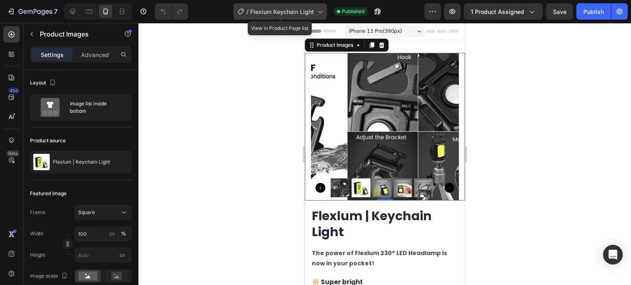
click at [302, 18] on div "/ Flexlum Keychain Light" at bounding box center [280, 11] width 94 height 16
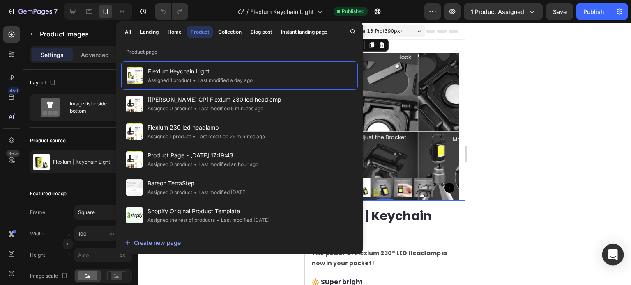
click at [619, 256] on div "Open Intercom Messenger" at bounding box center [613, 255] width 22 height 22
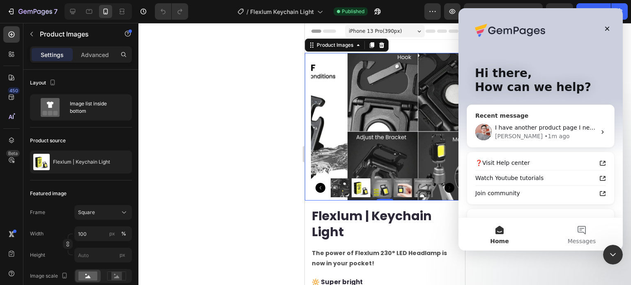
click at [544, 134] on div "• 1m ago" at bounding box center [556, 136] width 25 height 9
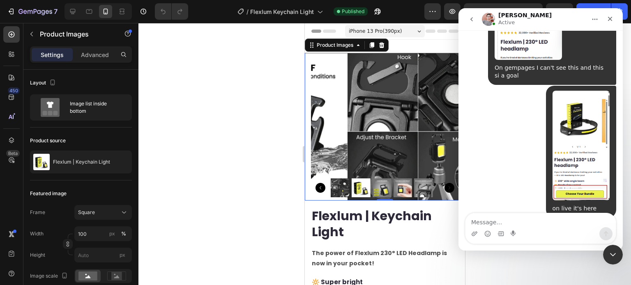
click at [502, 223] on textarea "Message…" at bounding box center [540, 220] width 150 height 14
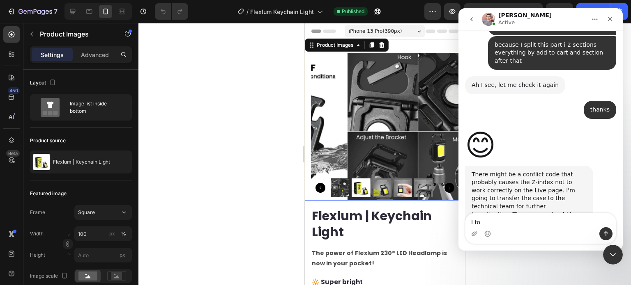
scroll to position [3696, 0]
type textarea "I found it sorry"
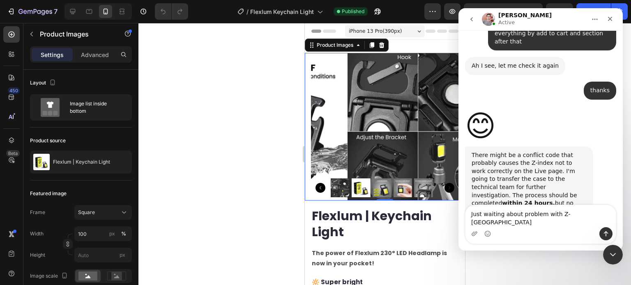
type textarea "Just waiting about problem with Z-Index"
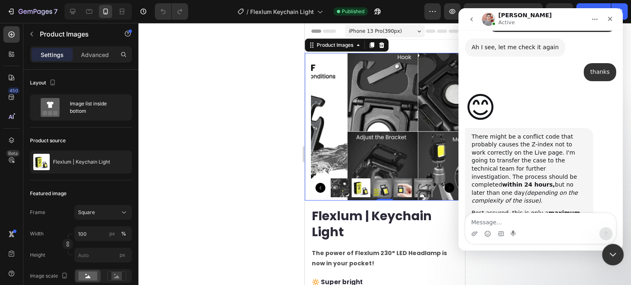
click at [621, 266] on div at bounding box center [384, 154] width 492 height 262
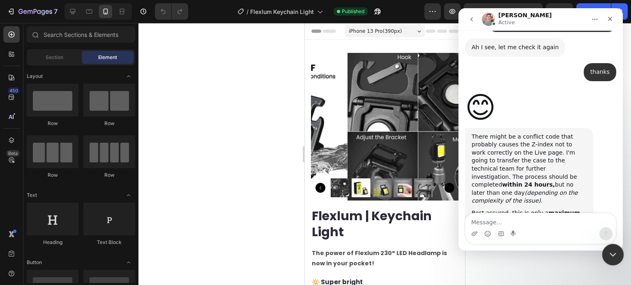
drag, startPoint x: 614, startPoint y: 257, endPoint x: 609, endPoint y: 250, distance: 8.4
click at [614, 255] on icon "Close Intercom Messenger" at bounding box center [611, 254] width 10 height 10
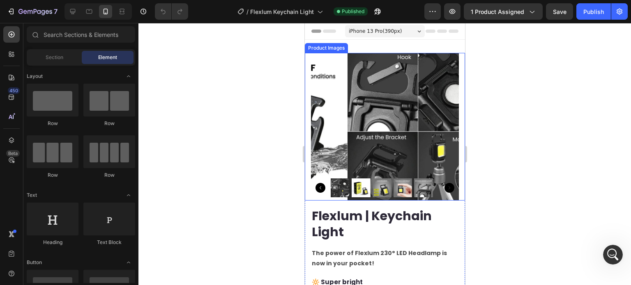
scroll to position [3765, 0]
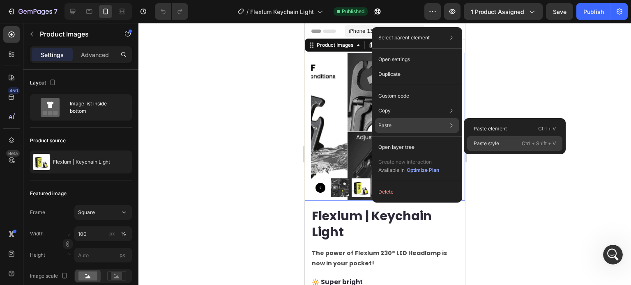
click at [514, 147] on div "Paste style Ctrl + Shift + V" at bounding box center [514, 143] width 95 height 15
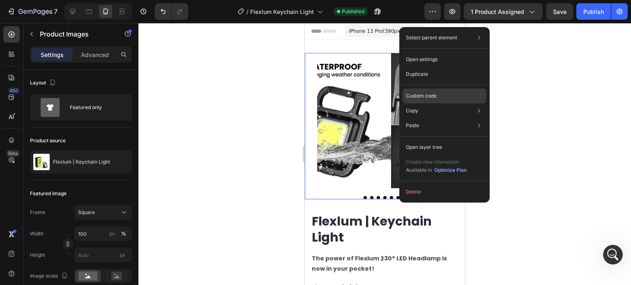
click at [461, 94] on div "Custom code" at bounding box center [444, 96] width 84 height 15
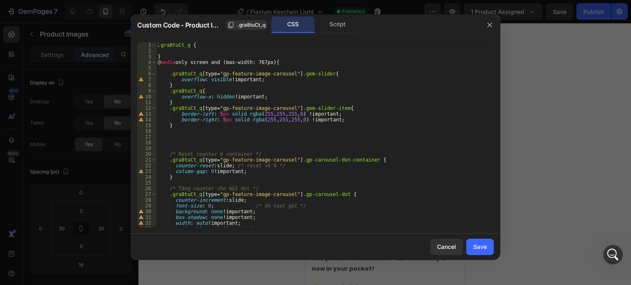
type textarea "overflow: visible !important;"
click at [266, 80] on div ".gra8tuCt_q { } @ media only screen and (max-width: 767px) { .gra8tuCt_q [ type…" at bounding box center [321, 140] width 331 height 197
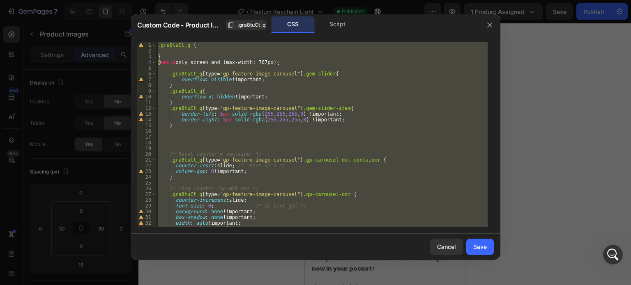
paste textarea
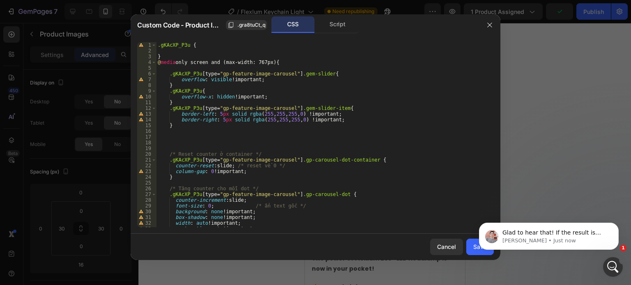
scroll to position [3774, 0]
click at [473, 247] on body "Glad to hear that! If the result is available any sooner, we will inform you ri…" at bounding box center [549, 234] width 158 height 51
click at [615, 224] on icon "Dismiss notification" at bounding box center [615, 225] width 3 height 3
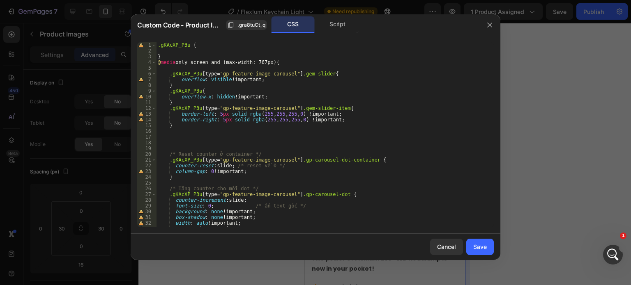
drag, startPoint x: 478, startPoint y: 249, endPoint x: 469, endPoint y: 252, distance: 9.4
click at [475, 247] on div "Save" at bounding box center [480, 247] width 14 height 9
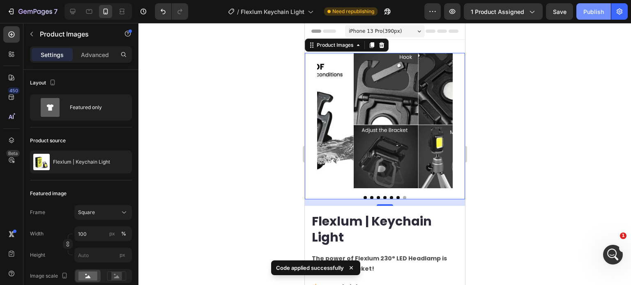
click at [598, 9] on div "Publish" at bounding box center [593, 11] width 21 height 9
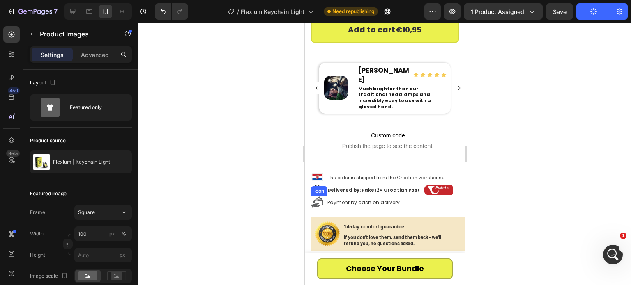
scroll to position [328, 0]
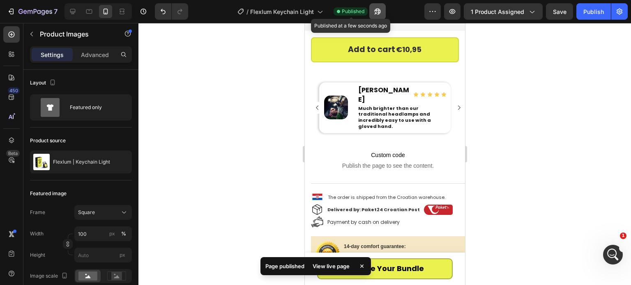
click at [371, 13] on button "button" at bounding box center [377, 11] width 16 height 16
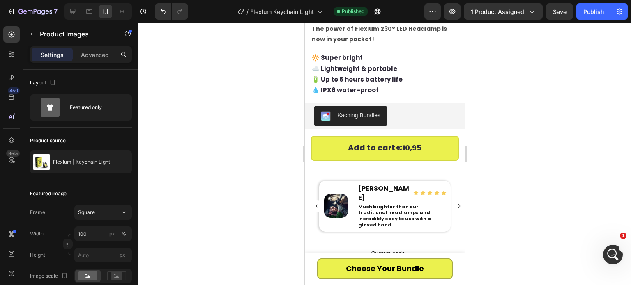
scroll to position [41, 0]
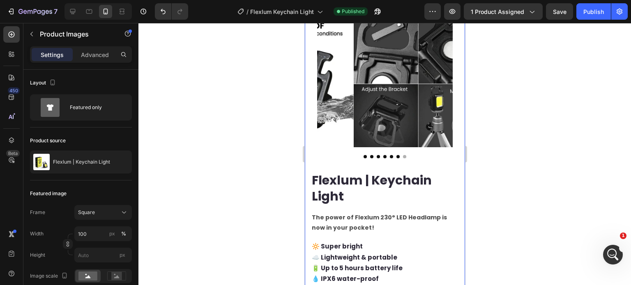
click at [363, 105] on img at bounding box center [420, 79] width 135 height 135
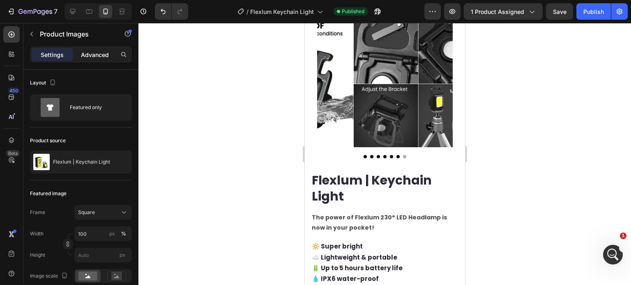
click at [99, 53] on p "Advanced" at bounding box center [95, 54] width 28 height 9
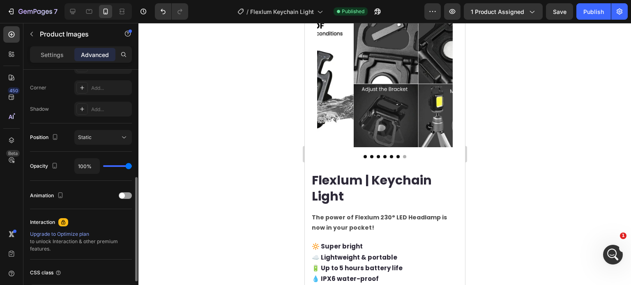
scroll to position [307, 0]
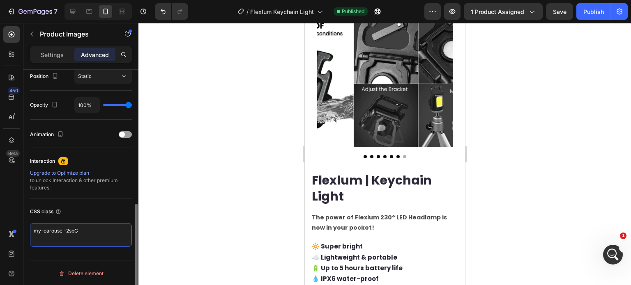
click at [81, 229] on textarea "my-carousel-2sbC" at bounding box center [81, 235] width 102 height 24
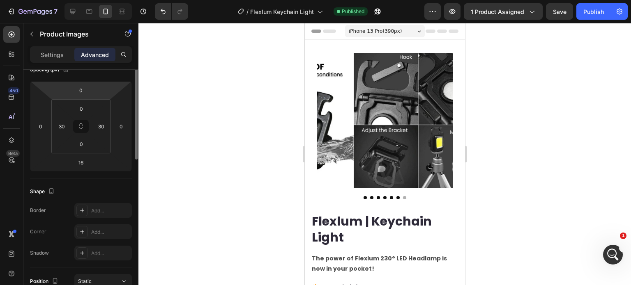
scroll to position [61, 0]
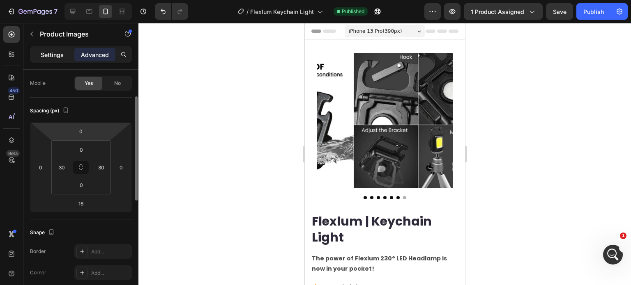
click at [57, 54] on p "Settings" at bounding box center [52, 54] width 23 height 9
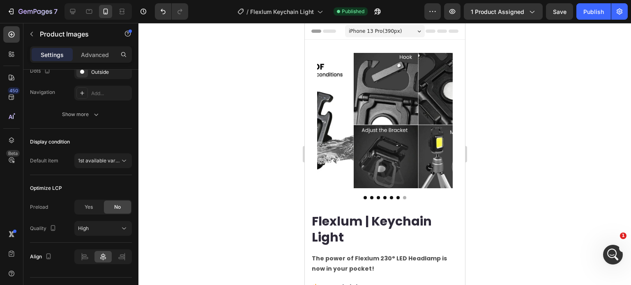
scroll to position [20, 0]
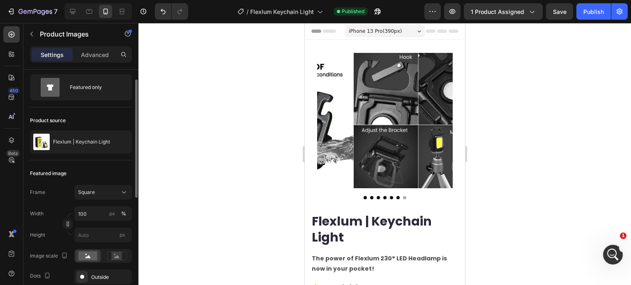
click at [353, 109] on img at bounding box center [420, 120] width 135 height 135
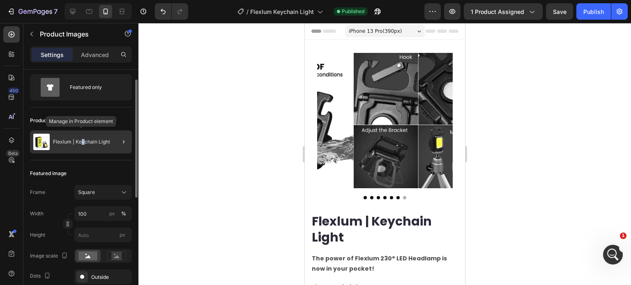
click at [82, 136] on div "Flexlum | Keychain Light" at bounding box center [81, 142] width 102 height 23
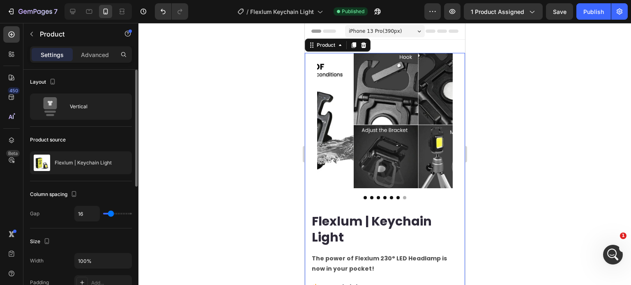
scroll to position [0, 0]
click at [376, 99] on img at bounding box center [420, 120] width 135 height 135
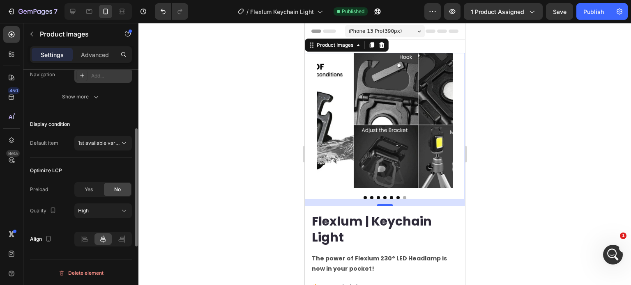
scroll to position [120, 0]
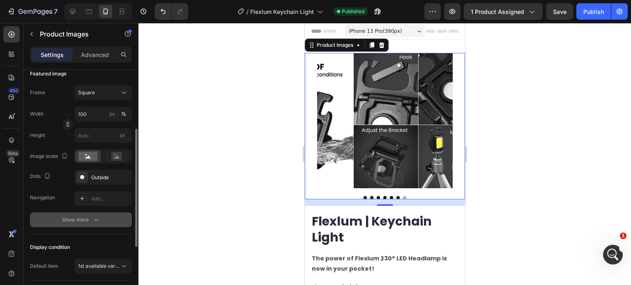
click at [90, 221] on div "Show more" at bounding box center [81, 220] width 38 height 8
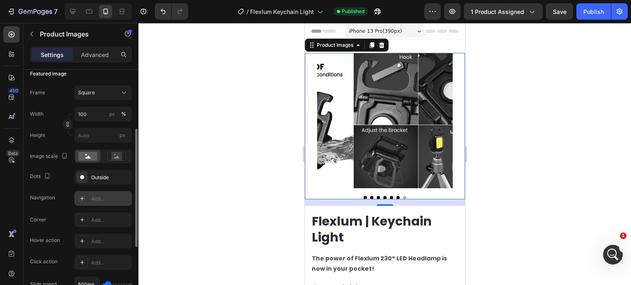
click at [109, 200] on div "Add..." at bounding box center [110, 198] width 39 height 7
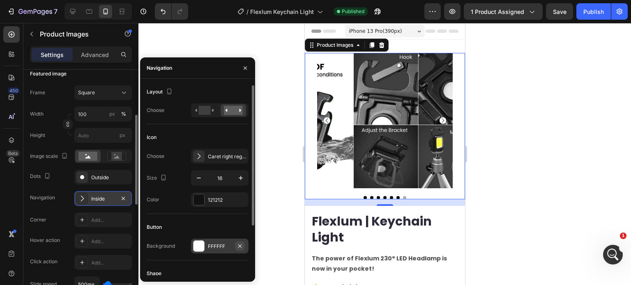
click at [239, 247] on icon "button" at bounding box center [239, 246] width 7 height 7
click at [58, 207] on div "Frame Square Width 100 px % Height px Image scale Dots Outside Navigation Insid…" at bounding box center [81, 231] width 102 height 292
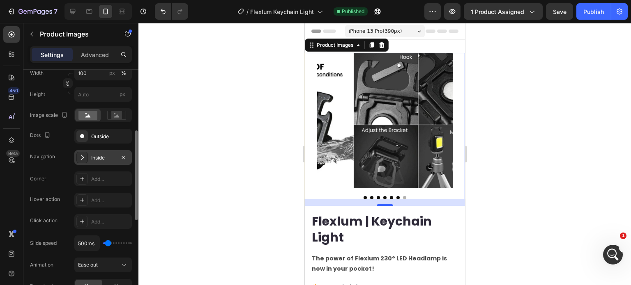
scroll to position [243, 0]
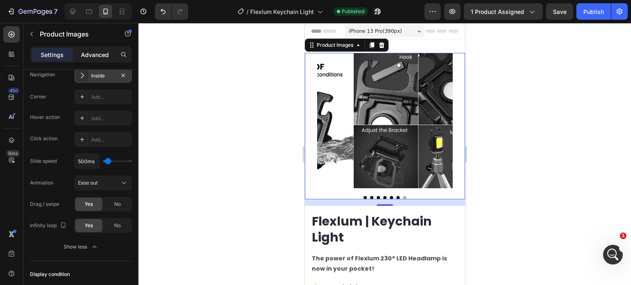
click at [102, 52] on p "Advanced" at bounding box center [95, 54] width 28 height 9
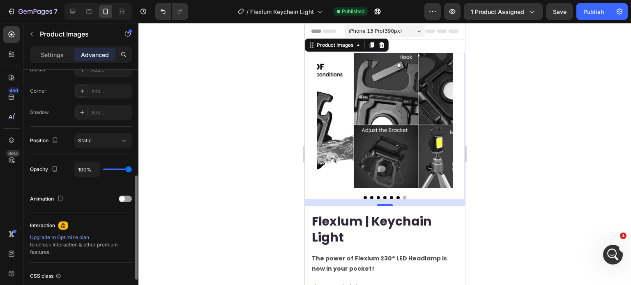
scroll to position [0, 0]
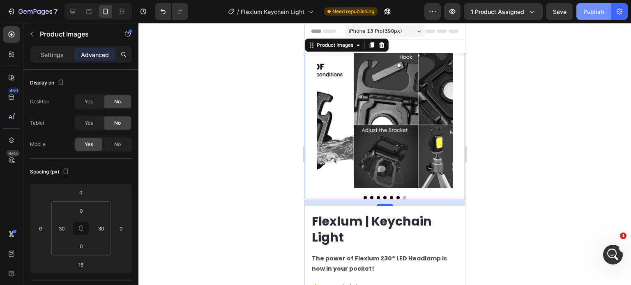
drag, startPoint x: 588, startPoint y: 8, endPoint x: 576, endPoint y: 16, distance: 14.2
click at [588, 8] on div "Publish" at bounding box center [593, 11] width 21 height 9
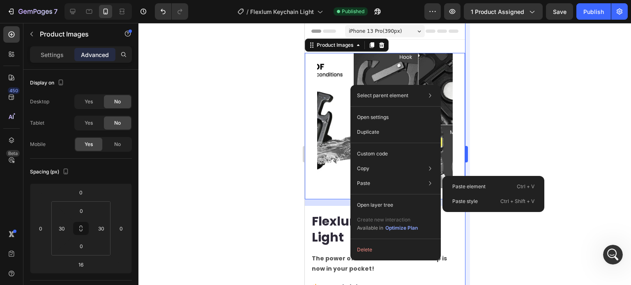
click at [466, 188] on p "Paste element" at bounding box center [468, 186] width 33 height 7
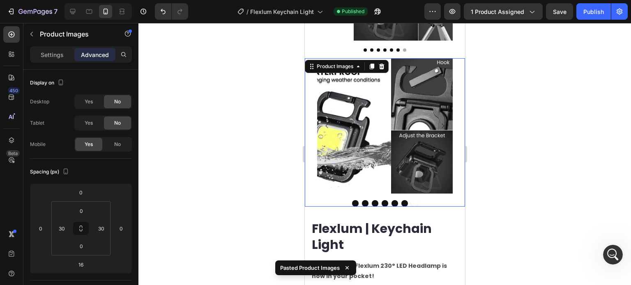
scroll to position [66, 0]
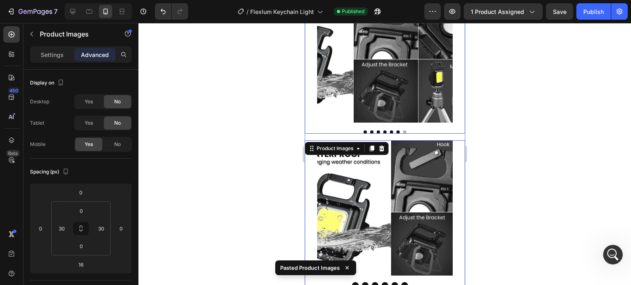
click at [388, 89] on img at bounding box center [420, 54] width 135 height 135
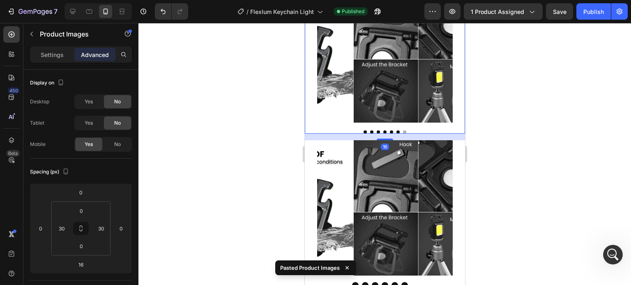
click at [368, 56] on img at bounding box center [420, 54] width 135 height 135
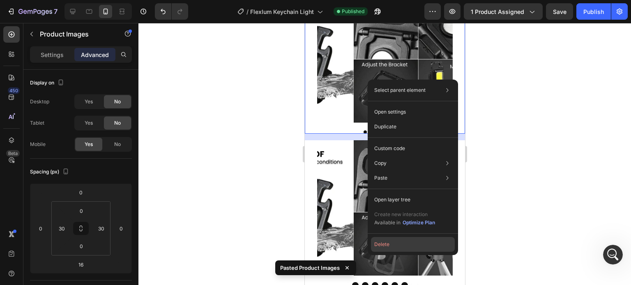
click at [384, 248] on button "Delete" at bounding box center [413, 244] width 84 height 15
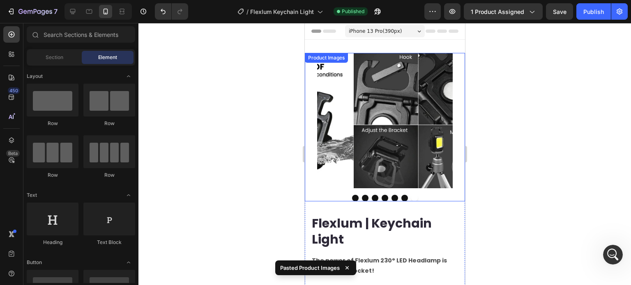
click at [361, 122] on img at bounding box center [420, 120] width 135 height 135
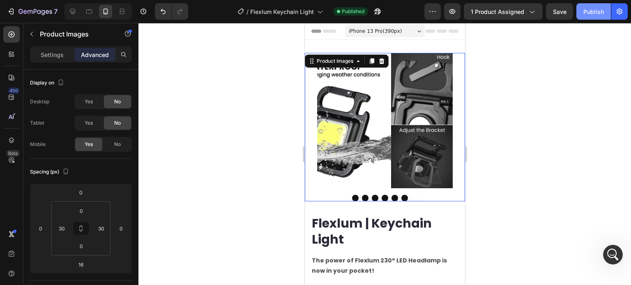
click at [596, 13] on div "Publish" at bounding box center [593, 11] width 21 height 9
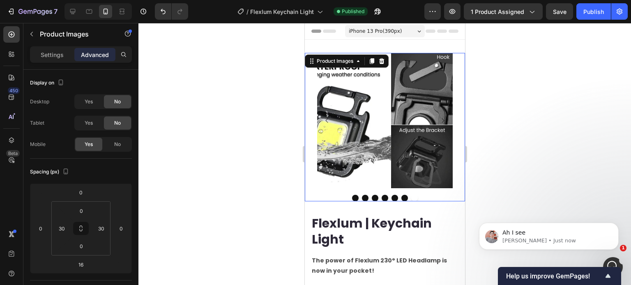
scroll to position [4313, 0]
click at [536, 239] on p "[PERSON_NAME] • Just now" at bounding box center [555, 240] width 106 height 7
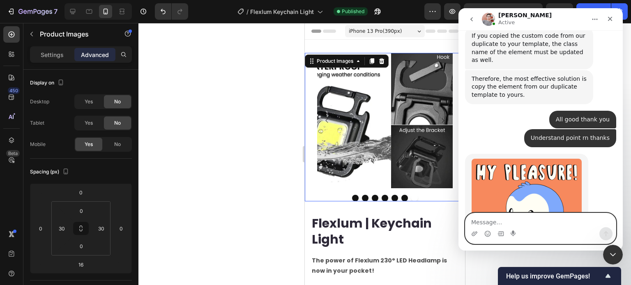
scroll to position [1, 0]
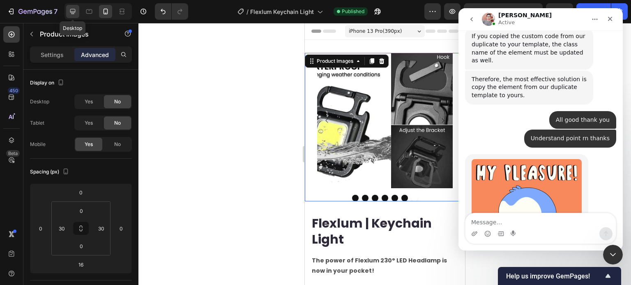
click at [76, 16] on div at bounding box center [72, 11] width 13 height 13
type input "0"
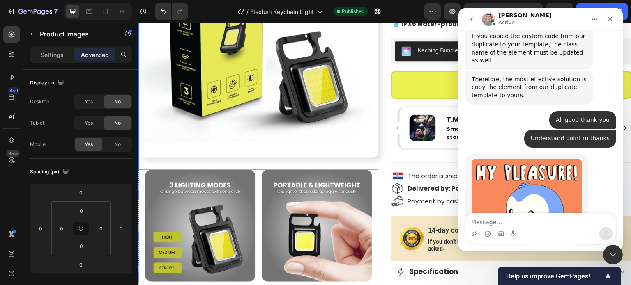
scroll to position [164, 0]
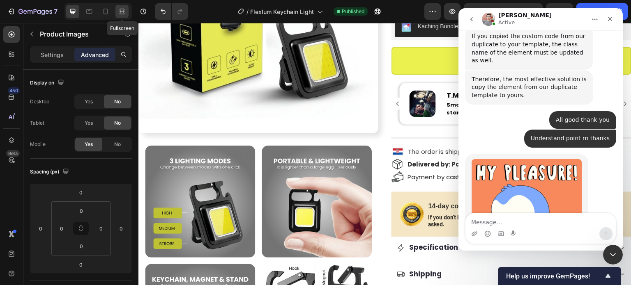
click at [118, 6] on div at bounding box center [121, 11] width 13 height 13
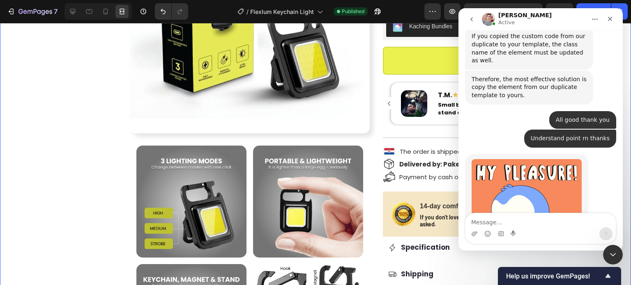
click at [105, 122] on div "Image Image Image Row Image Image Row Image Image Row Product Images 16 Flexlum…" at bounding box center [315, 201] width 631 height 624
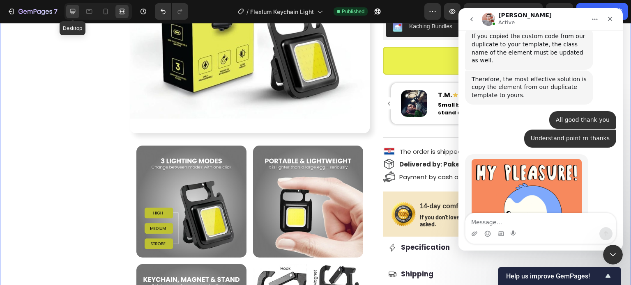
click at [70, 14] on icon at bounding box center [73, 11] width 8 height 8
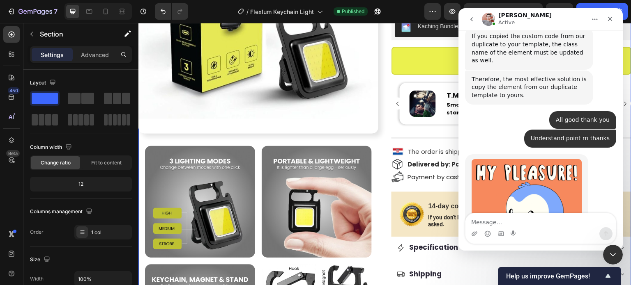
click at [381, 142] on div "Image Image Image Row Image Image Row Image Image Row Product Images Flexlum | …" at bounding box center [384, 195] width 493 height 613
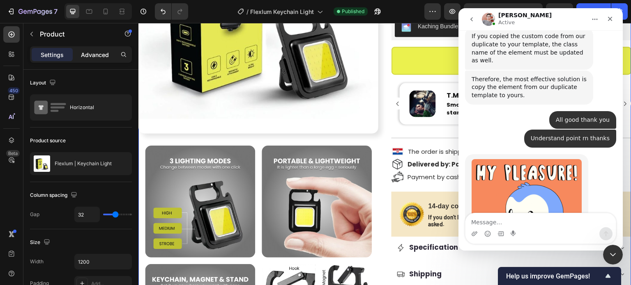
click at [85, 50] on p "Advanced" at bounding box center [95, 54] width 28 height 9
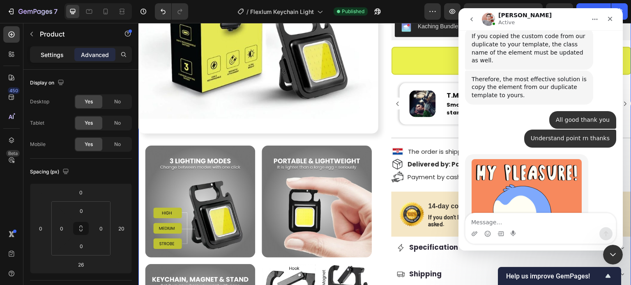
click at [55, 60] on div "Settings" at bounding box center [52, 54] width 41 height 13
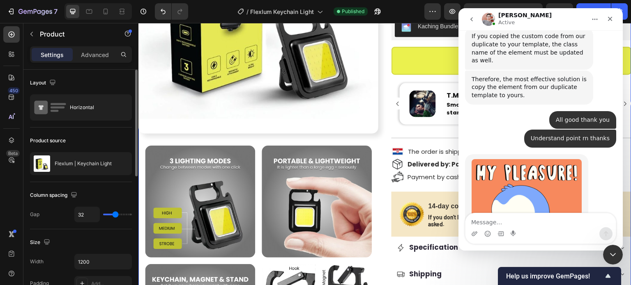
scroll to position [82, 0]
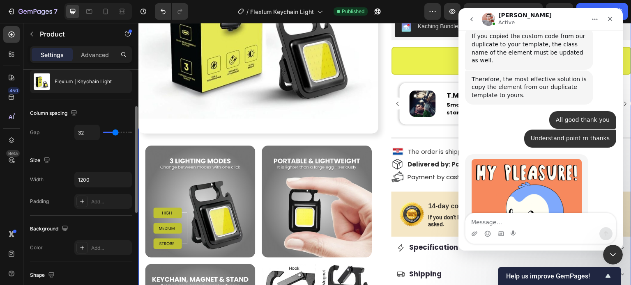
click at [114, 133] on input "range" at bounding box center [117, 133] width 29 height 2
click at [96, 178] on input "1200" at bounding box center [103, 179] width 57 height 15
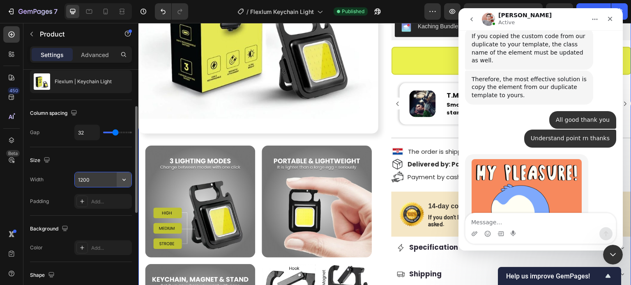
click at [122, 177] on icon "button" at bounding box center [124, 180] width 8 height 8
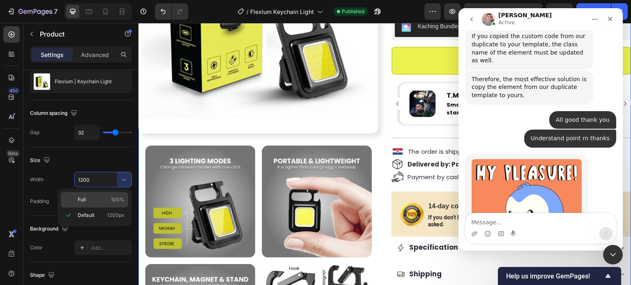
click at [109, 196] on div "Full 100%" at bounding box center [94, 200] width 67 height 16
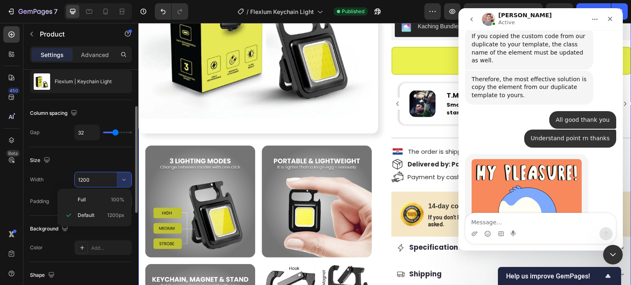
type input "100%"
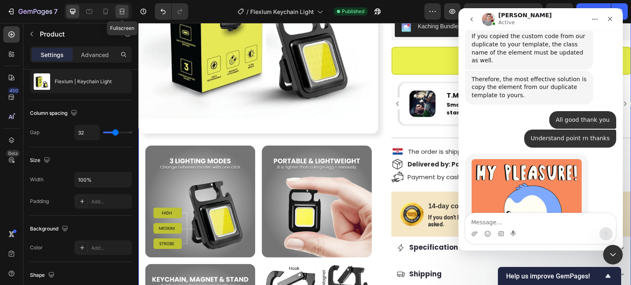
click at [123, 12] on icon at bounding box center [123, 11] width 2 height 2
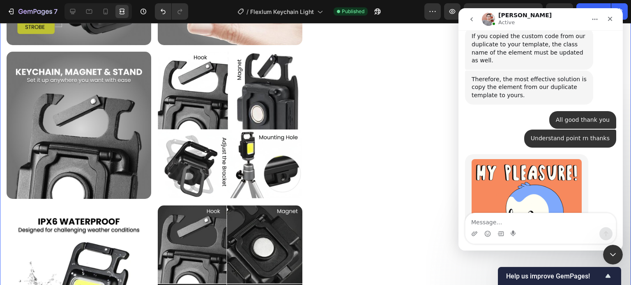
scroll to position [575, 0]
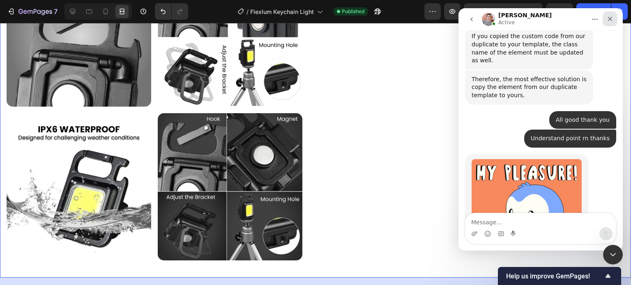
drag, startPoint x: 609, startPoint y: 23, endPoint x: 1058, endPoint y: 29, distance: 449.5
click at [609, 23] on div "Close" at bounding box center [609, 18] width 15 height 15
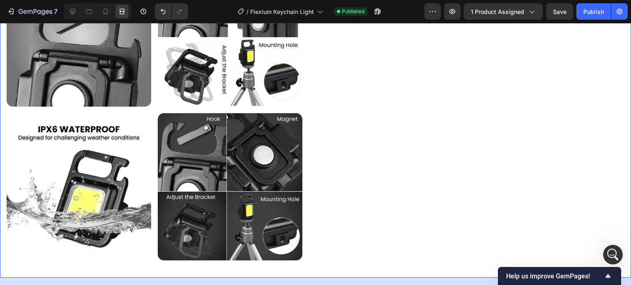
drag, startPoint x: 598, startPoint y: 16, endPoint x: 575, endPoint y: 23, distance: 24.3
click at [597, 16] on button "Publish" at bounding box center [593, 11] width 34 height 16
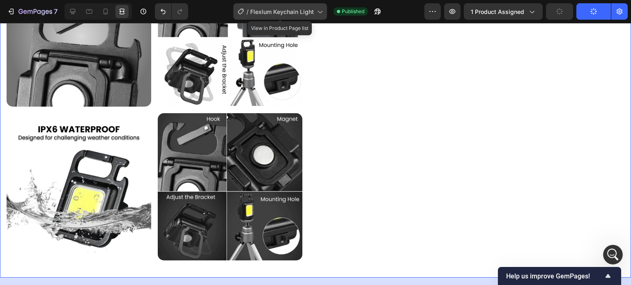
click at [282, 7] on span "Flexlum Keychain Light" at bounding box center [282, 11] width 64 height 9
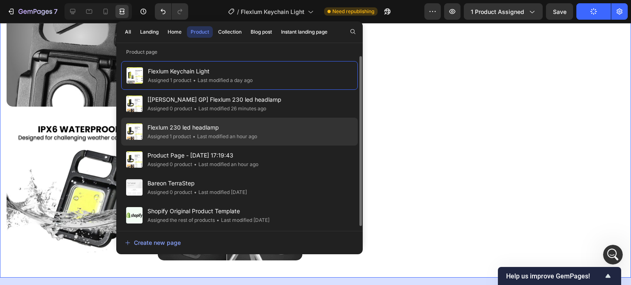
click at [197, 139] on div "• Last modified an hour ago" at bounding box center [224, 137] width 66 height 8
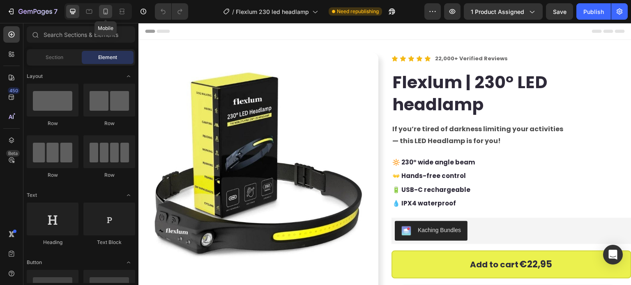
click at [103, 14] on icon at bounding box center [105, 12] width 5 height 6
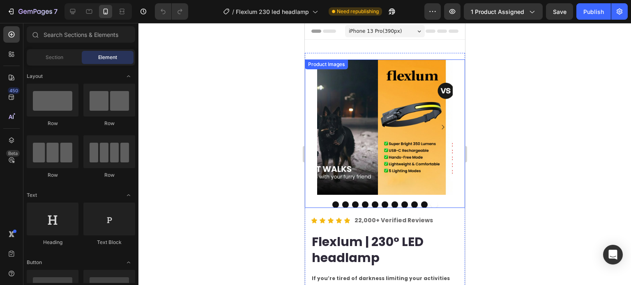
click at [377, 92] on img at bounding box center [444, 127] width 135 height 135
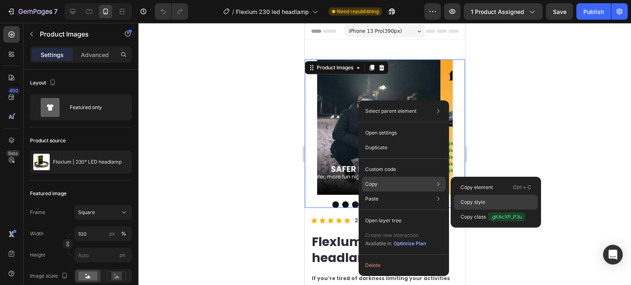
click at [476, 199] on p "Copy style" at bounding box center [472, 202] width 25 height 7
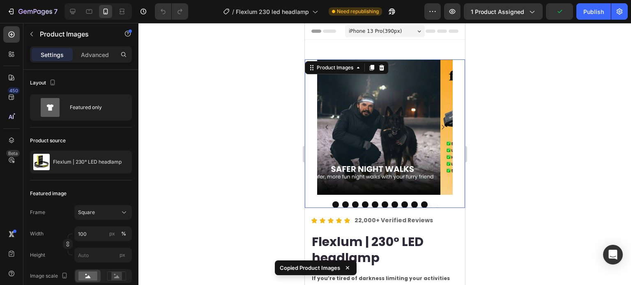
click at [440, 113] on img at bounding box center [507, 127] width 135 height 135
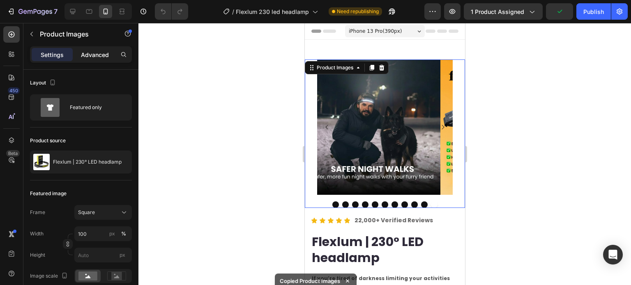
click at [95, 55] on p "Advanced" at bounding box center [95, 54] width 28 height 9
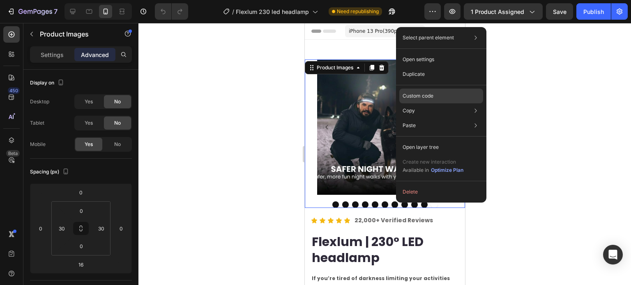
click at [423, 95] on p "Custom code" at bounding box center [417, 95] width 31 height 7
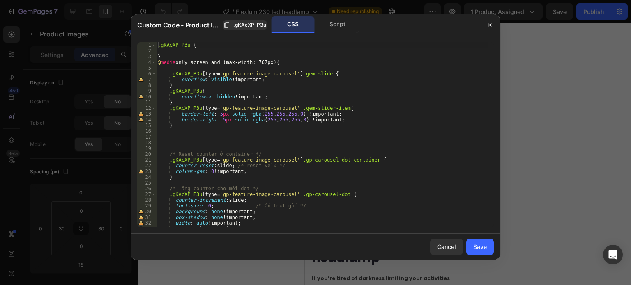
click at [253, 70] on div ".gKAcXP_P3u { } @ media only screen and (max-width: 767px) { .gKAcXP_P3u [ type…" at bounding box center [321, 140] width 331 height 197
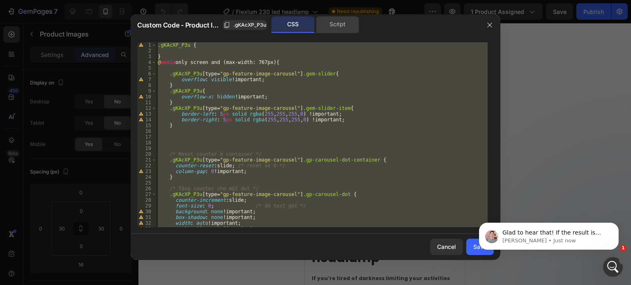
click at [332, 28] on div "Script" at bounding box center [337, 24] width 43 height 16
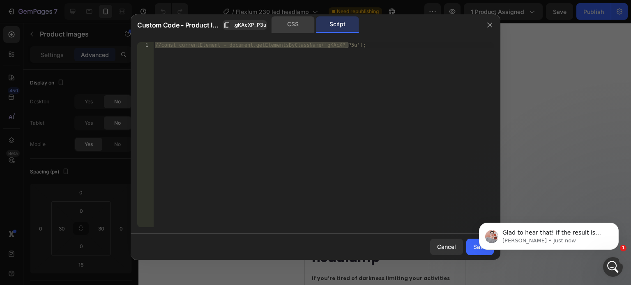
click at [289, 21] on div "CSS" at bounding box center [292, 24] width 43 height 16
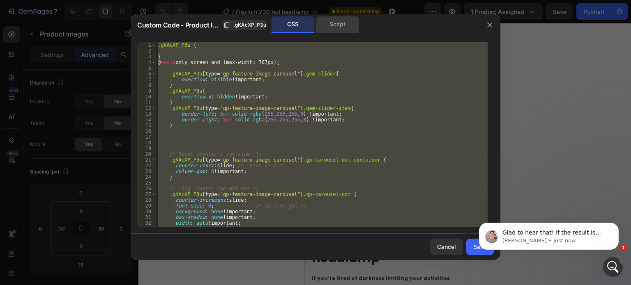
click at [324, 23] on div "Script" at bounding box center [337, 24] width 43 height 16
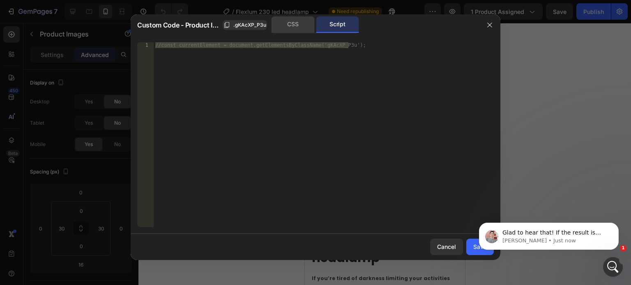
click at [273, 25] on div "CSS" at bounding box center [292, 24] width 43 height 16
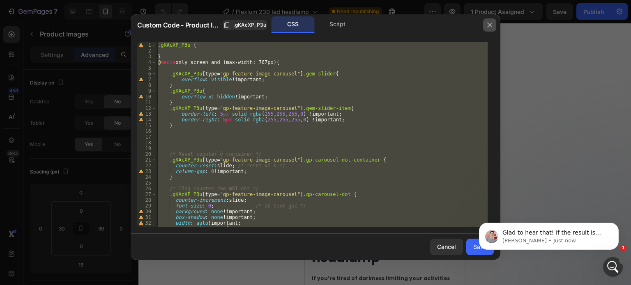
drag, startPoint x: 483, startPoint y: 23, endPoint x: 0, endPoint y: 17, distance: 483.2
click at [483, 23] on button "button" at bounding box center [489, 24] width 13 height 13
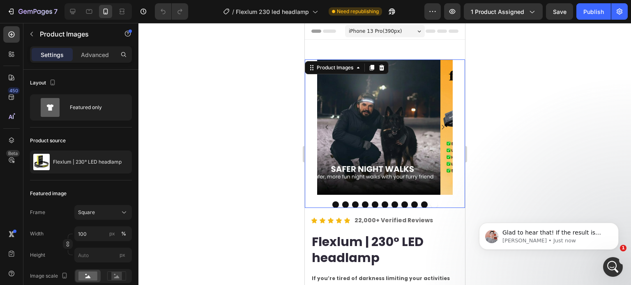
click at [92, 47] on div "Settings Advanced" at bounding box center [81, 54] width 102 height 16
click at [90, 48] on div "Advanced" at bounding box center [94, 54] width 41 height 13
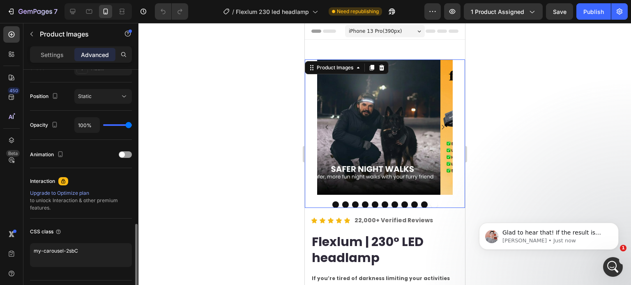
scroll to position [307, 0]
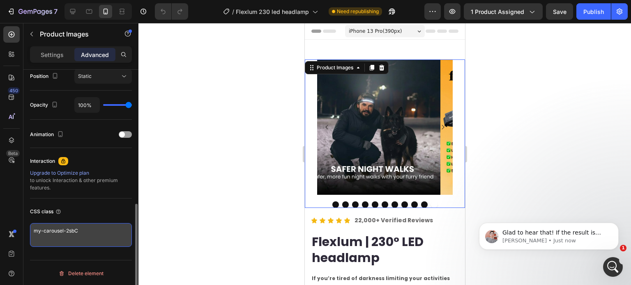
click at [72, 234] on textarea "my-carousel-2sbC" at bounding box center [81, 235] width 102 height 24
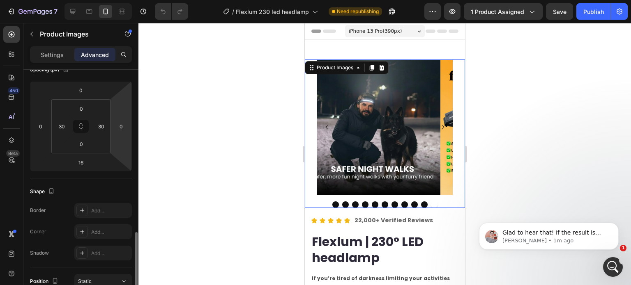
scroll to position [61, 0]
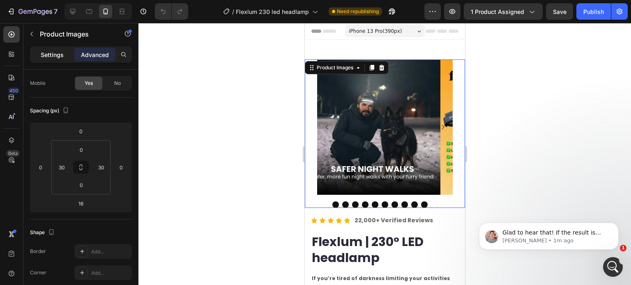
click at [43, 51] on p "Settings" at bounding box center [52, 54] width 23 height 9
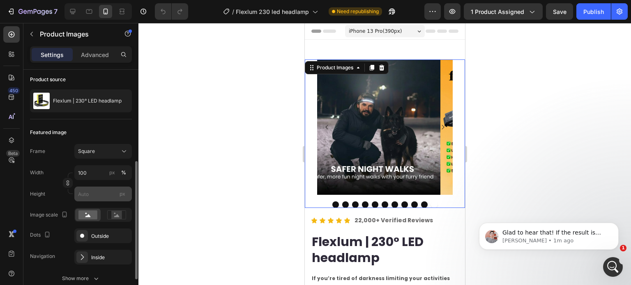
scroll to position [143, 0]
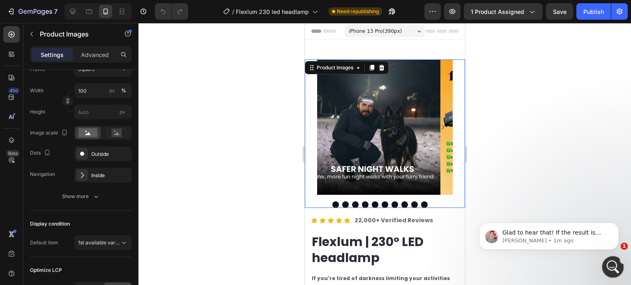
click at [614, 263] on icon "Open Intercom Messenger" at bounding box center [612, 266] width 14 height 14
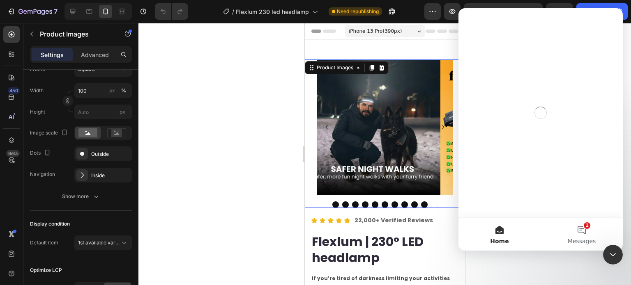
scroll to position [0, 0]
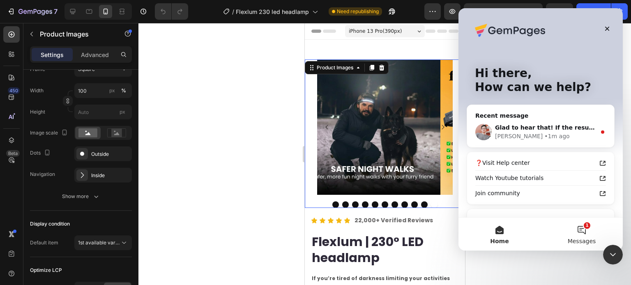
click at [576, 234] on button "1 Messages" at bounding box center [581, 234] width 82 height 33
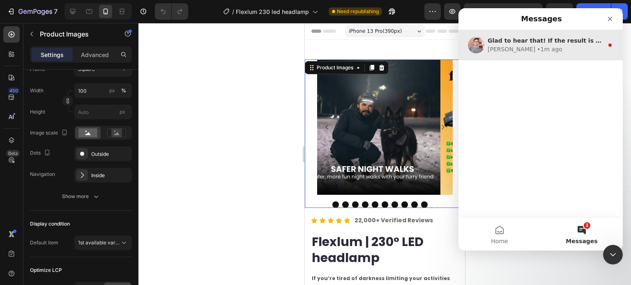
click at [537, 49] on div "• 1m ago" at bounding box center [549, 49] width 25 height 9
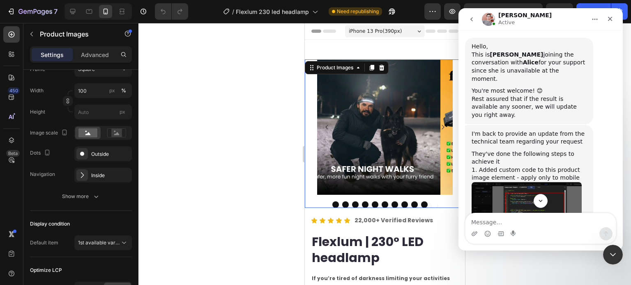
scroll to position [1982, 0]
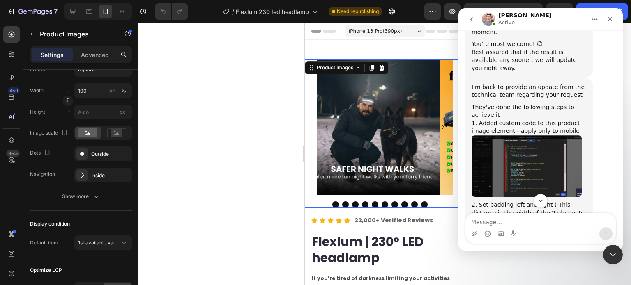
click at [546, 228] on div "Intercom messenger" at bounding box center [540, 233] width 150 height 13
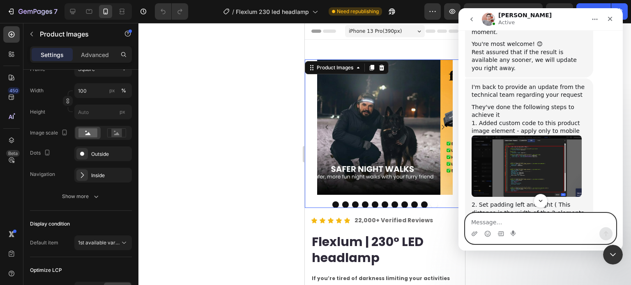
click at [539, 221] on textarea "Message…" at bounding box center [540, 220] width 150 height 14
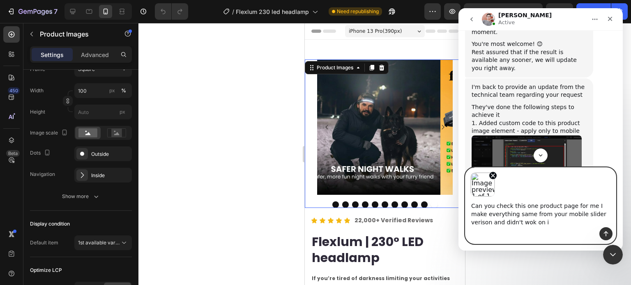
type textarea "Can you check this one product page for me I make everything same from your mob…"
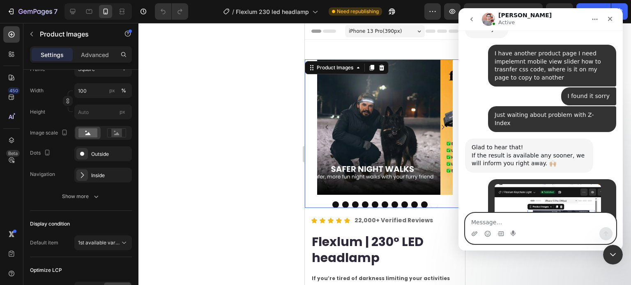
scroll to position [4005, 0]
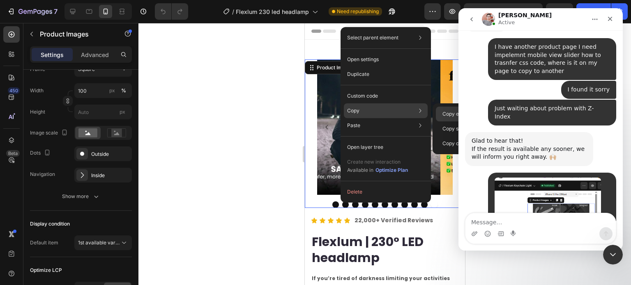
drag, startPoint x: 440, startPoint y: 112, endPoint x: 43, endPoint y: 56, distance: 400.5
click at [440, 112] on div "Copy element Ctrl + C" at bounding box center [478, 114] width 84 height 15
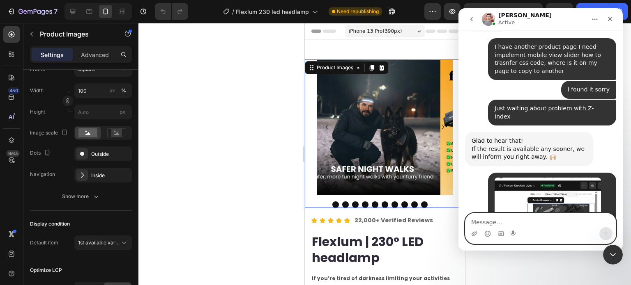
click at [498, 224] on textarea "Message…" at bounding box center [540, 220] width 150 height 14
type textarea "All good thank you"
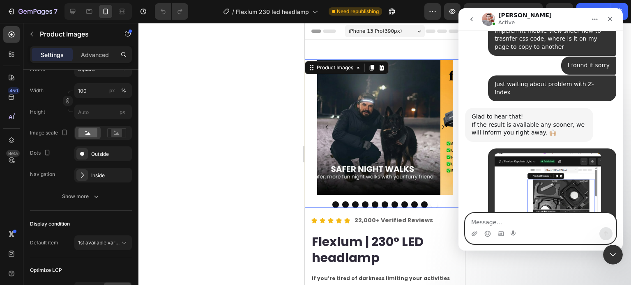
scroll to position [4029, 0]
type textarea "Understand point rn thanks"
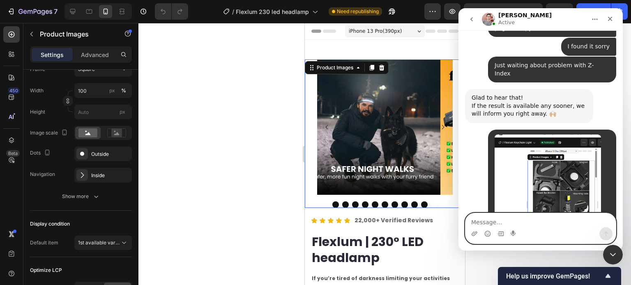
paste textarea "[URL][DOMAIN_NAME]"
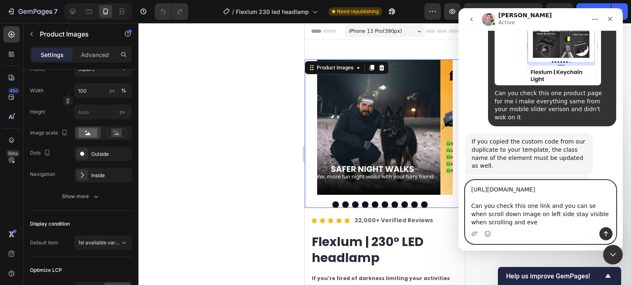
scroll to position [4215, 0]
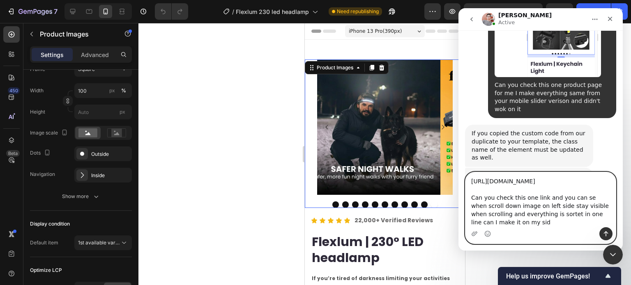
type textarea "[URL][DOMAIN_NAME] Can you check this one link and you can se when scroll down …"
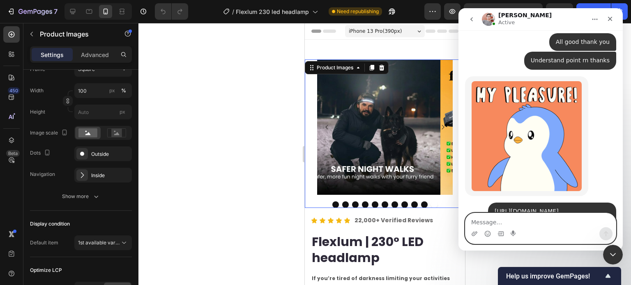
scroll to position [4396, 0]
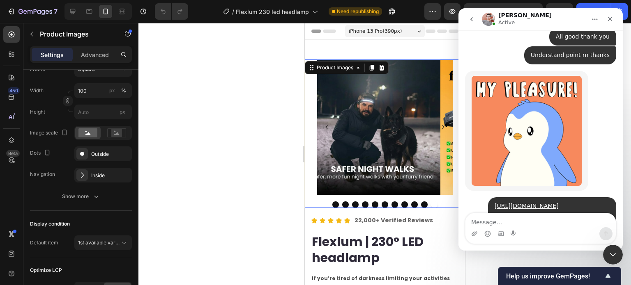
scroll to position [4404, 0]
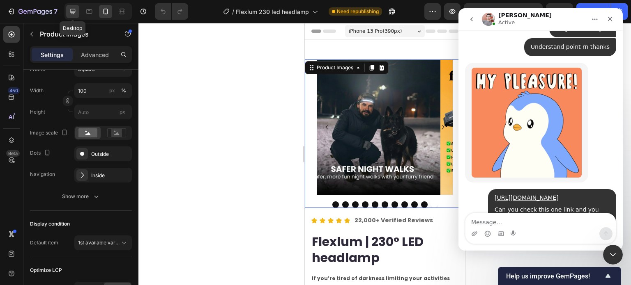
click at [75, 7] on icon at bounding box center [73, 11] width 8 height 8
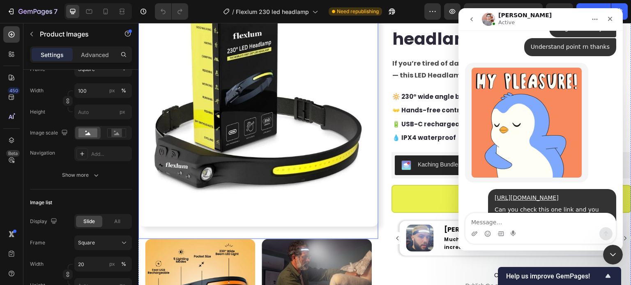
scroll to position [205, 0]
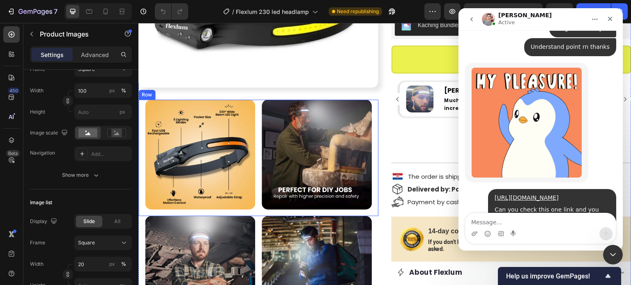
click at [254, 201] on div "Image Image Row" at bounding box center [258, 158] width 240 height 117
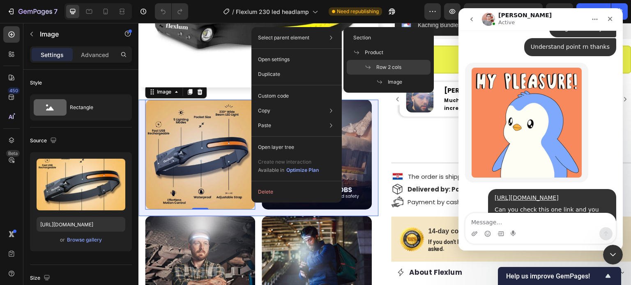
click at [387, 64] on span "Row 2 cols" at bounding box center [388, 67] width 25 height 7
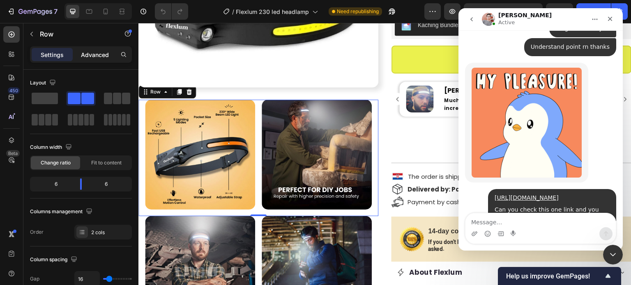
click at [87, 57] on p "Advanced" at bounding box center [95, 54] width 28 height 9
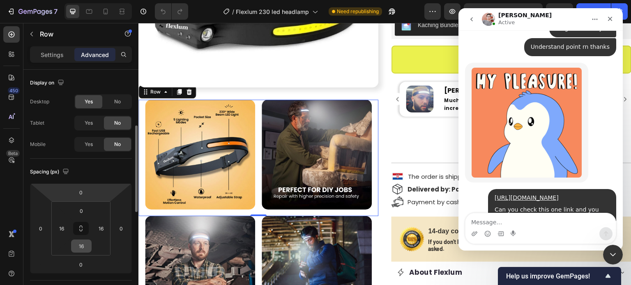
scroll to position [246, 0]
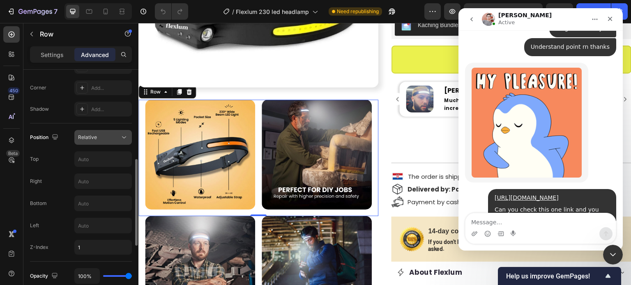
drag, startPoint x: 93, startPoint y: 144, endPoint x: 95, endPoint y: 139, distance: 5.3
click at [94, 142] on button "Relative" at bounding box center [102, 137] width 57 height 15
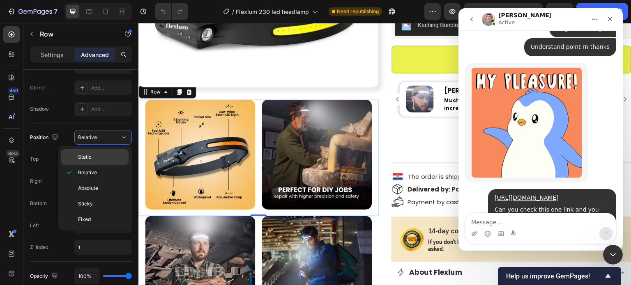
click at [89, 154] on span "Static" at bounding box center [85, 157] width 14 height 7
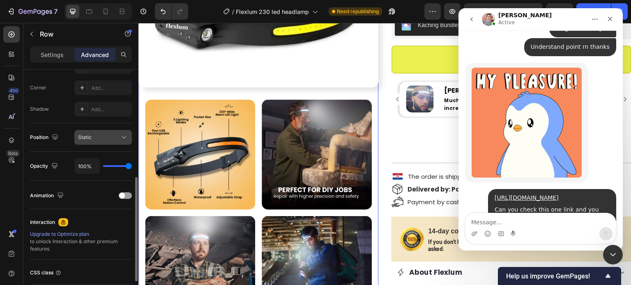
click at [89, 142] on button "Static" at bounding box center [102, 137] width 57 height 15
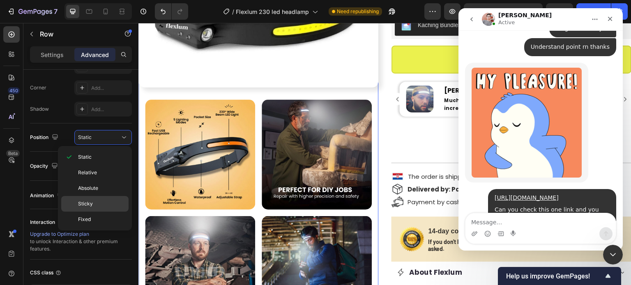
click at [90, 204] on span "Sticky" at bounding box center [85, 203] width 15 height 7
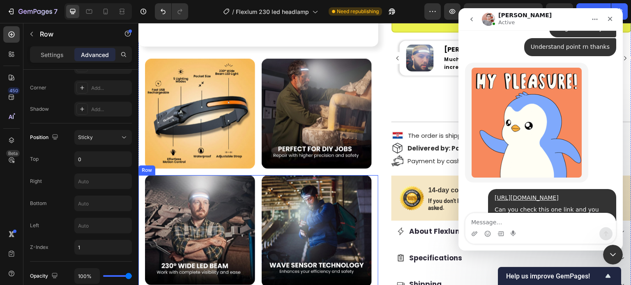
click at [256, 183] on div "Image Image Row" at bounding box center [258, 234] width 240 height 119
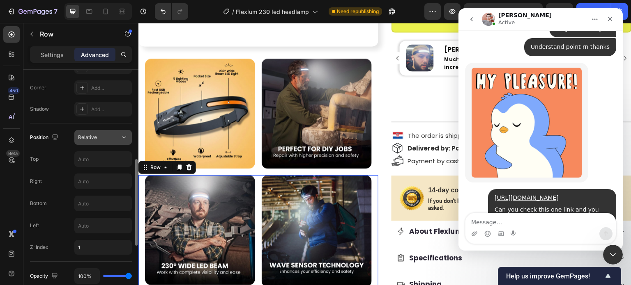
click at [103, 138] on div "Relative" at bounding box center [99, 137] width 42 height 7
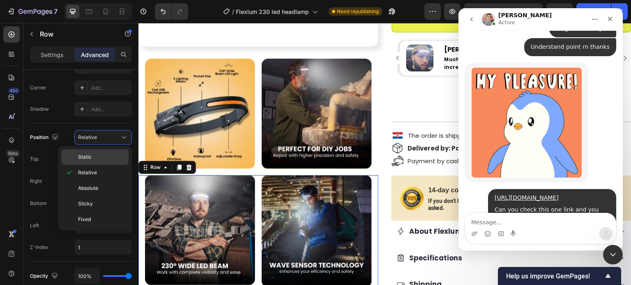
click at [92, 161] on p "Static" at bounding box center [101, 157] width 47 height 7
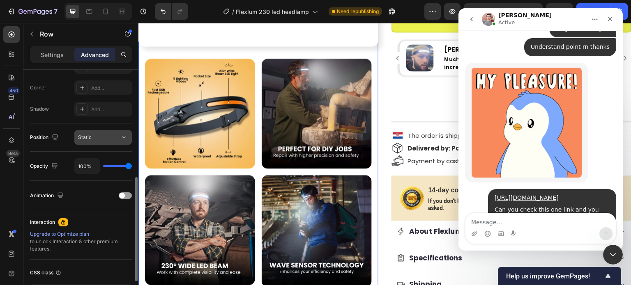
click at [99, 136] on div "Static" at bounding box center [99, 137] width 42 height 7
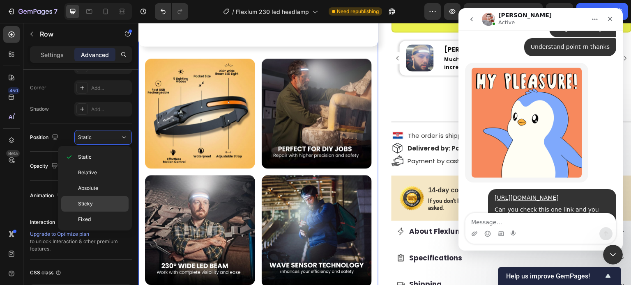
click at [94, 203] on p "Sticky" at bounding box center [101, 203] width 47 height 7
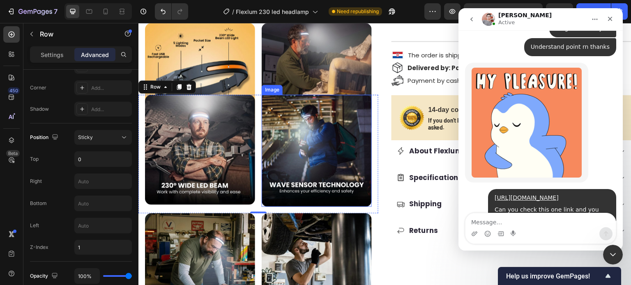
scroll to position [328, 0]
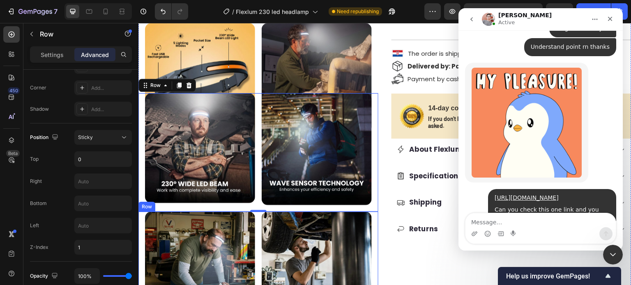
click at [255, 217] on div "Image Image Row" at bounding box center [258, 270] width 240 height 117
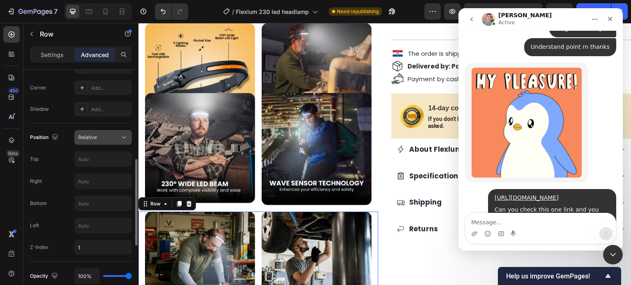
click at [103, 140] on div "Relative" at bounding box center [99, 137] width 42 height 7
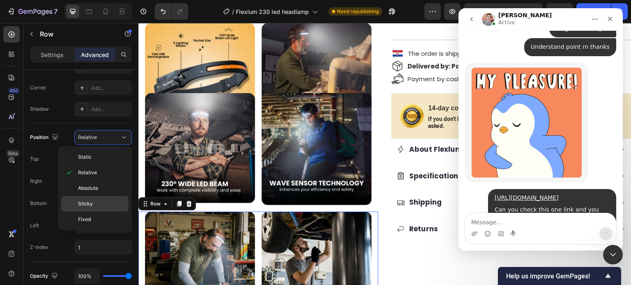
click at [90, 204] on span "Sticky" at bounding box center [85, 203] width 15 height 7
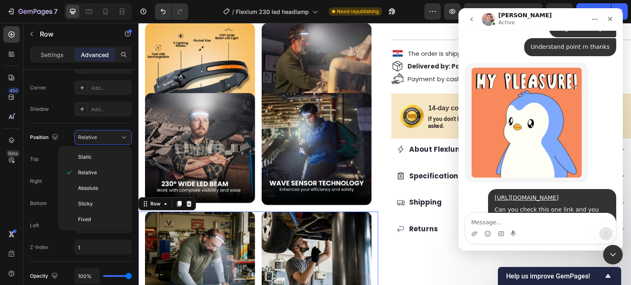
type input "0"
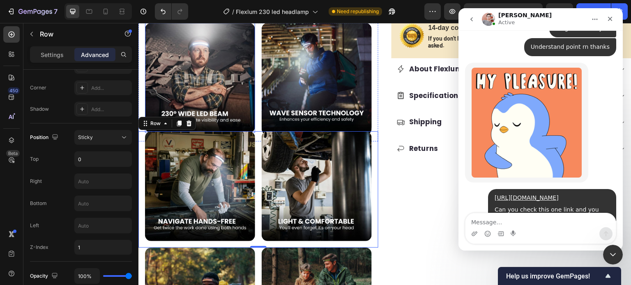
scroll to position [452, 0]
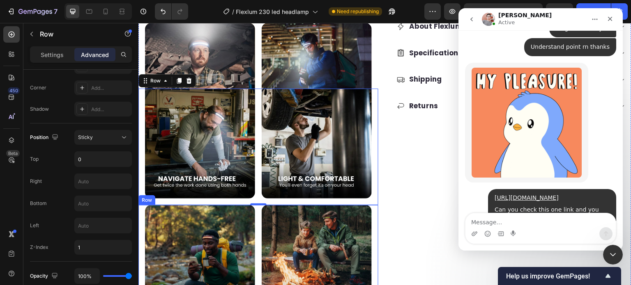
click at [254, 206] on div "Image Image Row" at bounding box center [258, 263] width 240 height 117
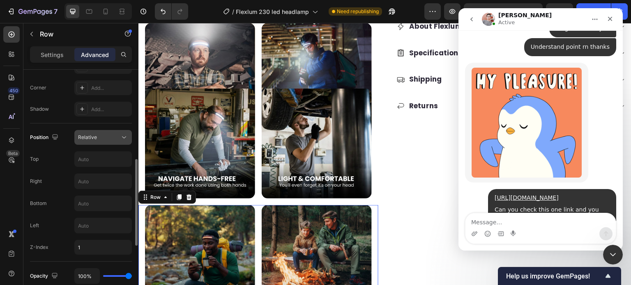
click at [96, 134] on span "Relative" at bounding box center [87, 137] width 19 height 6
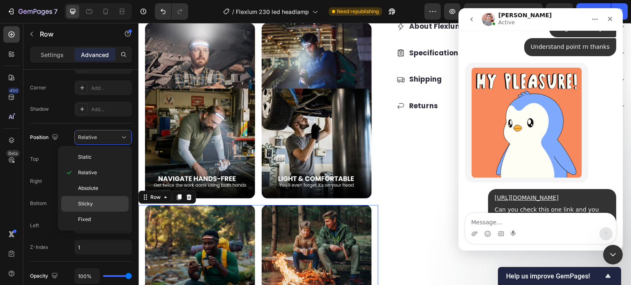
drag, startPoint x: 94, startPoint y: 201, endPoint x: 94, endPoint y: 136, distance: 64.9
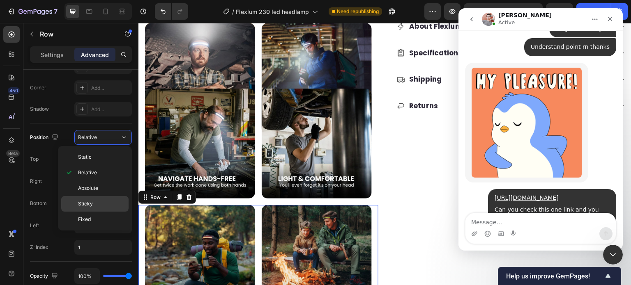
click at [94, 201] on p "Sticky" at bounding box center [101, 203] width 47 height 7
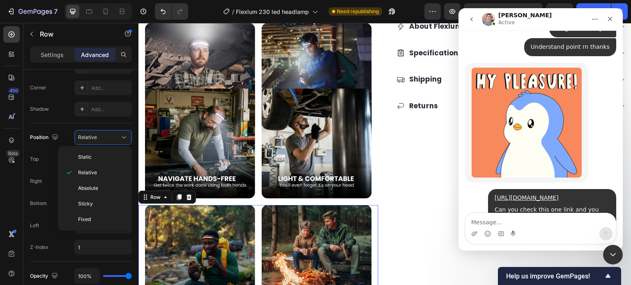
type input "0"
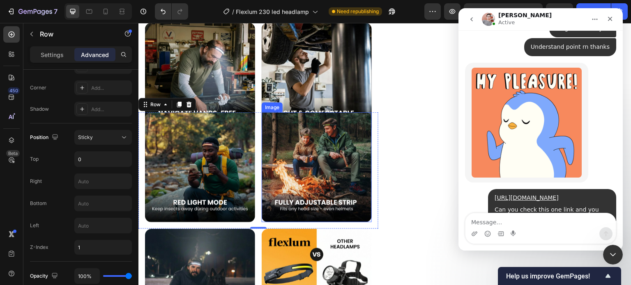
scroll to position [575, 0]
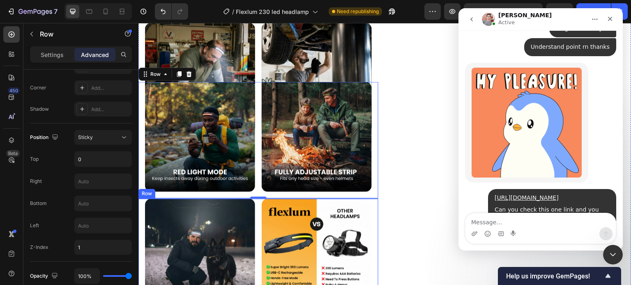
click at [259, 201] on div "Image Image Row" at bounding box center [258, 258] width 240 height 119
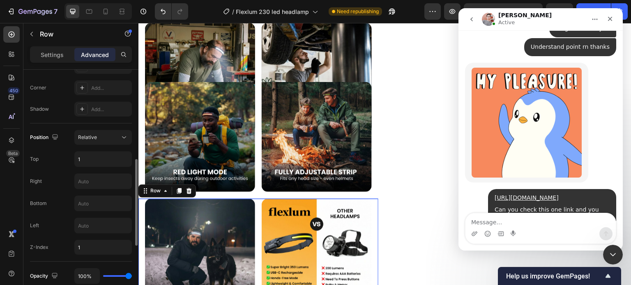
click at [111, 145] on div "Position Relative Top 1 Right Bottom Left Z-Index 1" at bounding box center [81, 192] width 102 height 125
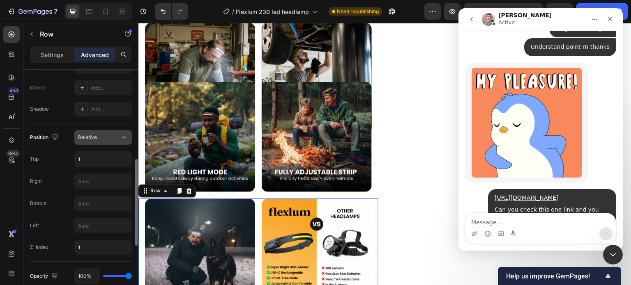
click at [110, 141] on div "Relative" at bounding box center [103, 137] width 50 height 8
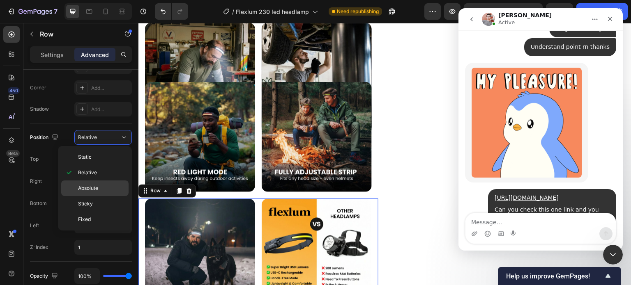
click at [90, 194] on div "Absolute" at bounding box center [94, 189] width 67 height 16
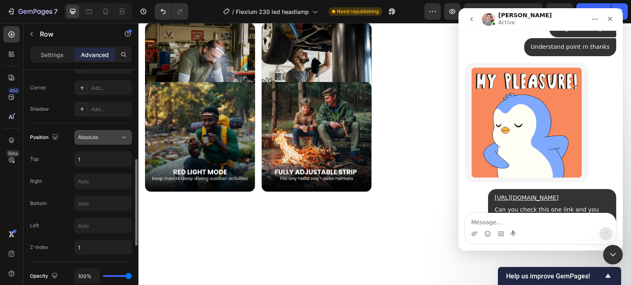
click at [95, 134] on span "Absolute" at bounding box center [88, 137] width 20 height 6
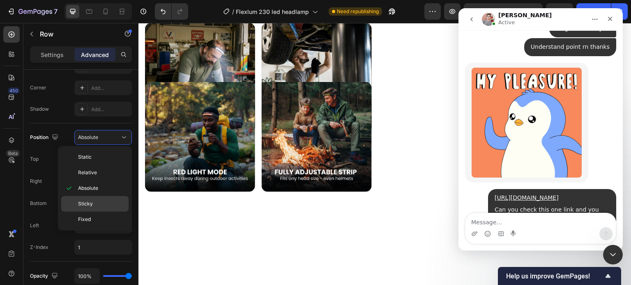
click at [88, 201] on span "Sticky" at bounding box center [85, 203] width 15 height 7
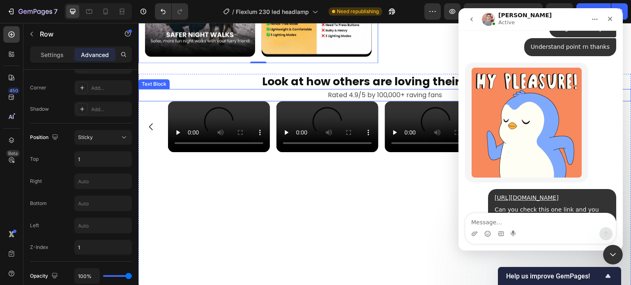
scroll to position [903, 0]
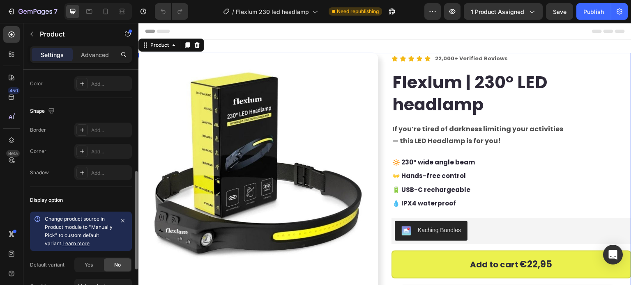
scroll to position [82, 0]
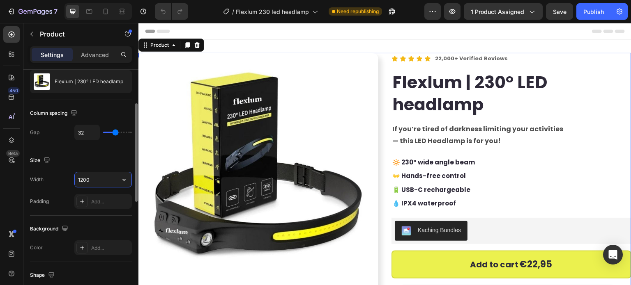
click at [108, 181] on input "1200" at bounding box center [103, 179] width 57 height 15
click at [125, 181] on icon "button" at bounding box center [124, 180] width 8 height 8
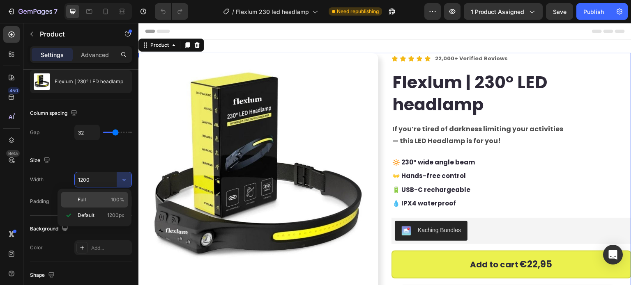
click at [113, 198] on span "100%" at bounding box center [118, 199] width 14 height 7
type input "100%"
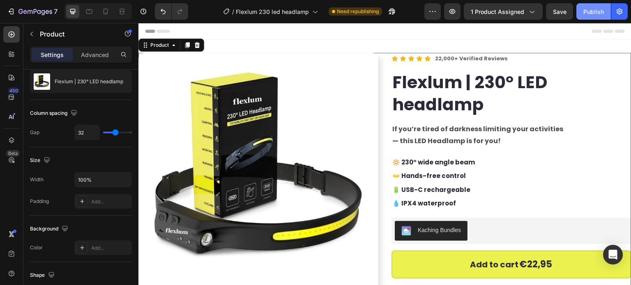
click at [590, 16] on button "Publish" at bounding box center [593, 11] width 34 height 16
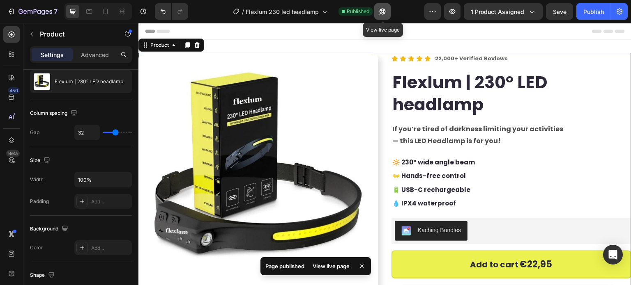
click at [383, 8] on icon "button" at bounding box center [382, 11] width 8 height 8
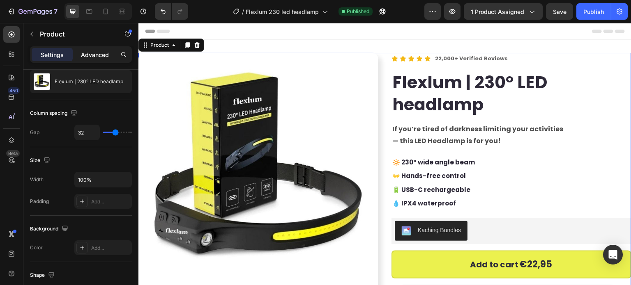
click at [110, 53] on div "Advanced" at bounding box center [94, 54] width 41 height 13
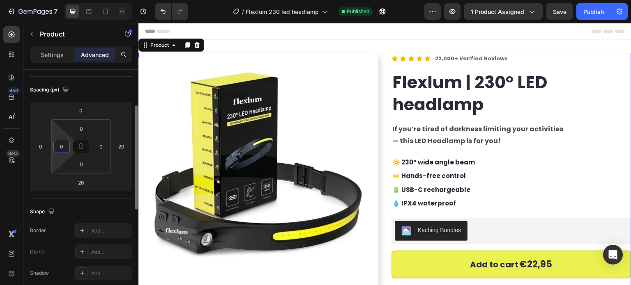
click at [65, 148] on input "0" at bounding box center [61, 146] width 12 height 12
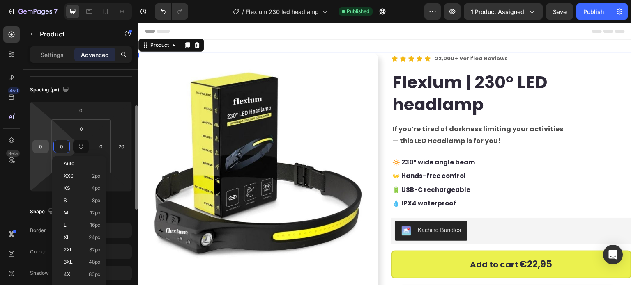
click at [42, 147] on input "0" at bounding box center [40, 146] width 12 height 12
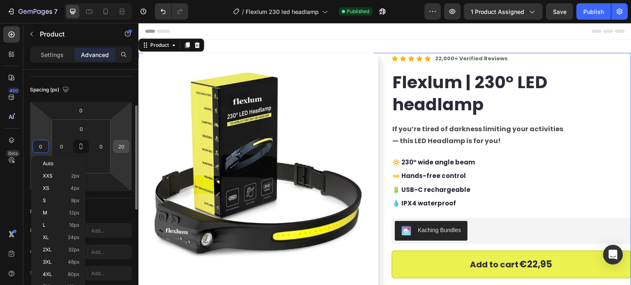
click at [117, 146] on input "20" at bounding box center [121, 146] width 12 height 12
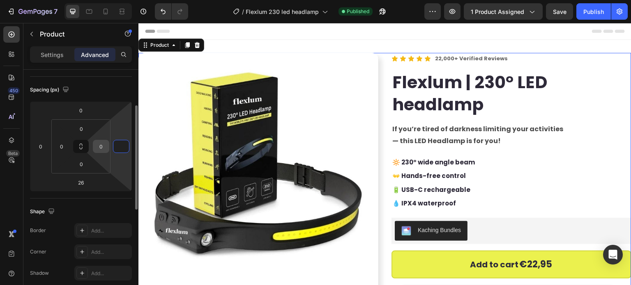
type input "0"
click at [105, 146] on input "0" at bounding box center [101, 146] width 12 height 12
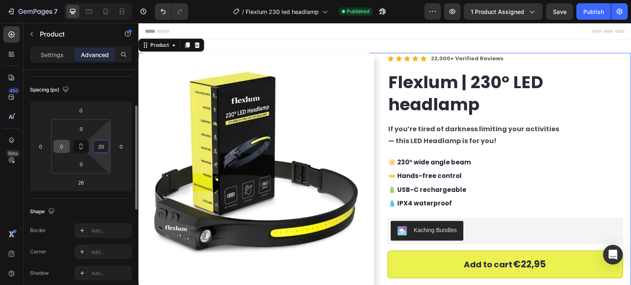
type input "20"
click at [64, 144] on input "0" at bounding box center [61, 146] width 12 height 12
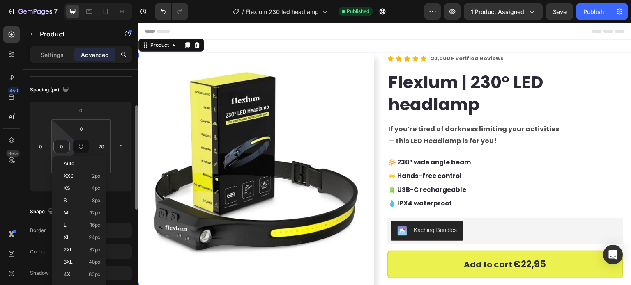
paste input "2"
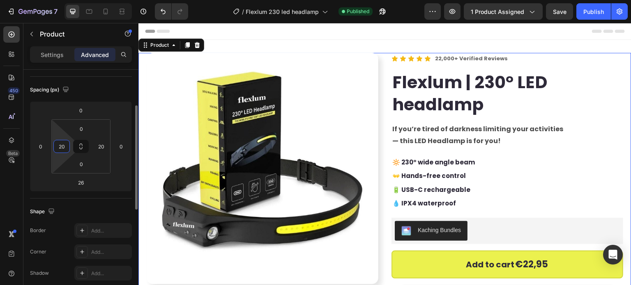
click at [64, 145] on input "20" at bounding box center [61, 146] width 12 height 12
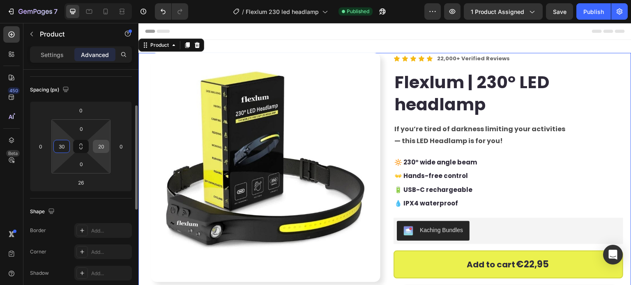
type input "30"
click at [102, 147] on input "20" at bounding box center [101, 146] width 12 height 12
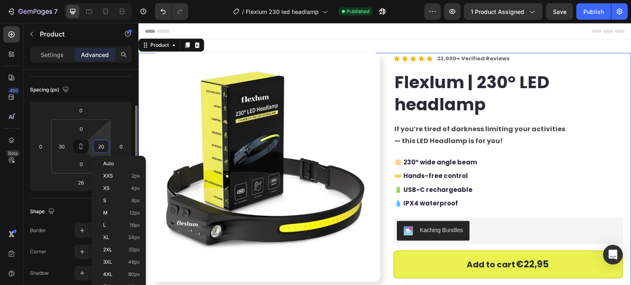
paste input "3"
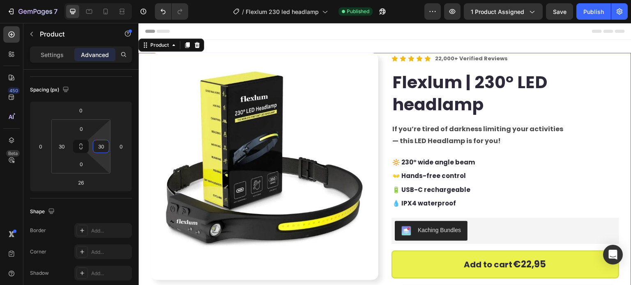
type input "30"
click at [593, 15] on div "Publish" at bounding box center [593, 11] width 21 height 9
